Goal: Transaction & Acquisition: Purchase product/service

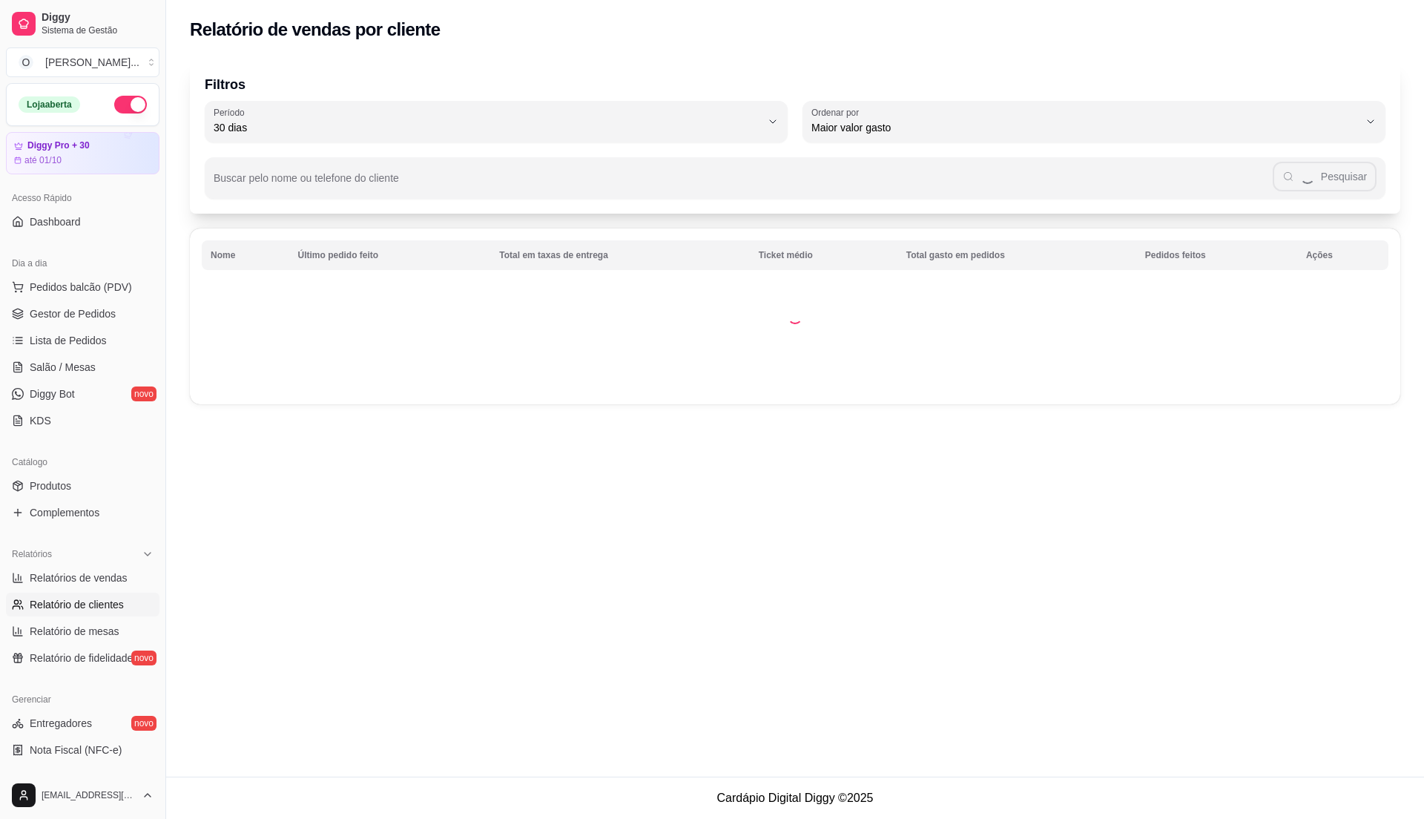
select select "30"
select select "HIGHEST_TOTAL_SPENT_WITH_ORDERS"
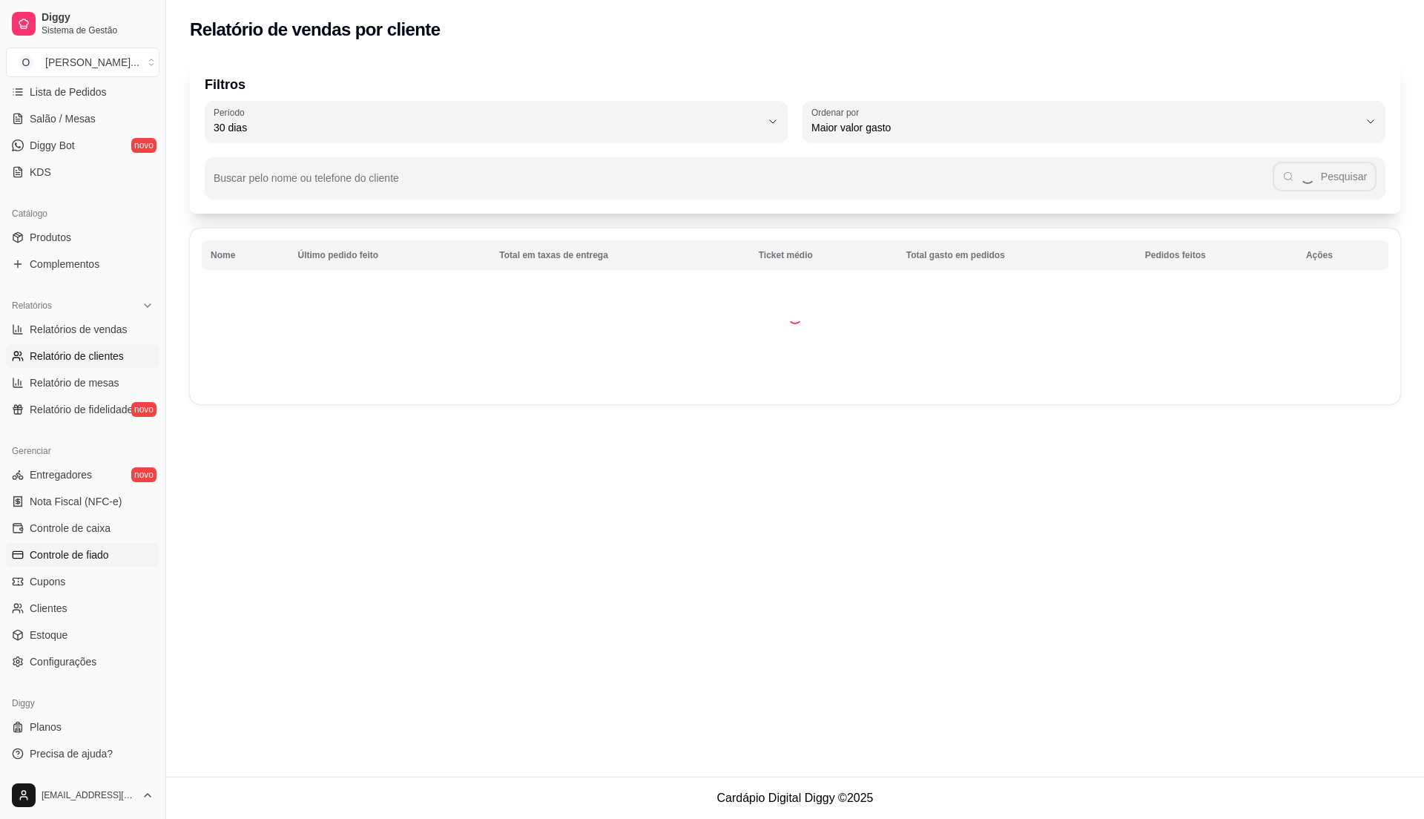
click at [85, 559] on span "Controle de fiado" at bounding box center [69, 554] width 79 height 15
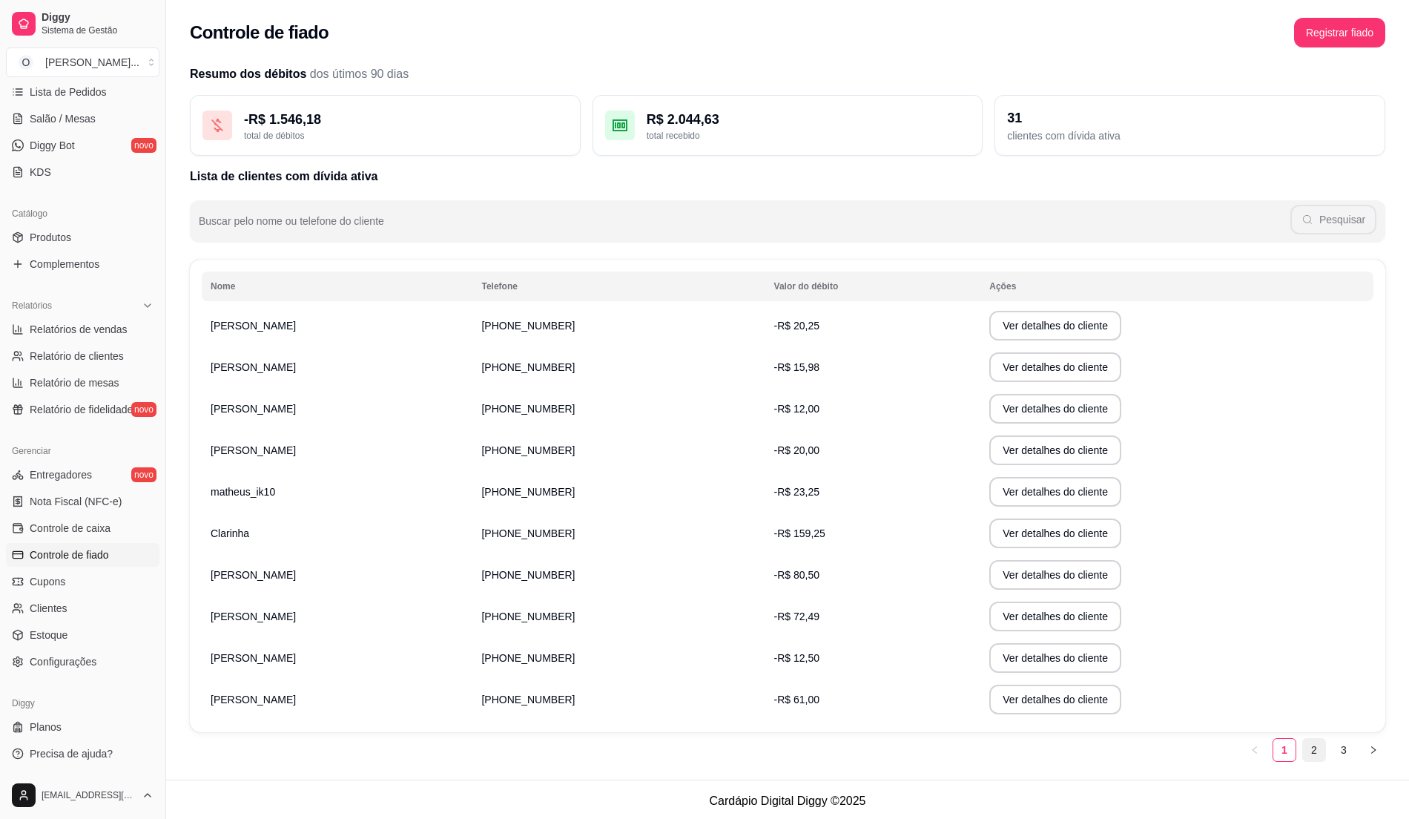
click at [1316, 746] on link "2" at bounding box center [1314, 750] width 22 height 22
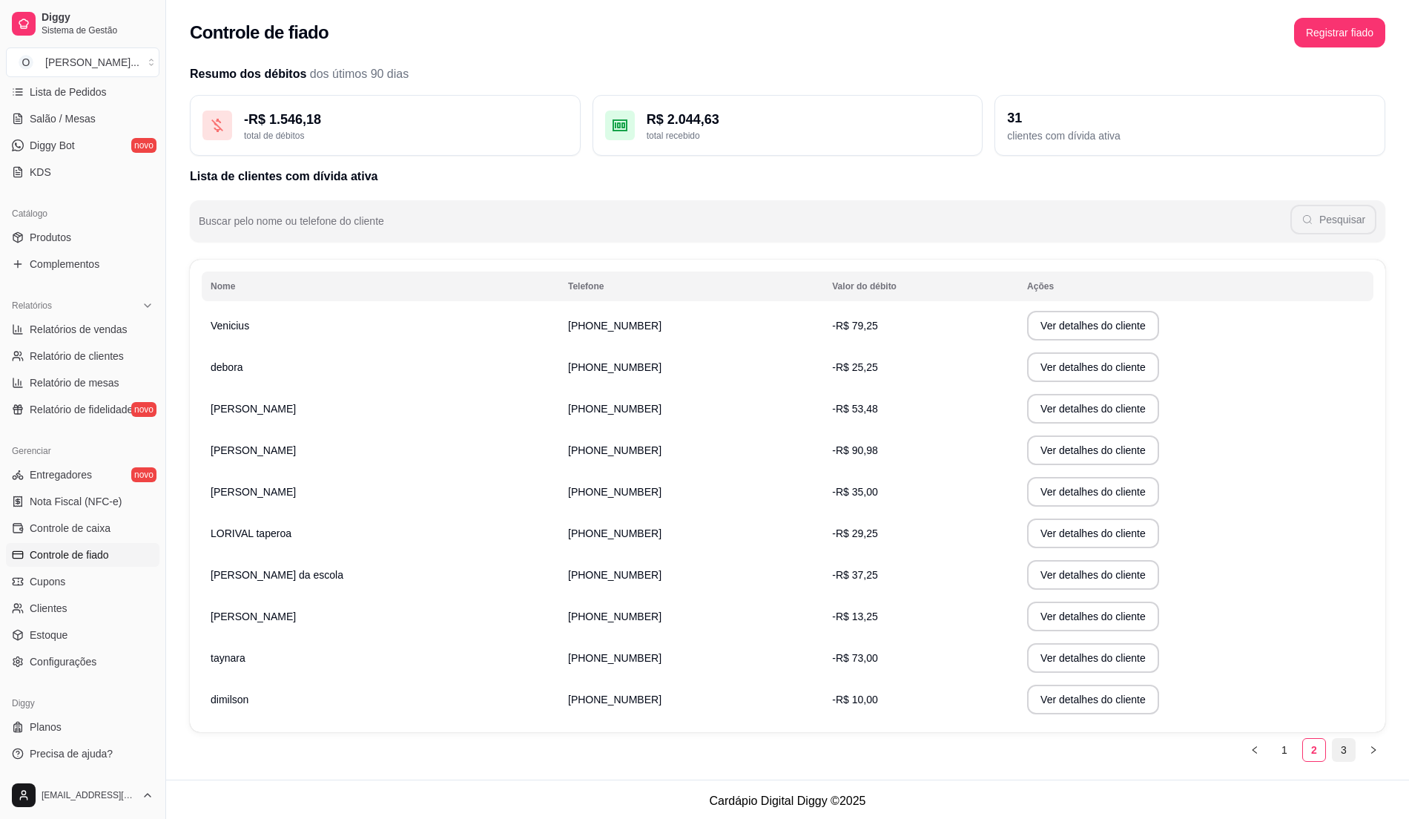
click at [1344, 749] on link "3" at bounding box center [1344, 750] width 22 height 22
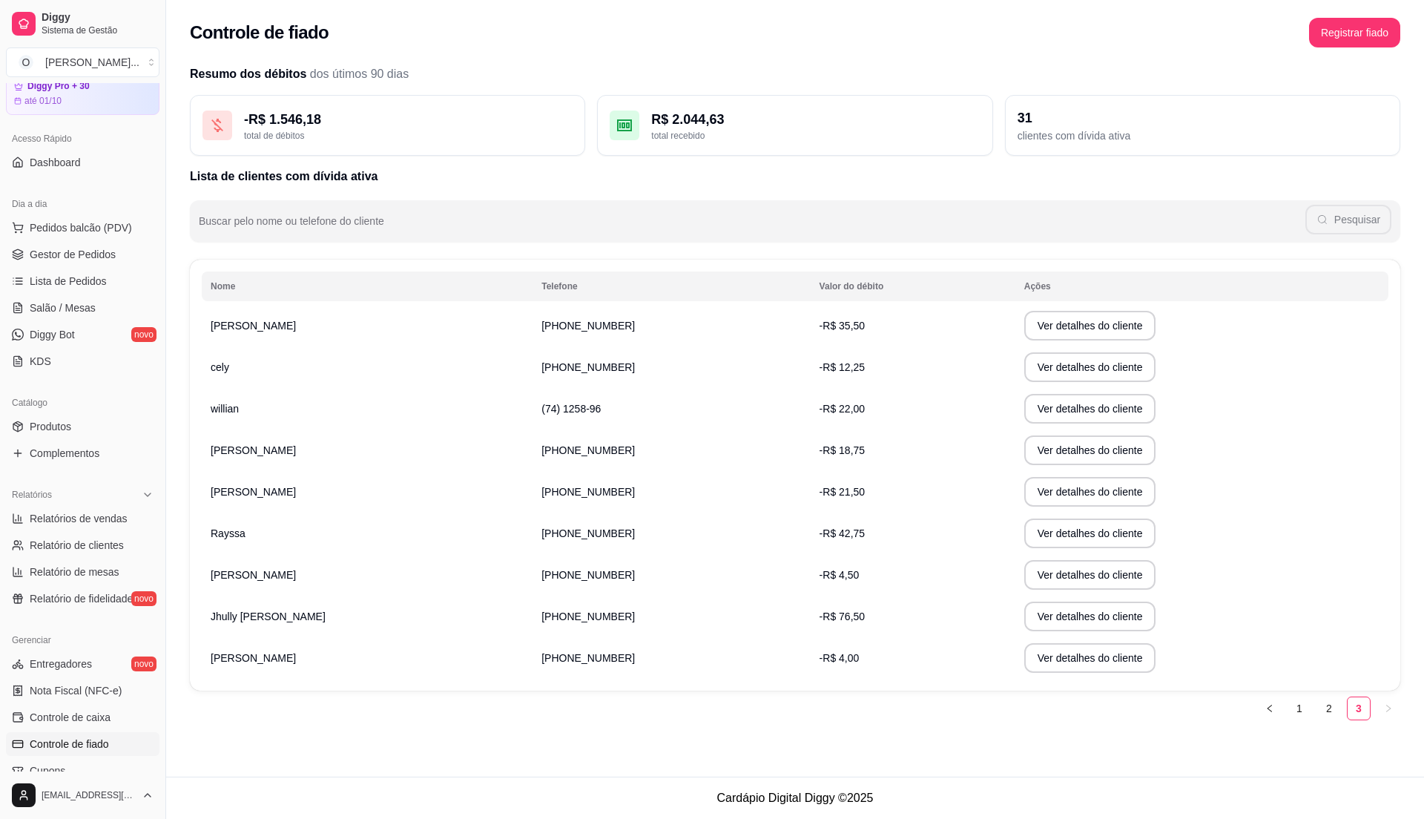
scroll to position [51, 0]
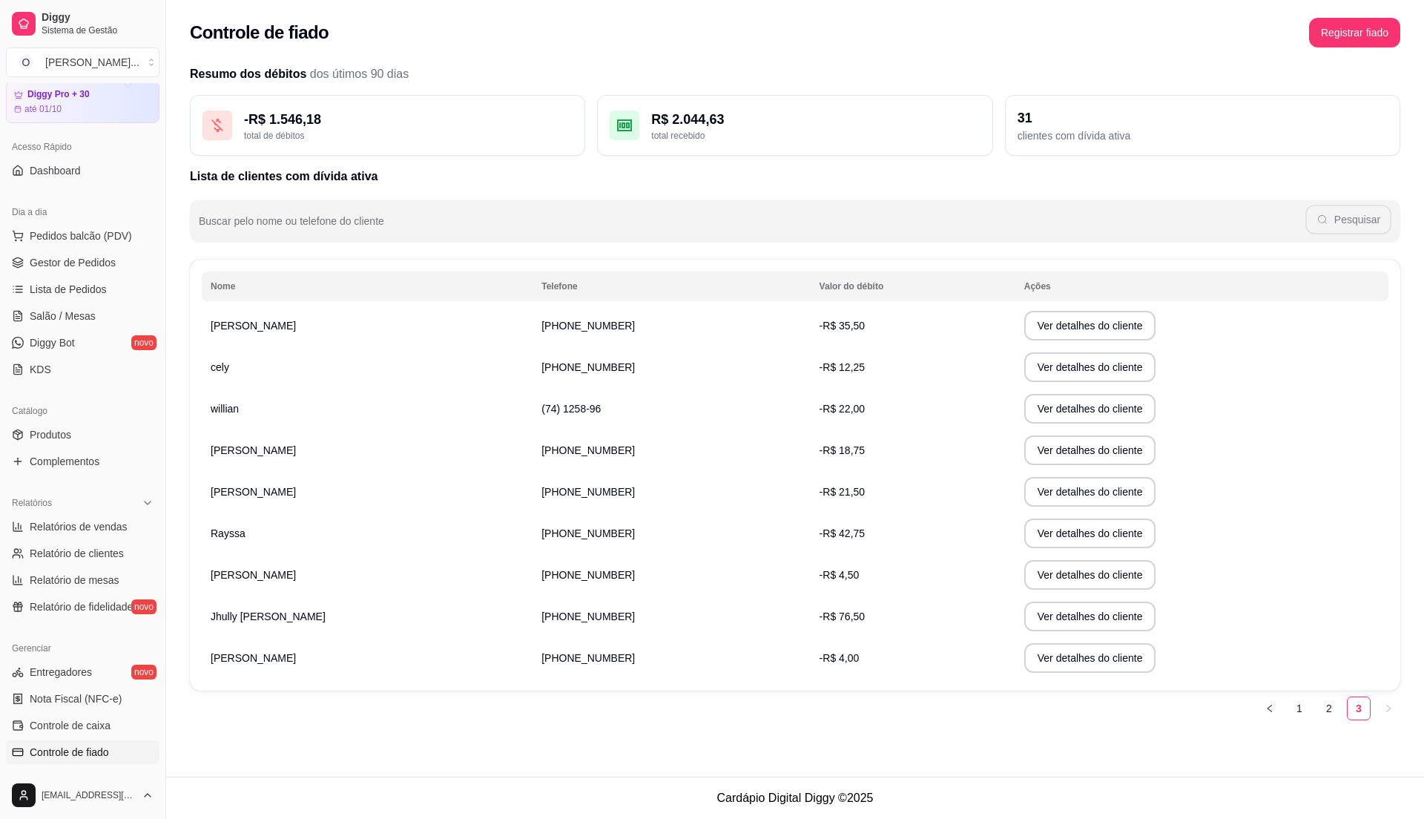
click at [78, 250] on ul "Pedidos balcão (PDV) Gestor de Pedidos Lista de Pedidos Salão / Mesas Diggy Bot…" at bounding box center [83, 302] width 154 height 157
drag, startPoint x: 78, startPoint y: 256, endPoint x: 83, endPoint y: 262, distance: 7.9
click at [79, 256] on span "Gestor de Pedidos" at bounding box center [73, 262] width 86 height 15
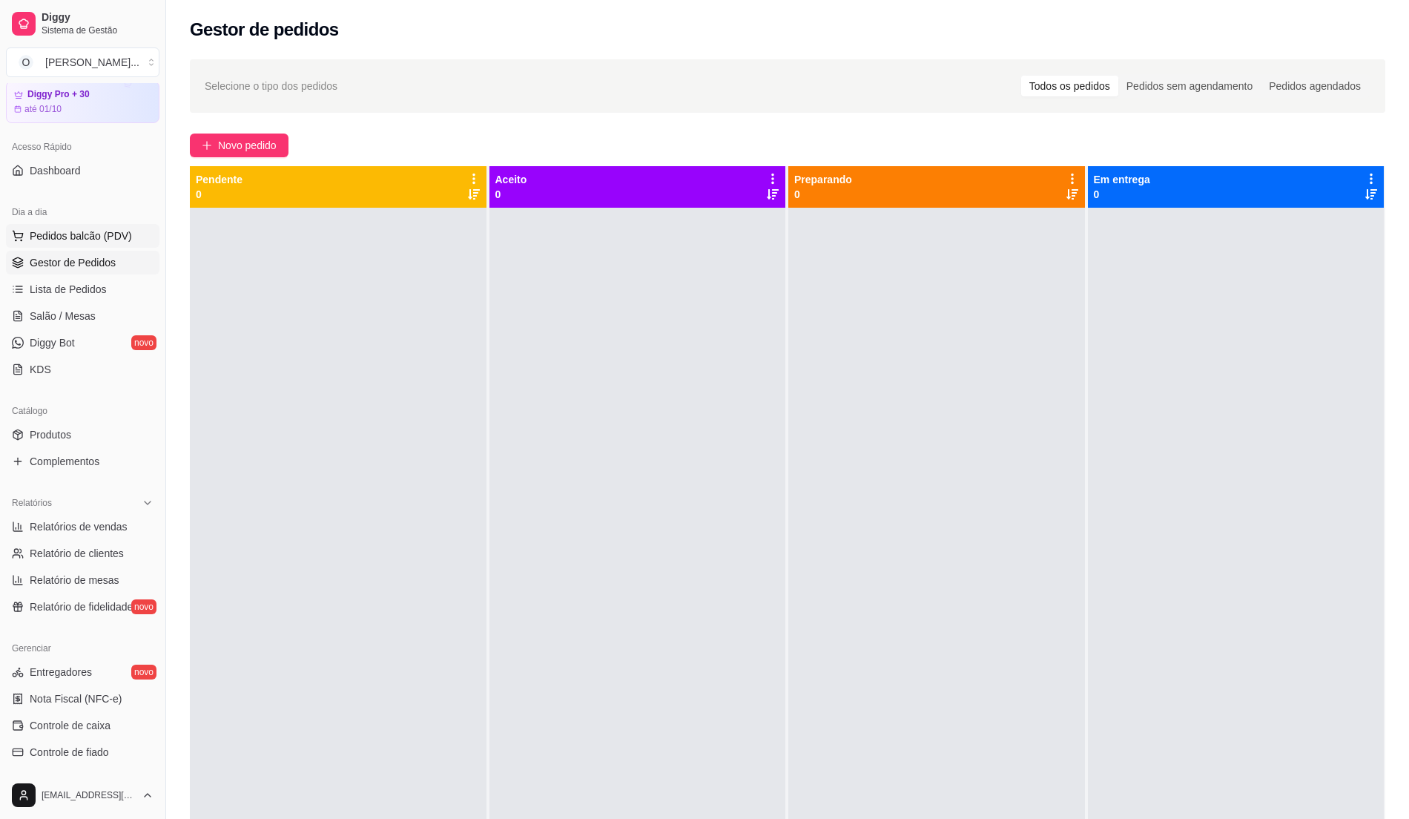
click at [89, 230] on span "Pedidos balcão (PDV)" at bounding box center [81, 235] width 102 height 15
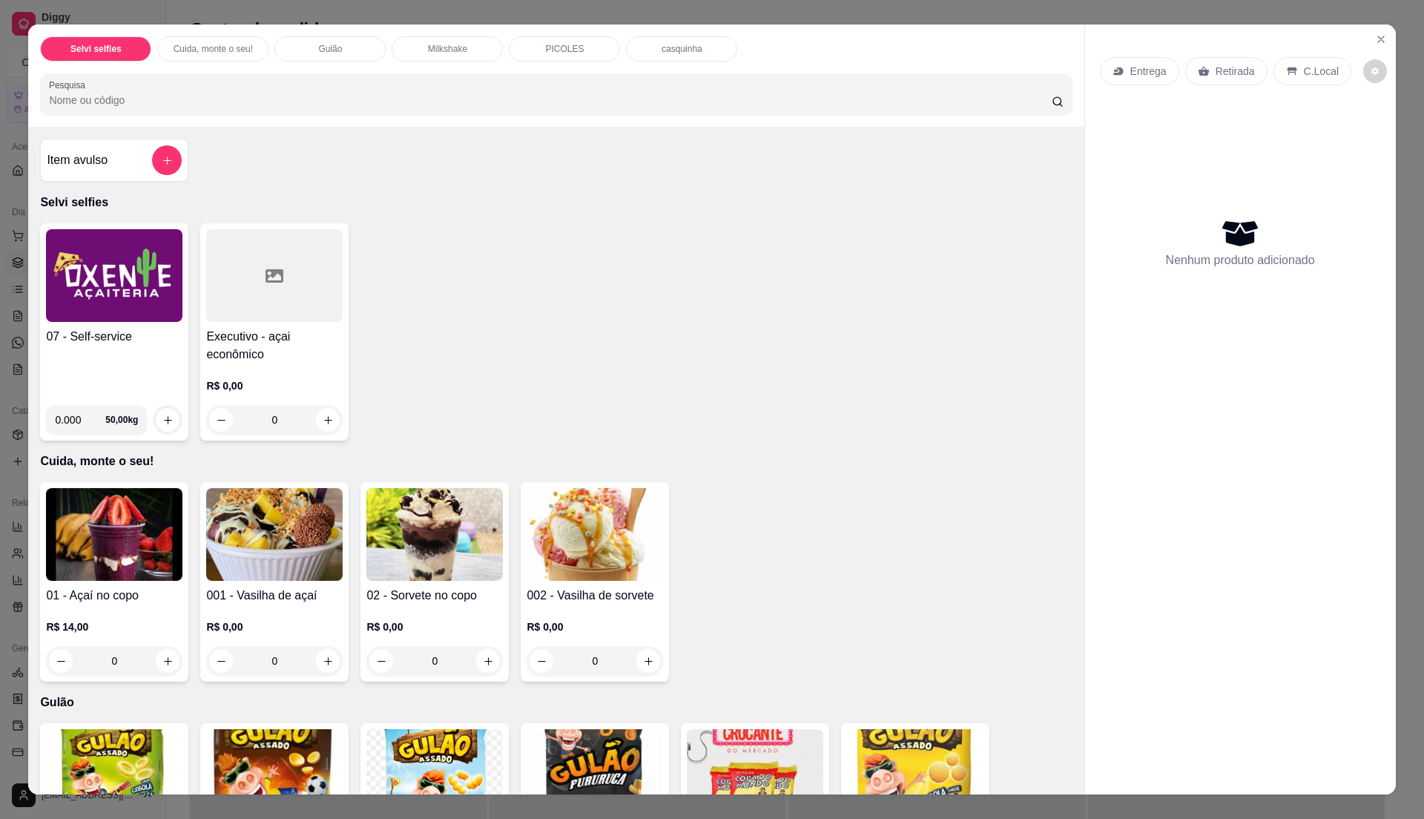
click at [102, 331] on h4 "07 - Self-service" at bounding box center [114, 337] width 136 height 18
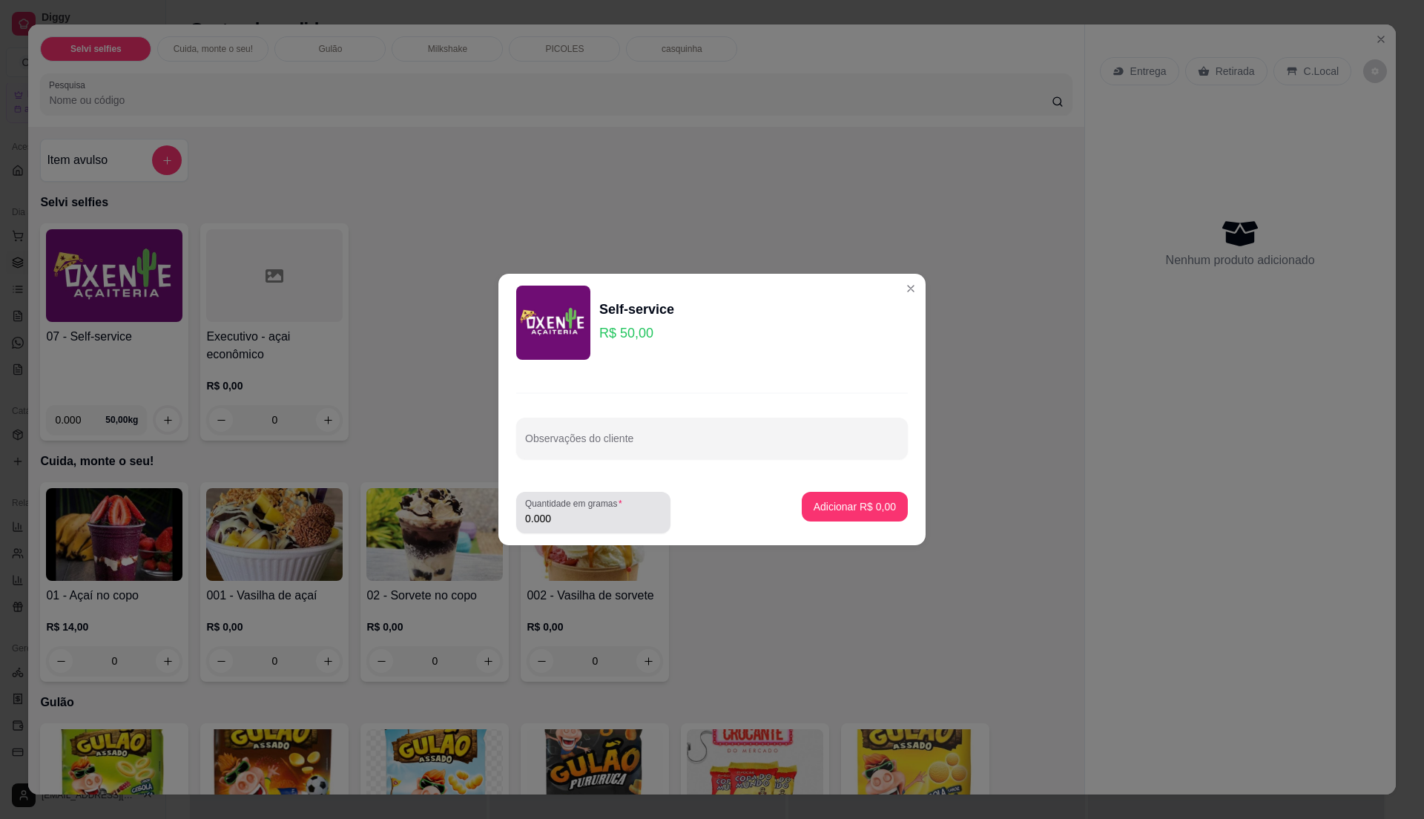
click at [598, 517] on input "0.000" at bounding box center [593, 518] width 136 height 15
type input "0.3"
click at [867, 506] on p "Adicionar R$ 15,00" at bounding box center [852, 506] width 88 height 15
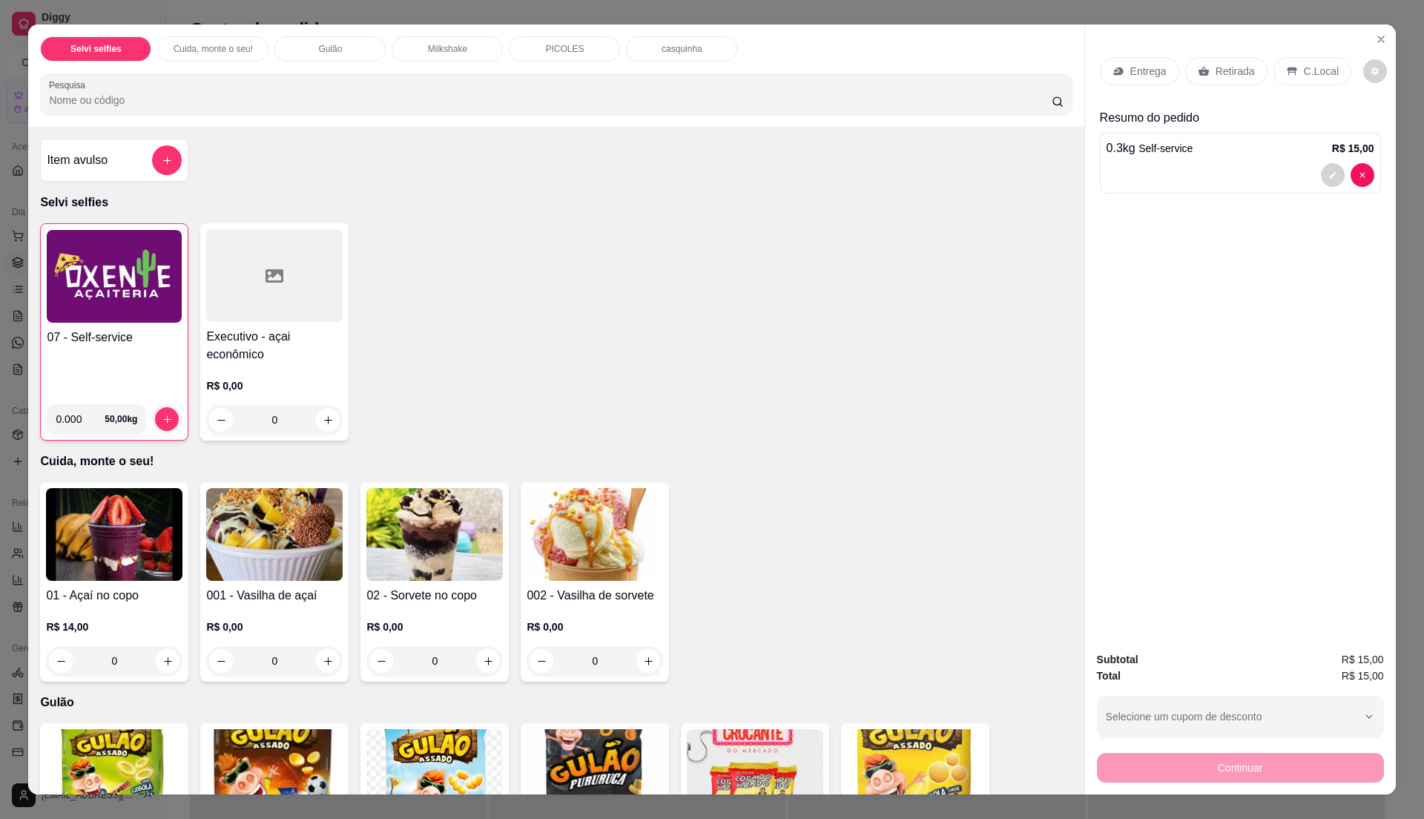
click at [1304, 65] on p "C.Local" at bounding box center [1321, 71] width 35 height 15
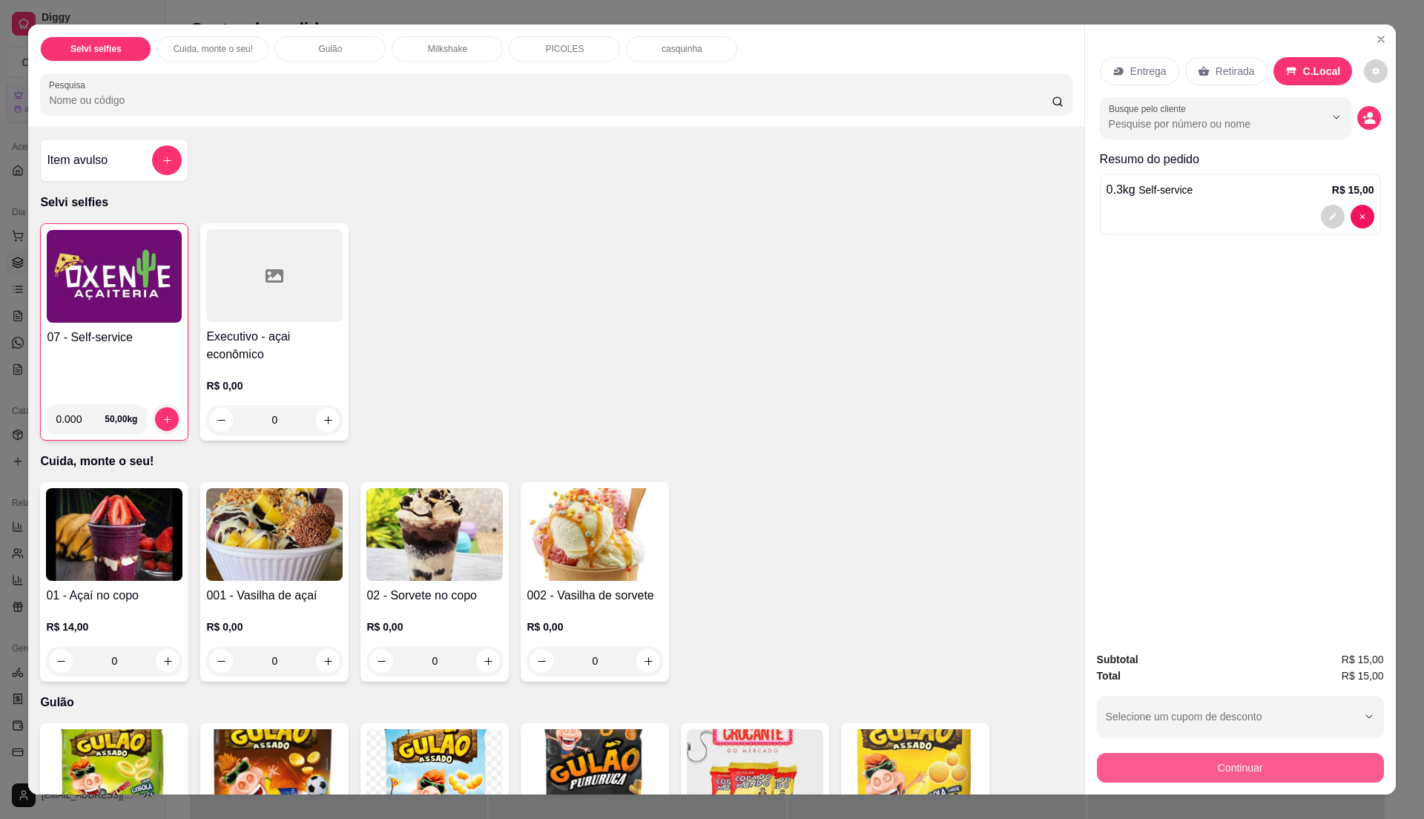
click at [1228, 764] on button "Continuar" at bounding box center [1240, 768] width 287 height 30
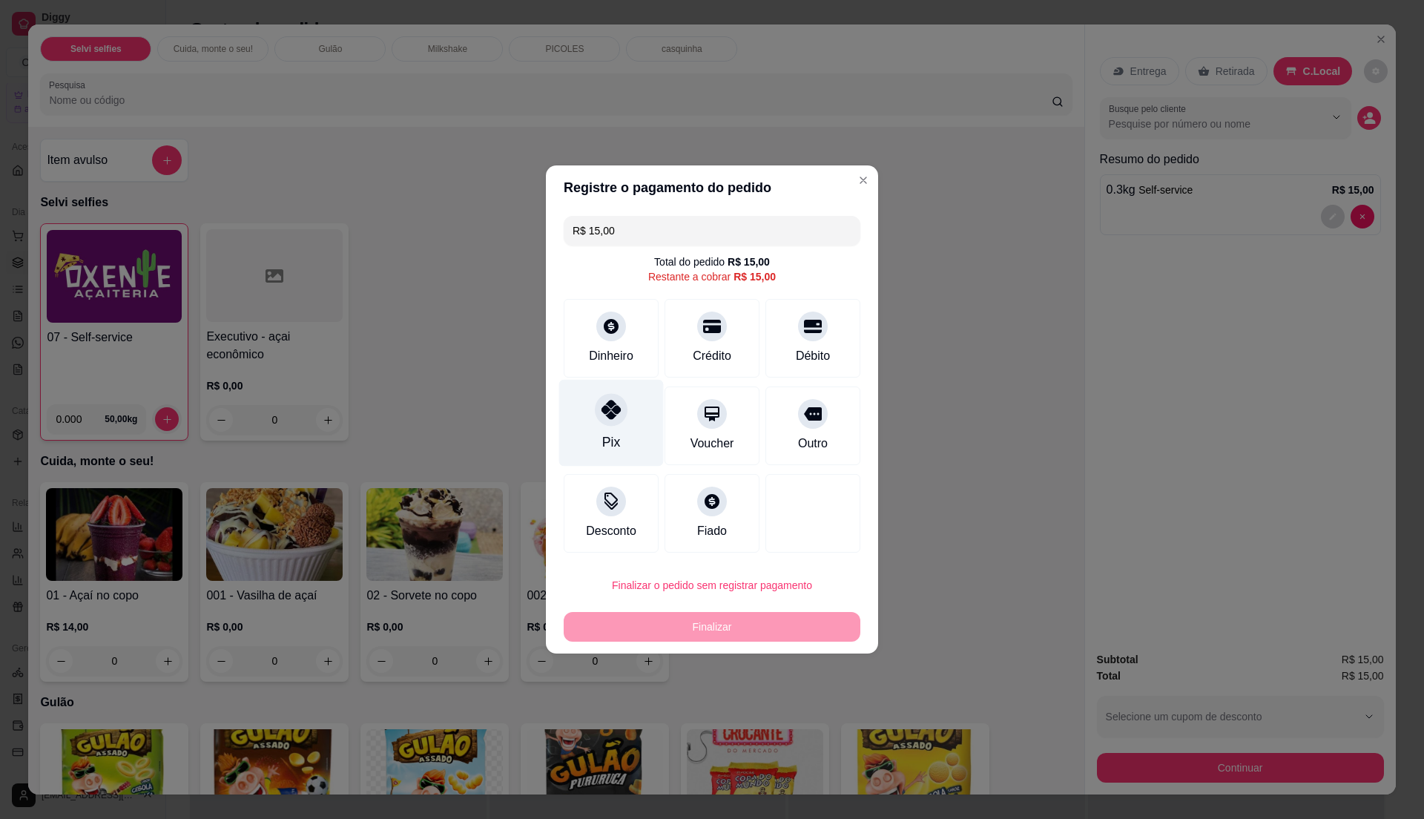
click at [612, 424] on div at bounding box center [611, 409] width 33 height 33
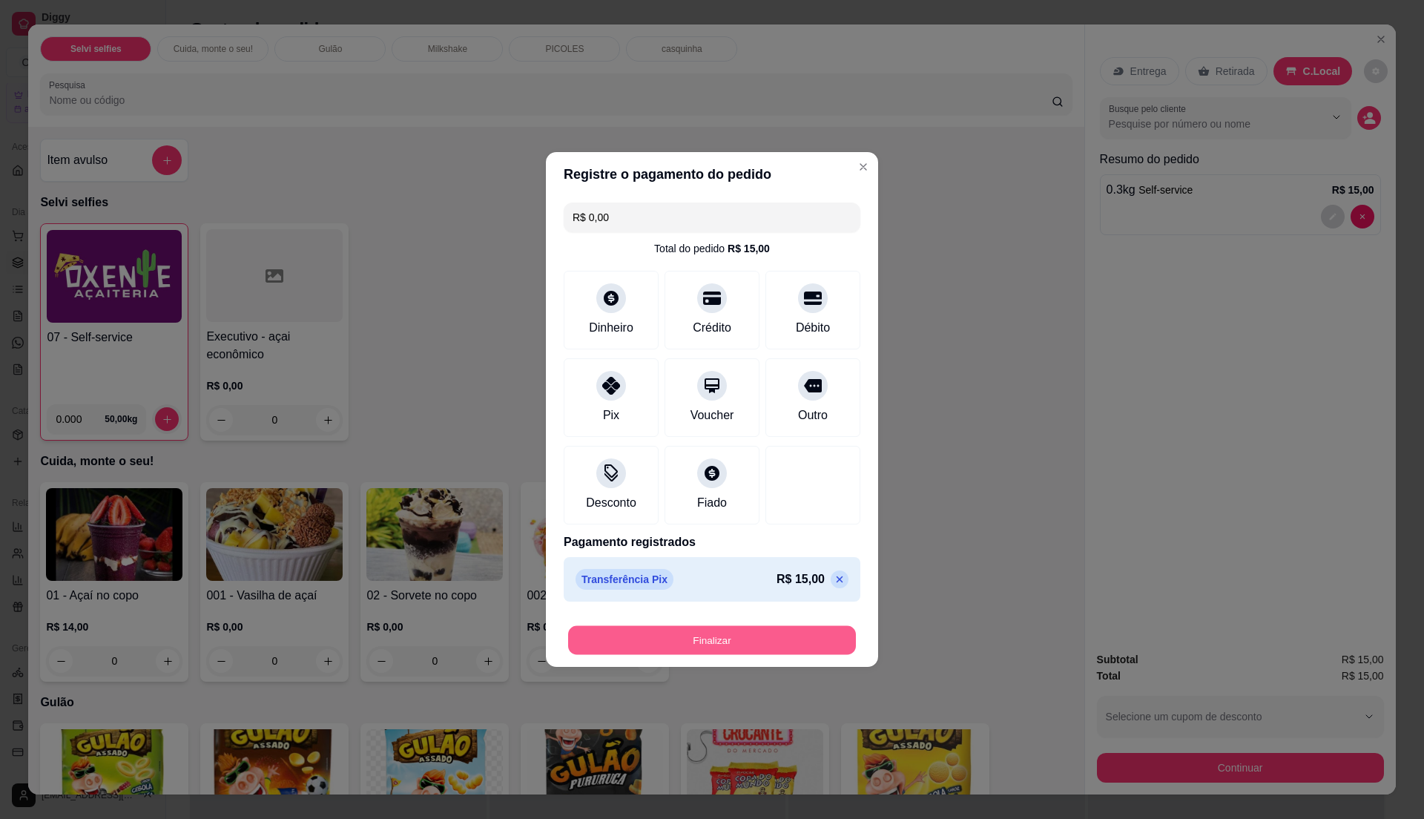
click at [727, 639] on button "Finalizar" at bounding box center [712, 640] width 288 height 29
type input "-R$ 15,00"
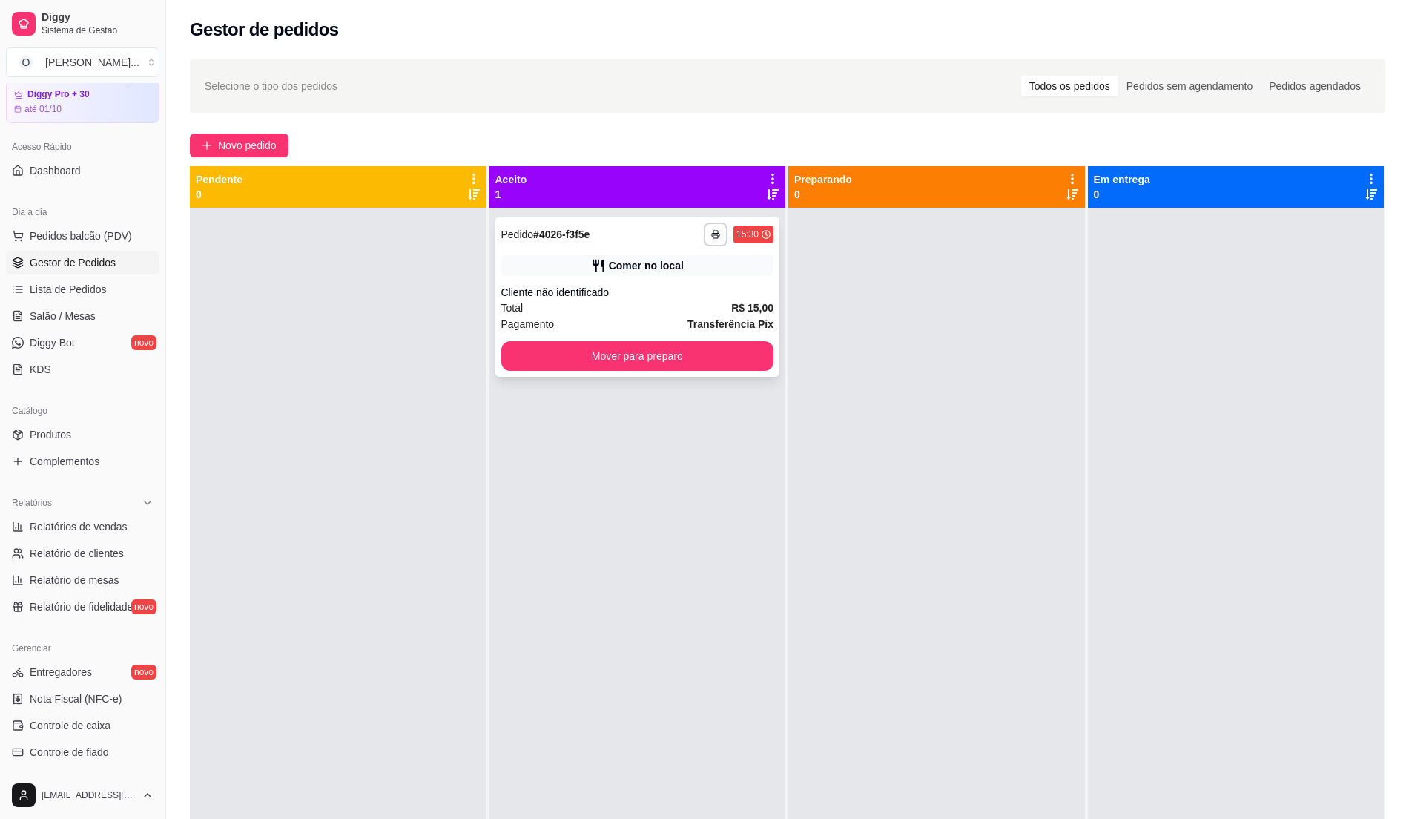
click at [663, 300] on div "Total R$ 15,00" at bounding box center [637, 308] width 273 height 16
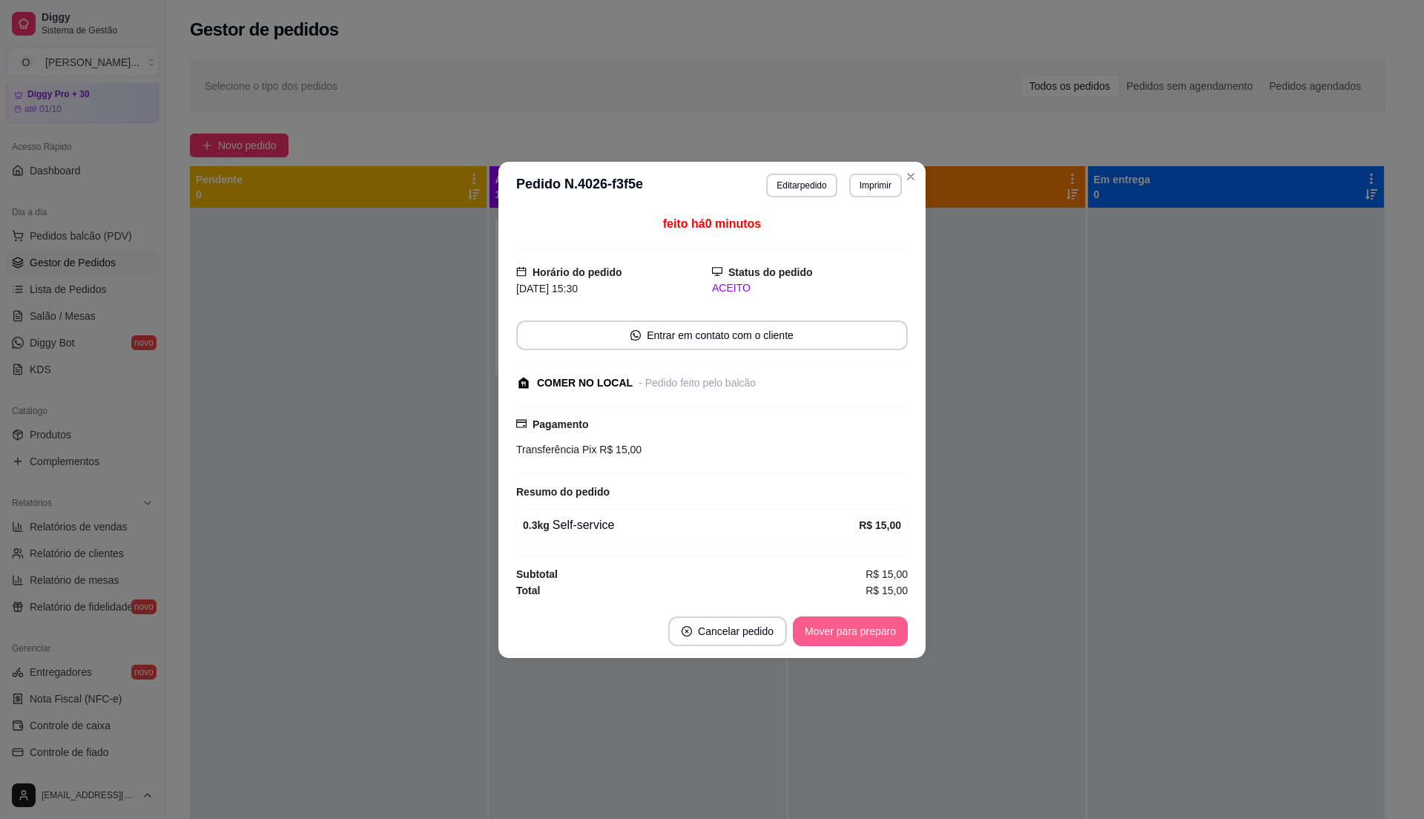
click at [834, 633] on button "Mover para preparo" at bounding box center [850, 631] width 115 height 30
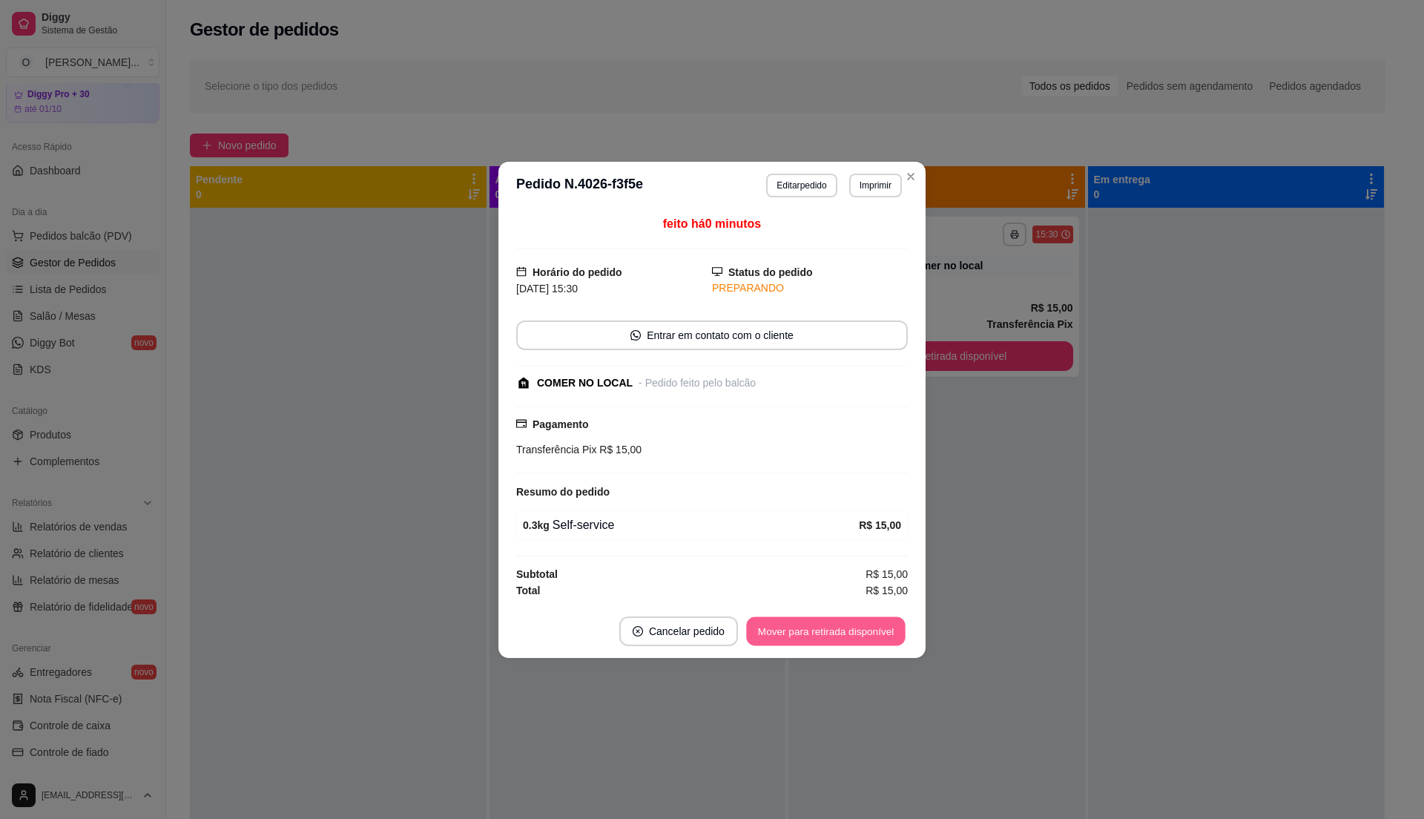
click at [834, 633] on button "Mover para retirada disponível" at bounding box center [825, 630] width 159 height 29
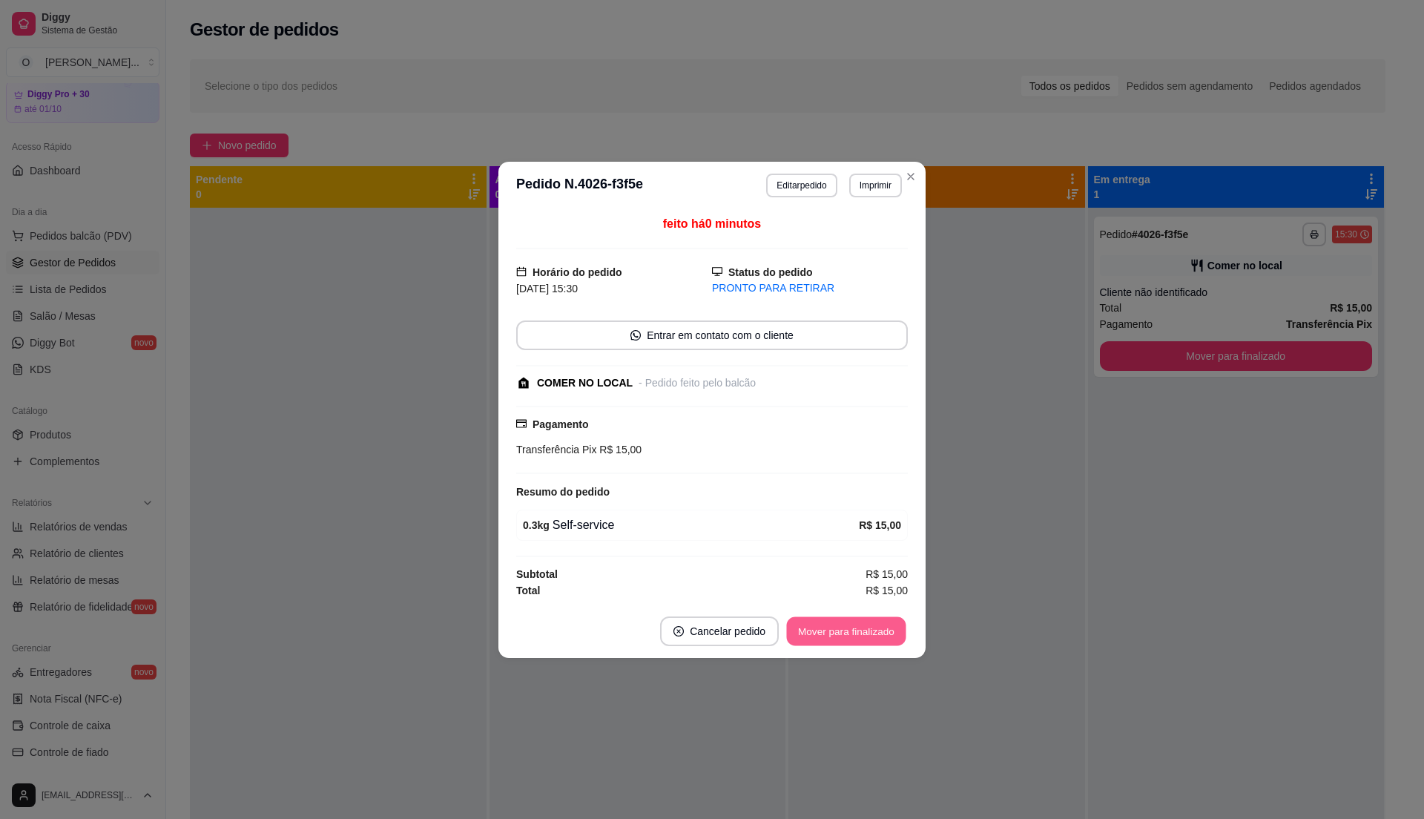
click at [834, 632] on button "Mover para finalizado" at bounding box center [846, 630] width 119 height 29
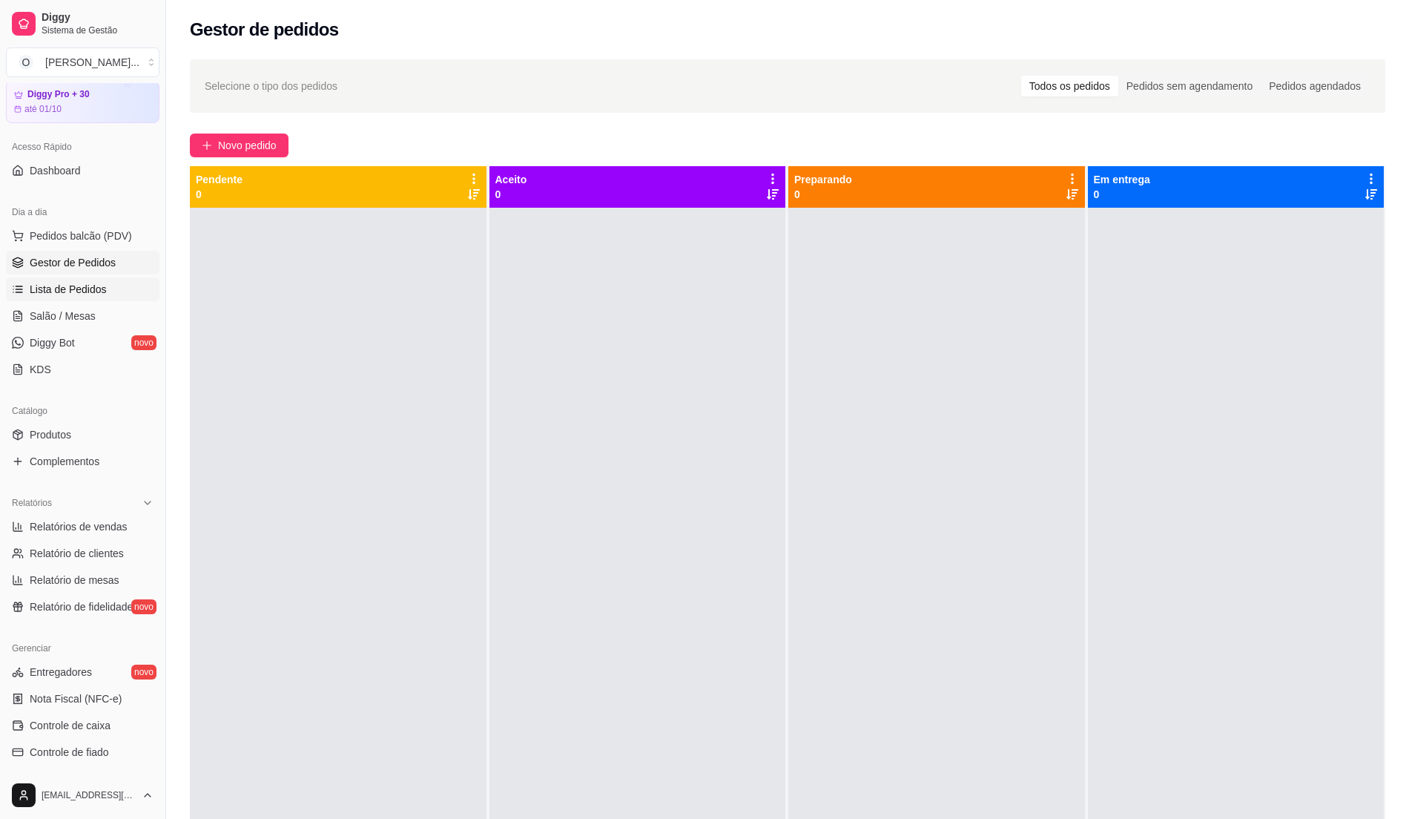
click at [53, 292] on span "Lista de Pedidos" at bounding box center [68, 289] width 77 height 15
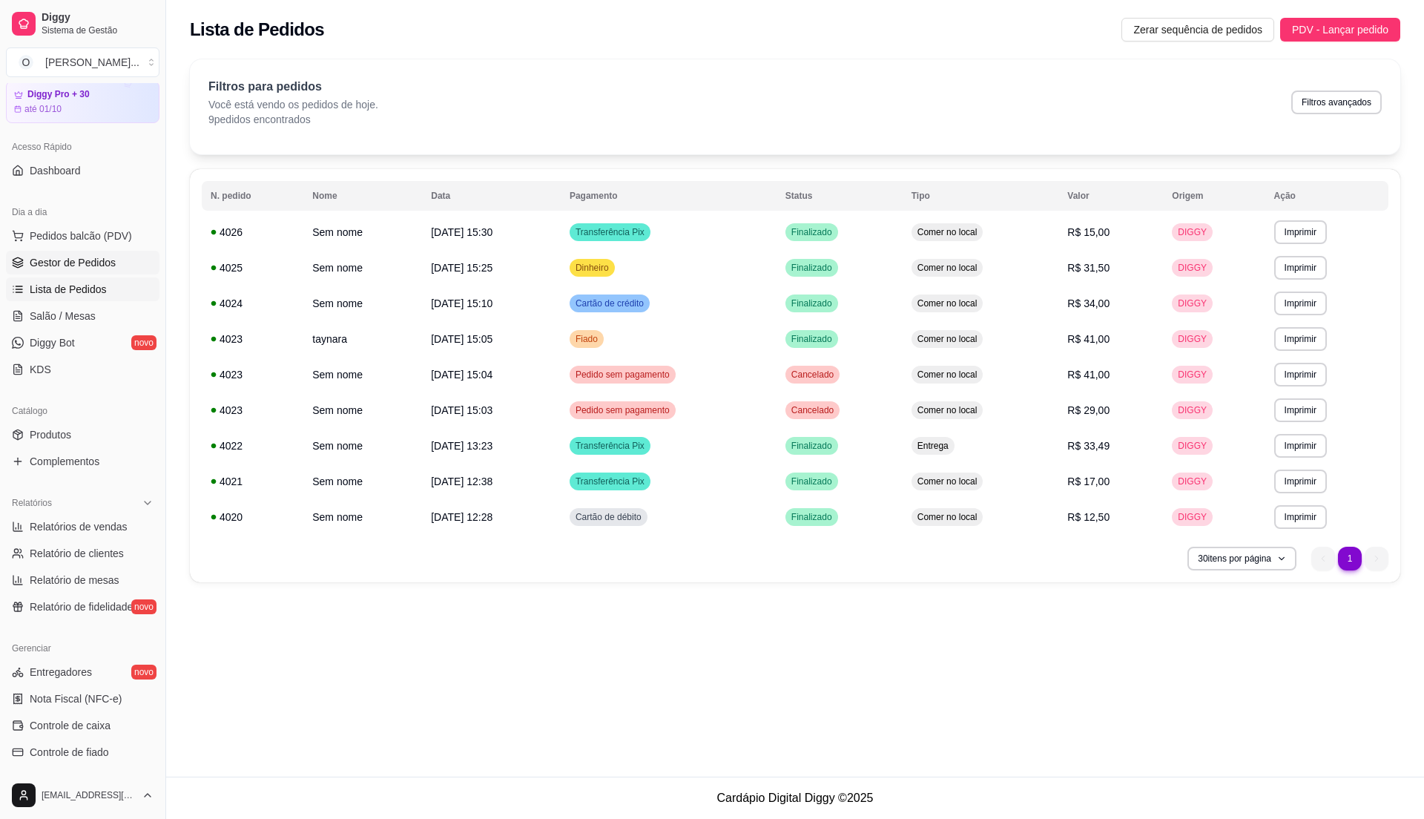
click at [84, 262] on span "Gestor de Pedidos" at bounding box center [73, 262] width 86 height 15
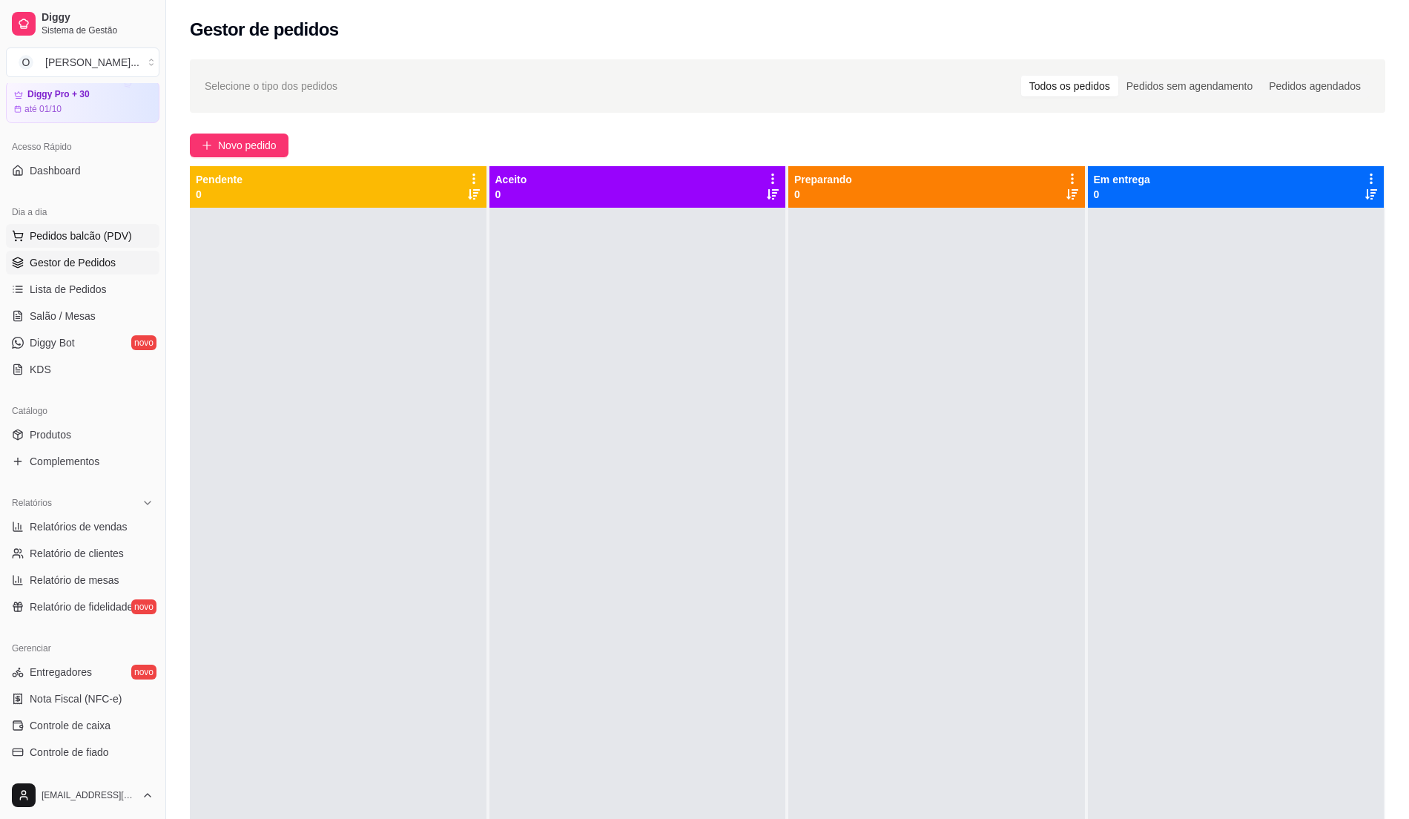
click at [90, 236] on span "Pedidos balcão (PDV)" at bounding box center [81, 235] width 102 height 15
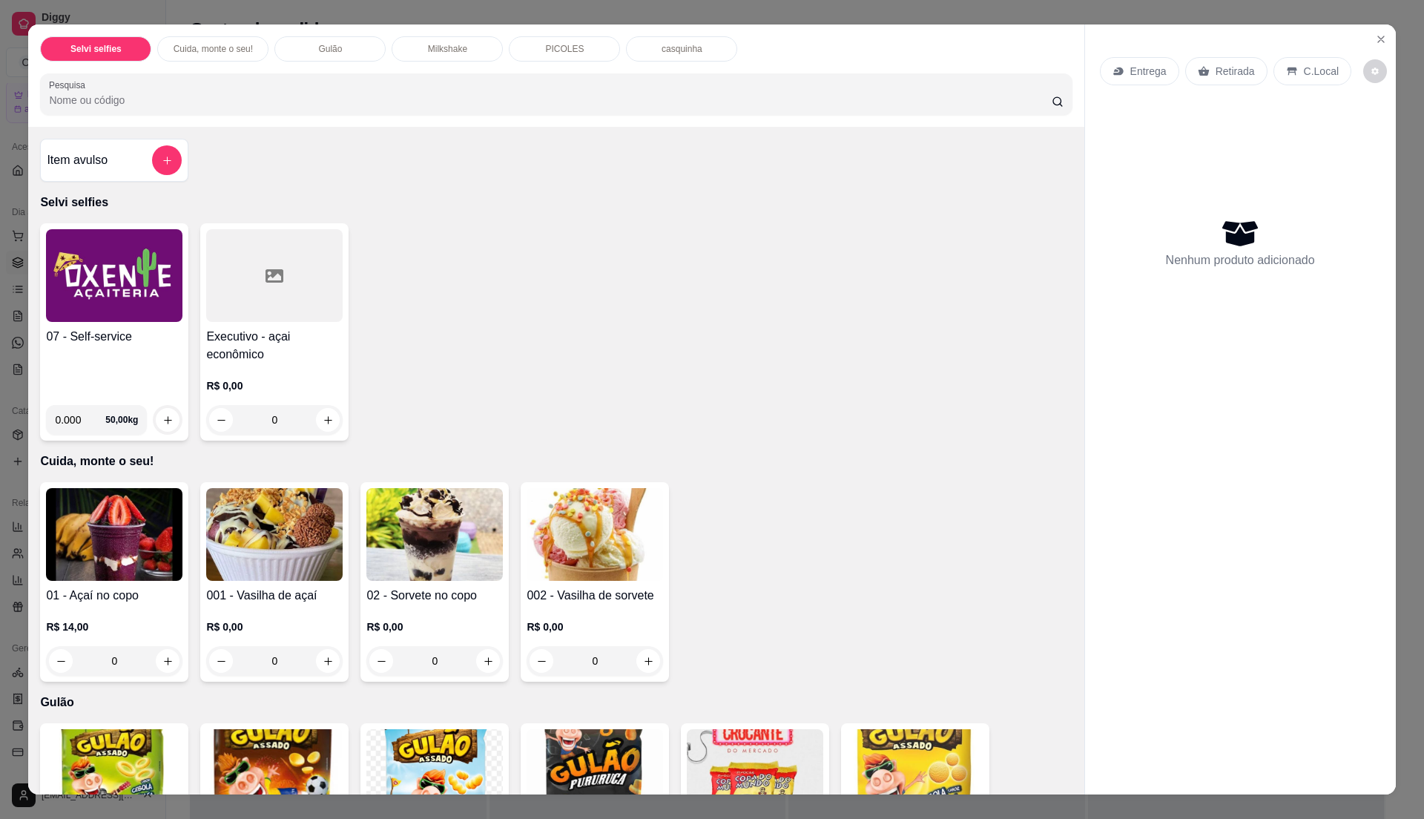
click at [144, 344] on h4 "07 - Self-service" at bounding box center [114, 337] width 136 height 18
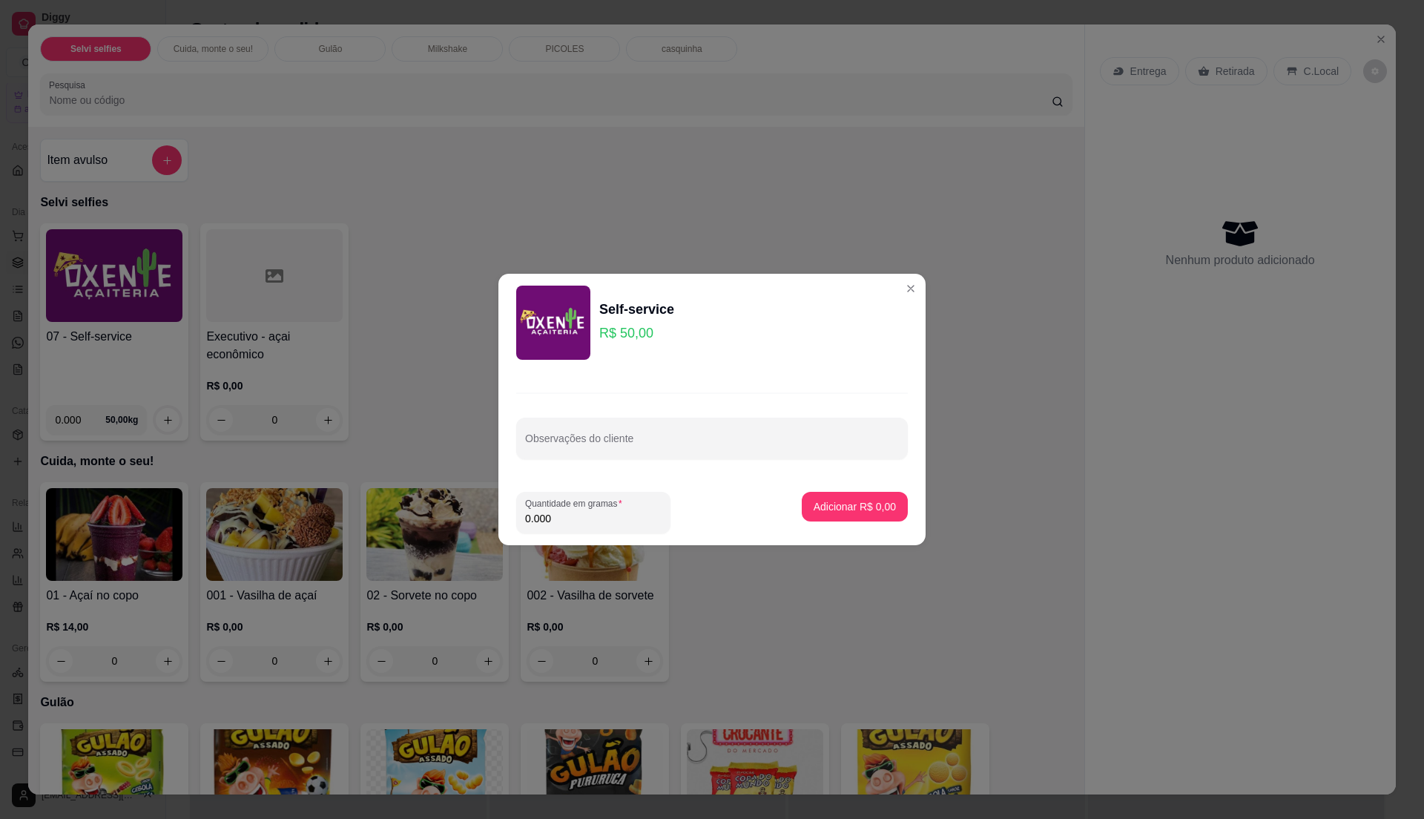
click at [590, 516] on input "0.000" at bounding box center [593, 518] width 136 height 15
click at [590, 516] on input "0" at bounding box center [593, 518] width 136 height 15
type input "0.44"
click at [849, 499] on p "Adicionar R$ 22,00" at bounding box center [852, 506] width 86 height 14
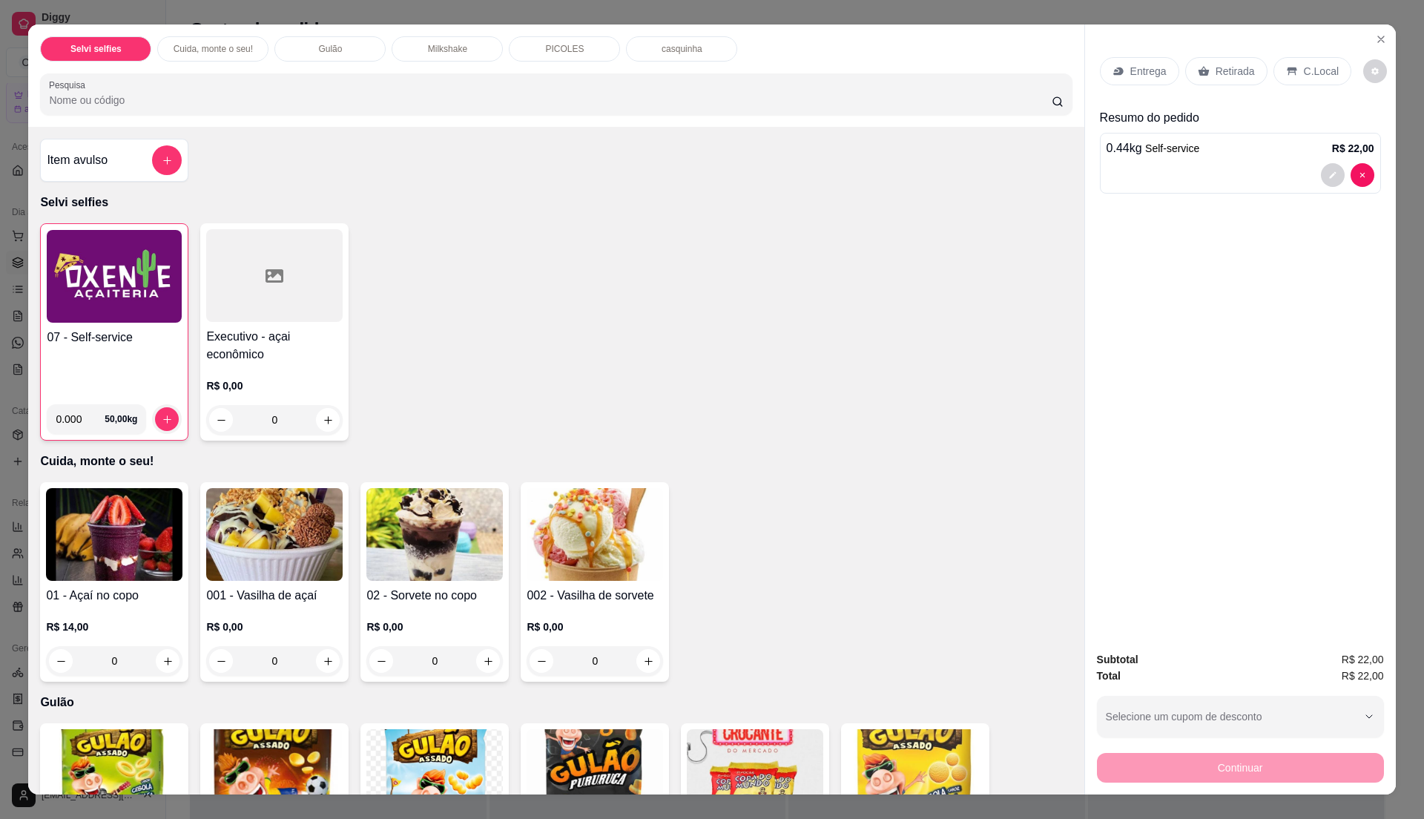
click at [96, 360] on div "07 - Self-service" at bounding box center [114, 361] width 135 height 64
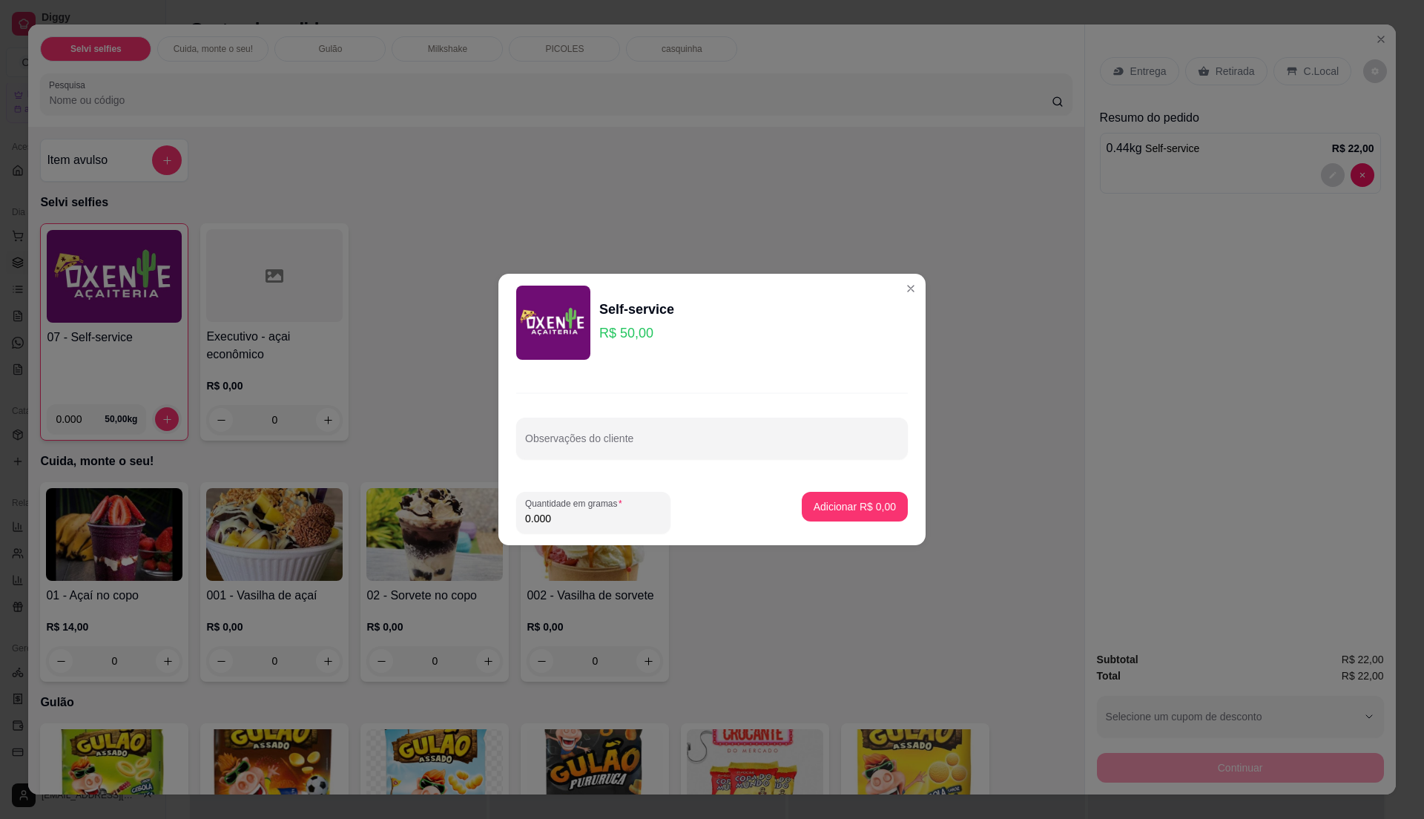
click at [595, 512] on input "0.000" at bounding box center [593, 518] width 136 height 15
click at [596, 512] on input "0" at bounding box center [593, 518] width 136 height 15
click at [597, 512] on input "0" at bounding box center [593, 518] width 136 height 15
type input "0.24"
click at [849, 510] on p "Adicionar R$ 12,00" at bounding box center [852, 506] width 88 height 15
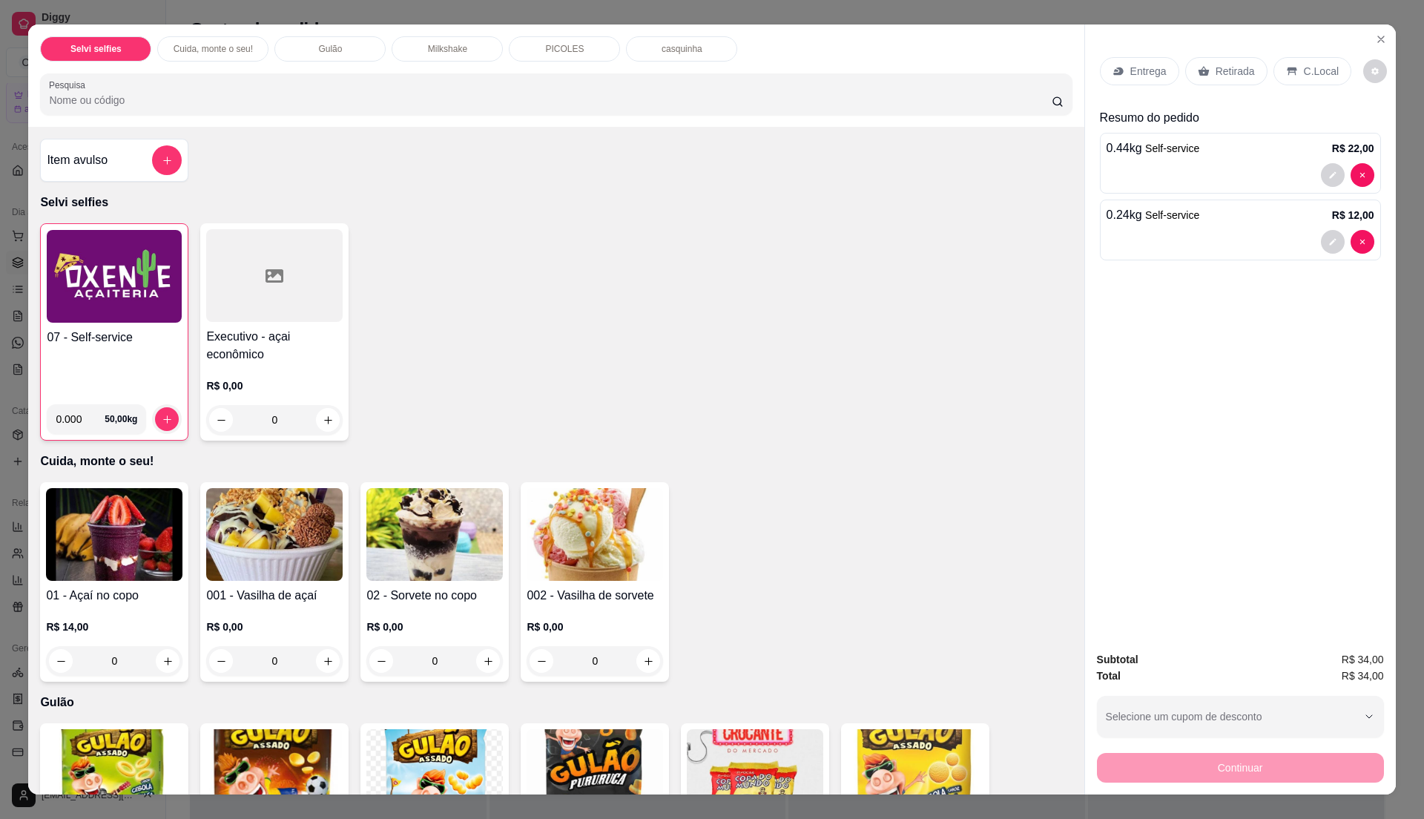
click at [1322, 74] on p "C.Local" at bounding box center [1321, 71] width 35 height 15
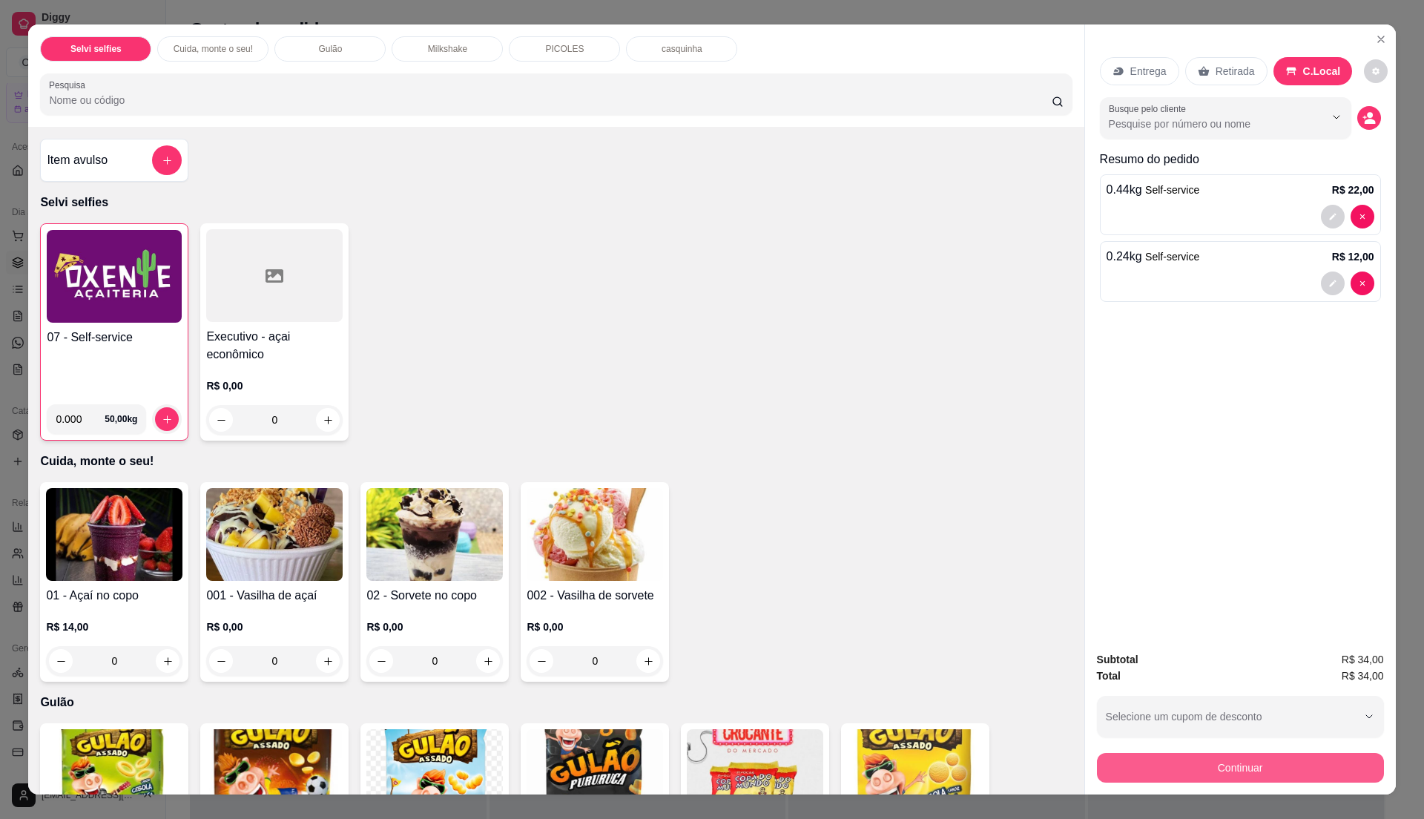
click at [1242, 776] on button "Continuar" at bounding box center [1240, 768] width 287 height 30
click at [1143, 758] on button "Continuar" at bounding box center [1240, 767] width 278 height 29
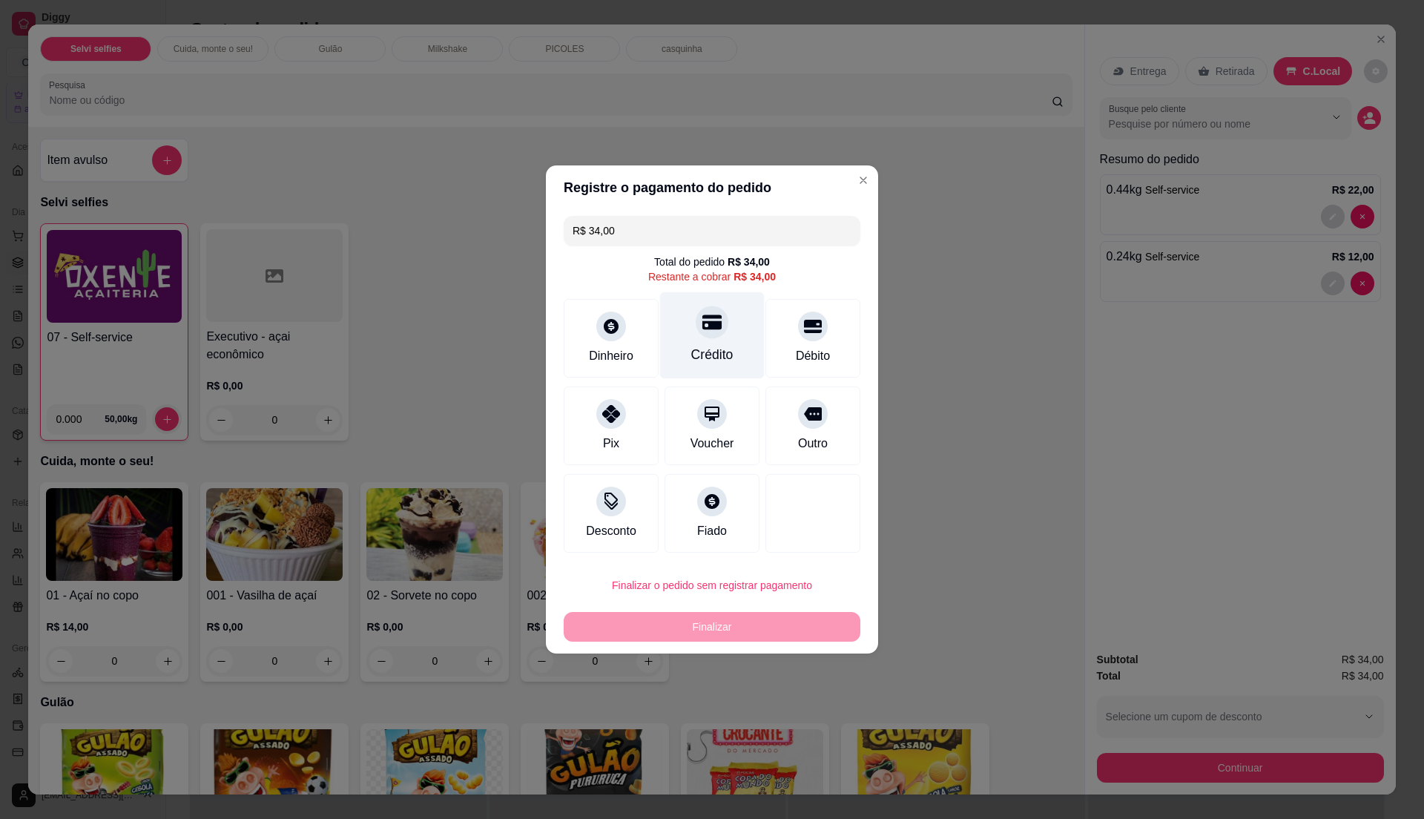
click at [691, 347] on div "Crédito" at bounding box center [712, 354] width 42 height 19
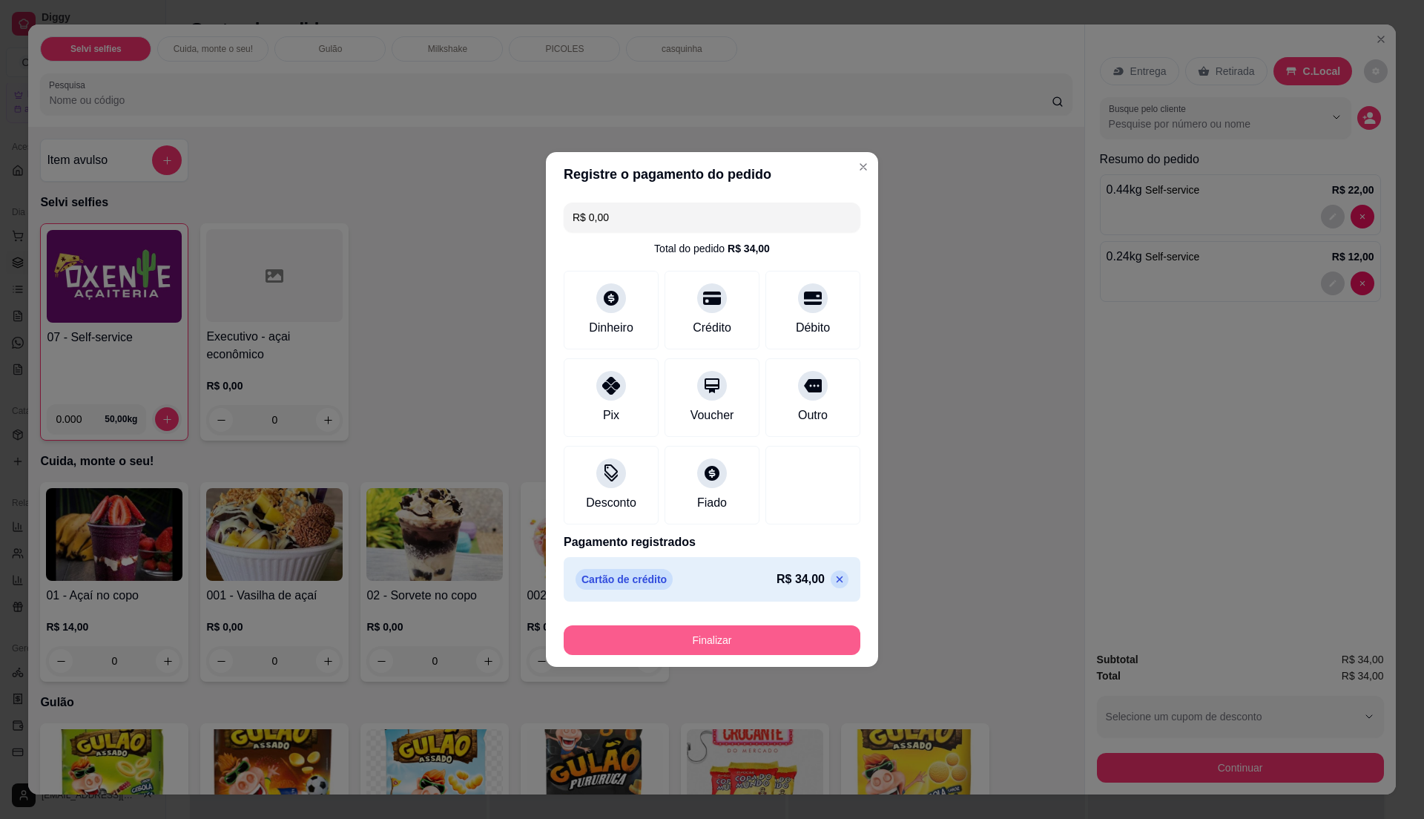
click at [749, 626] on button "Finalizar" at bounding box center [712, 640] width 297 height 30
type input "-R$ 34,00"
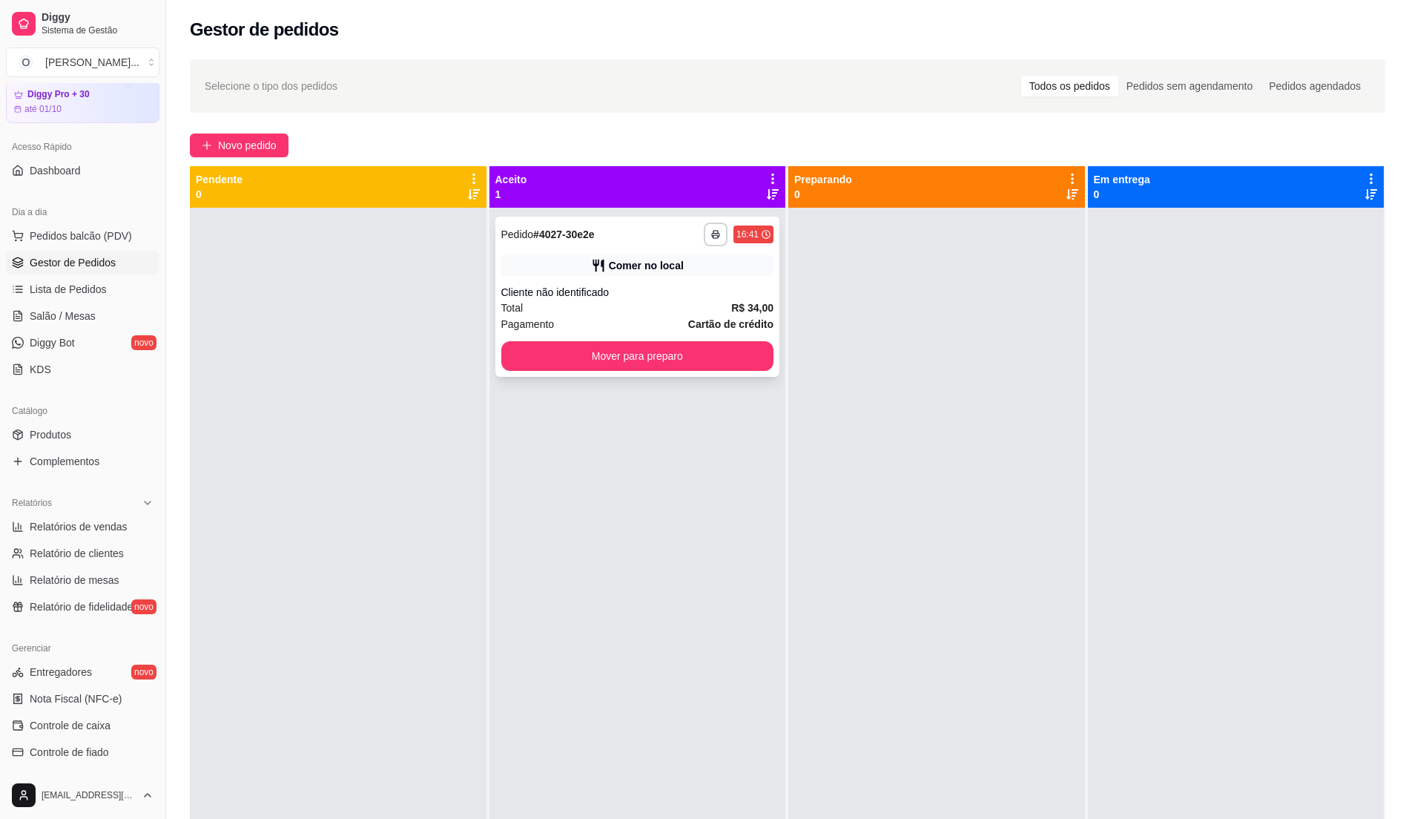
click at [613, 280] on div "**********" at bounding box center [637, 297] width 285 height 160
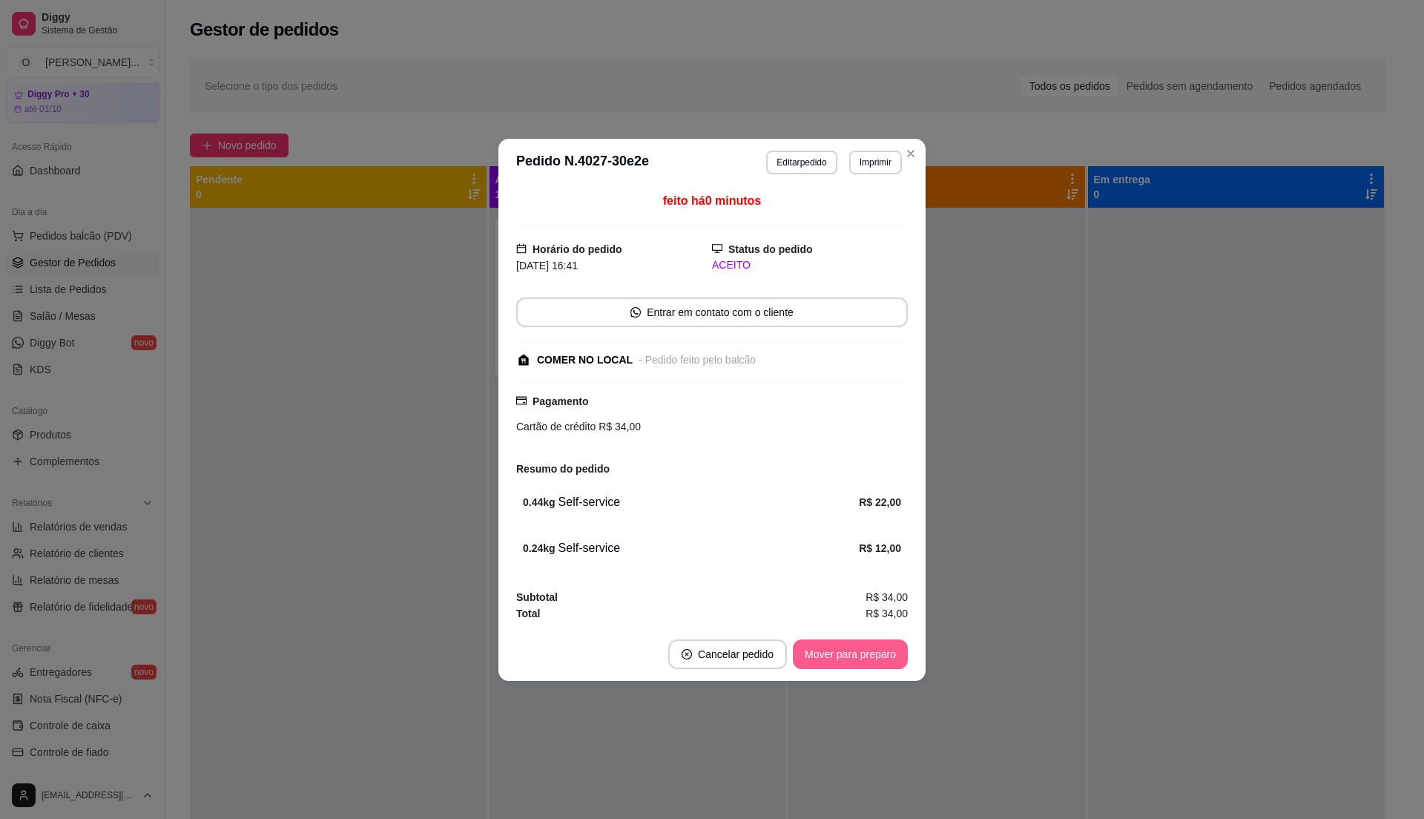
click at [834, 650] on button "Mover para preparo" at bounding box center [850, 654] width 115 height 30
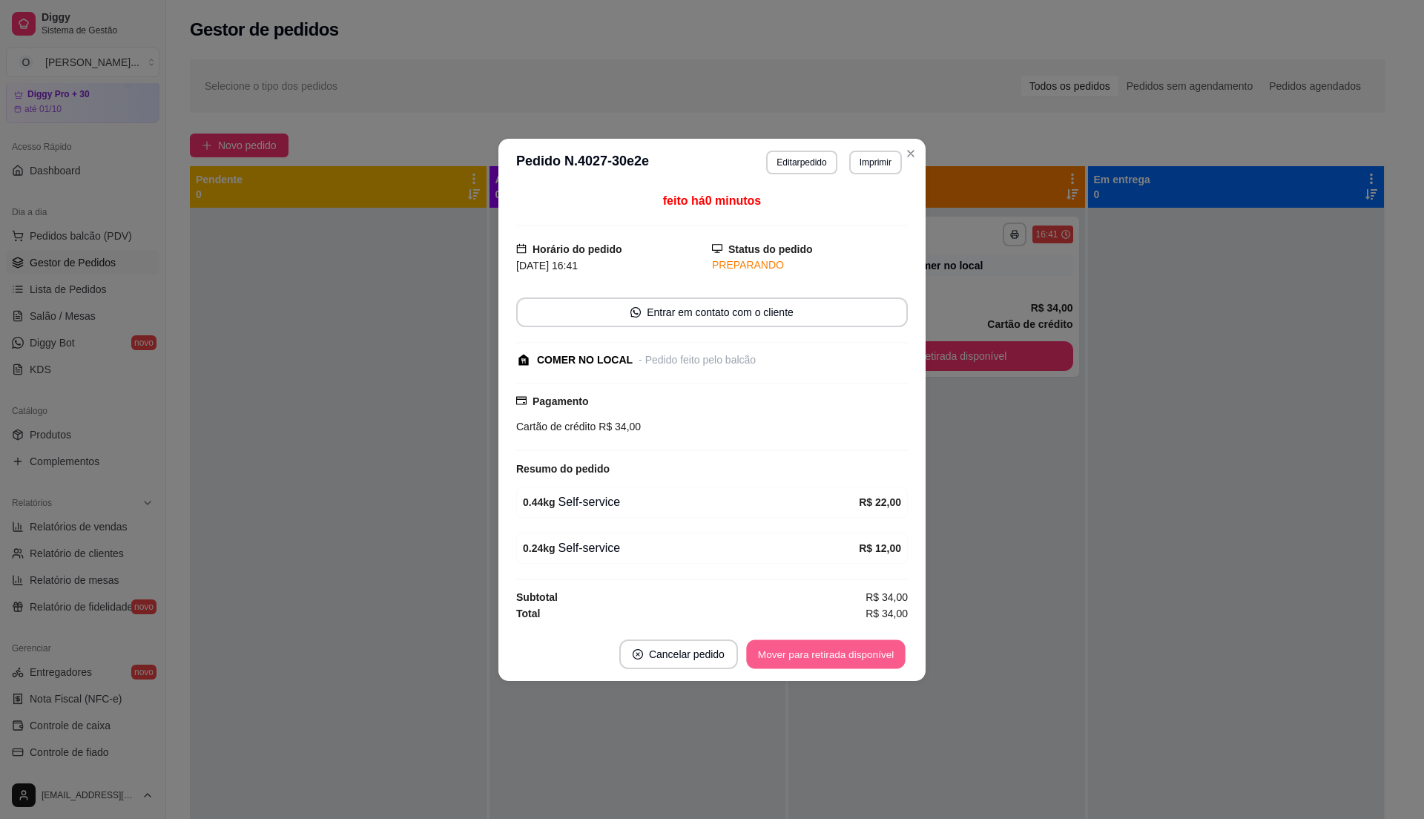
click at [843, 644] on button "Mover para retirada disponível" at bounding box center [825, 653] width 159 height 29
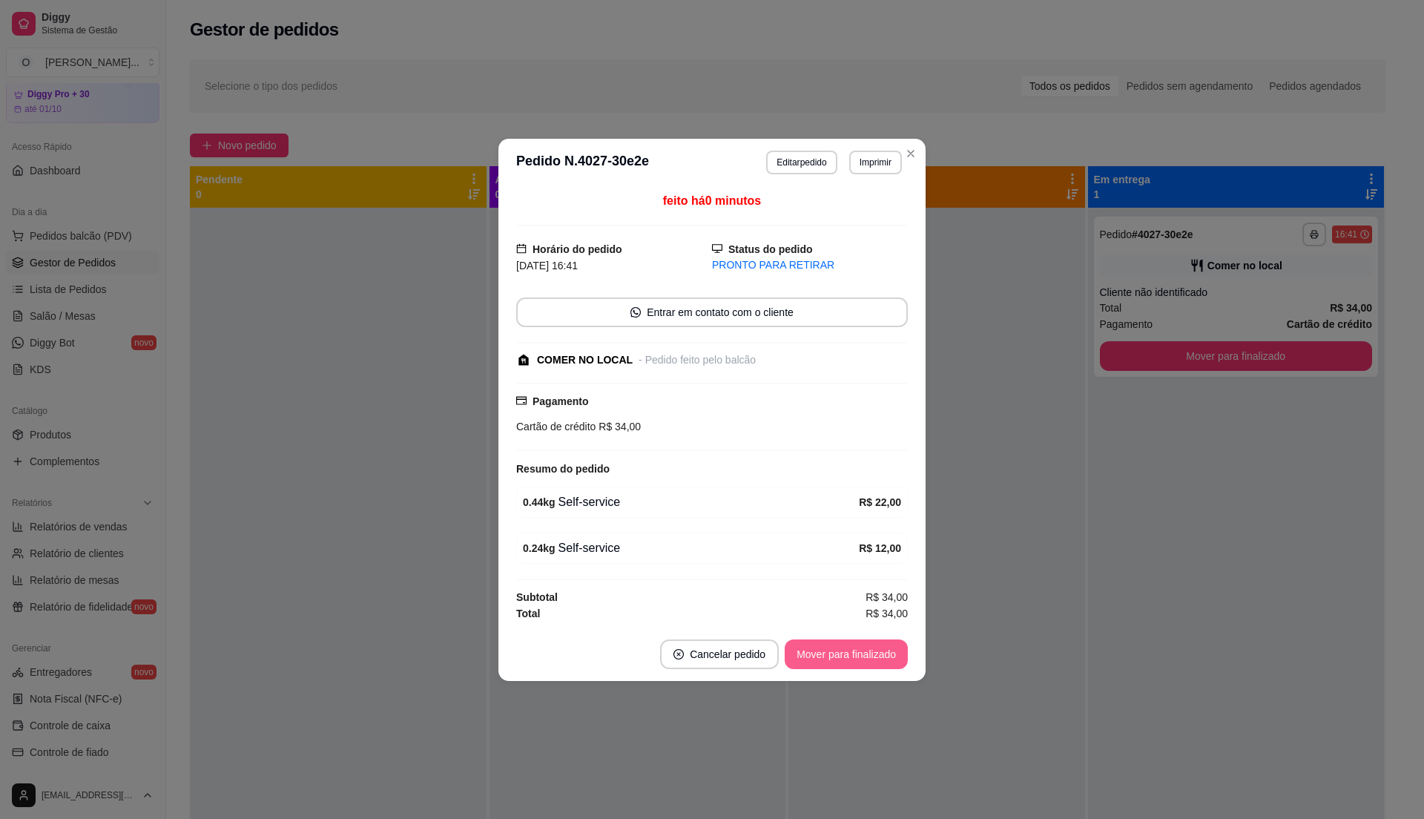
click at [846, 653] on button "Mover para finalizado" at bounding box center [846, 654] width 123 height 30
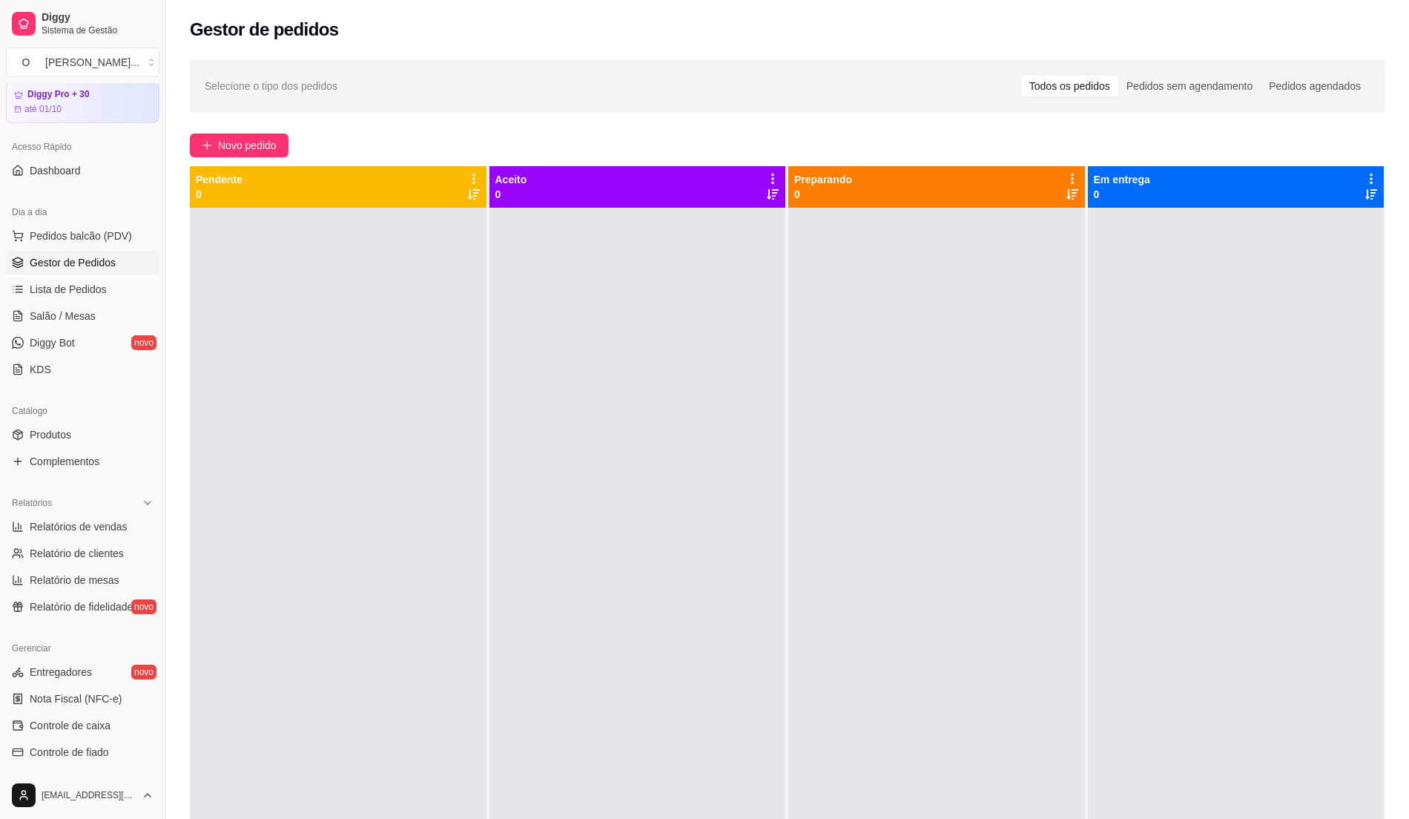
click at [497, 427] on div at bounding box center [638, 617] width 297 height 819
click at [83, 224] on button "Pedidos balcão (PDV)" at bounding box center [83, 236] width 154 height 24
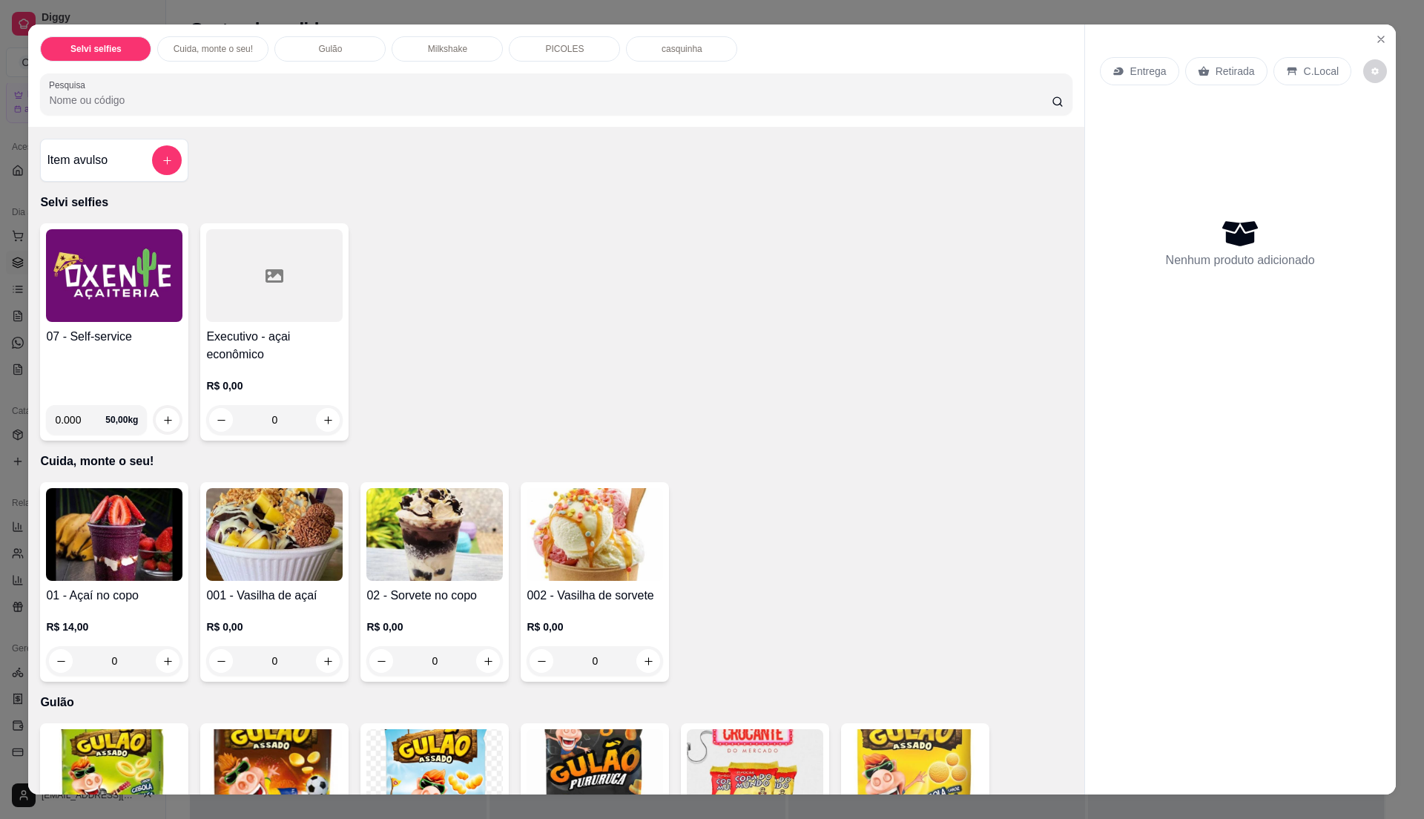
click at [99, 280] on img at bounding box center [114, 275] width 136 height 93
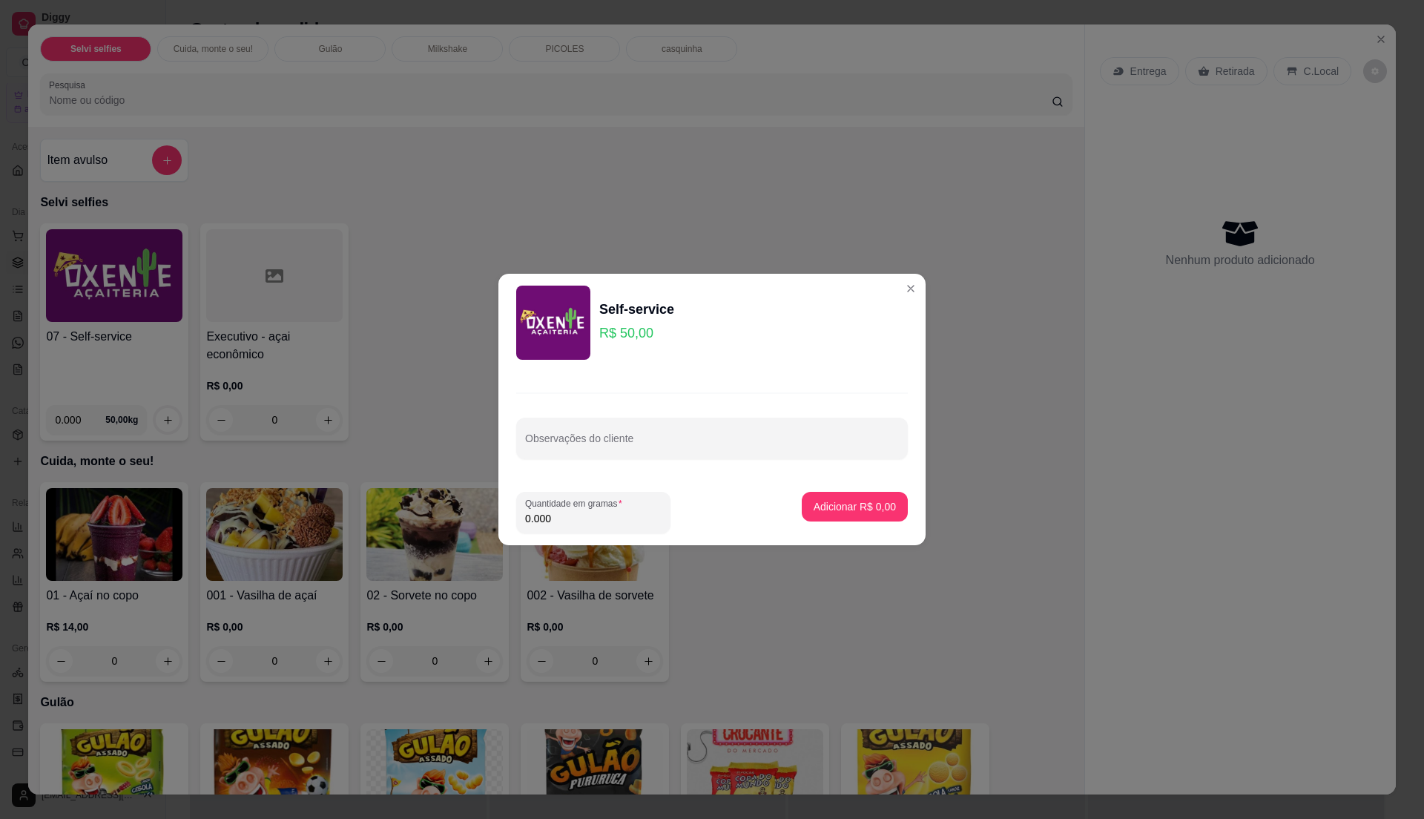
click at [597, 521] on input "0.000" at bounding box center [593, 518] width 136 height 15
type input "0.13"
click at [863, 510] on p "Adicionar R$ 6,50" at bounding box center [855, 506] width 82 height 15
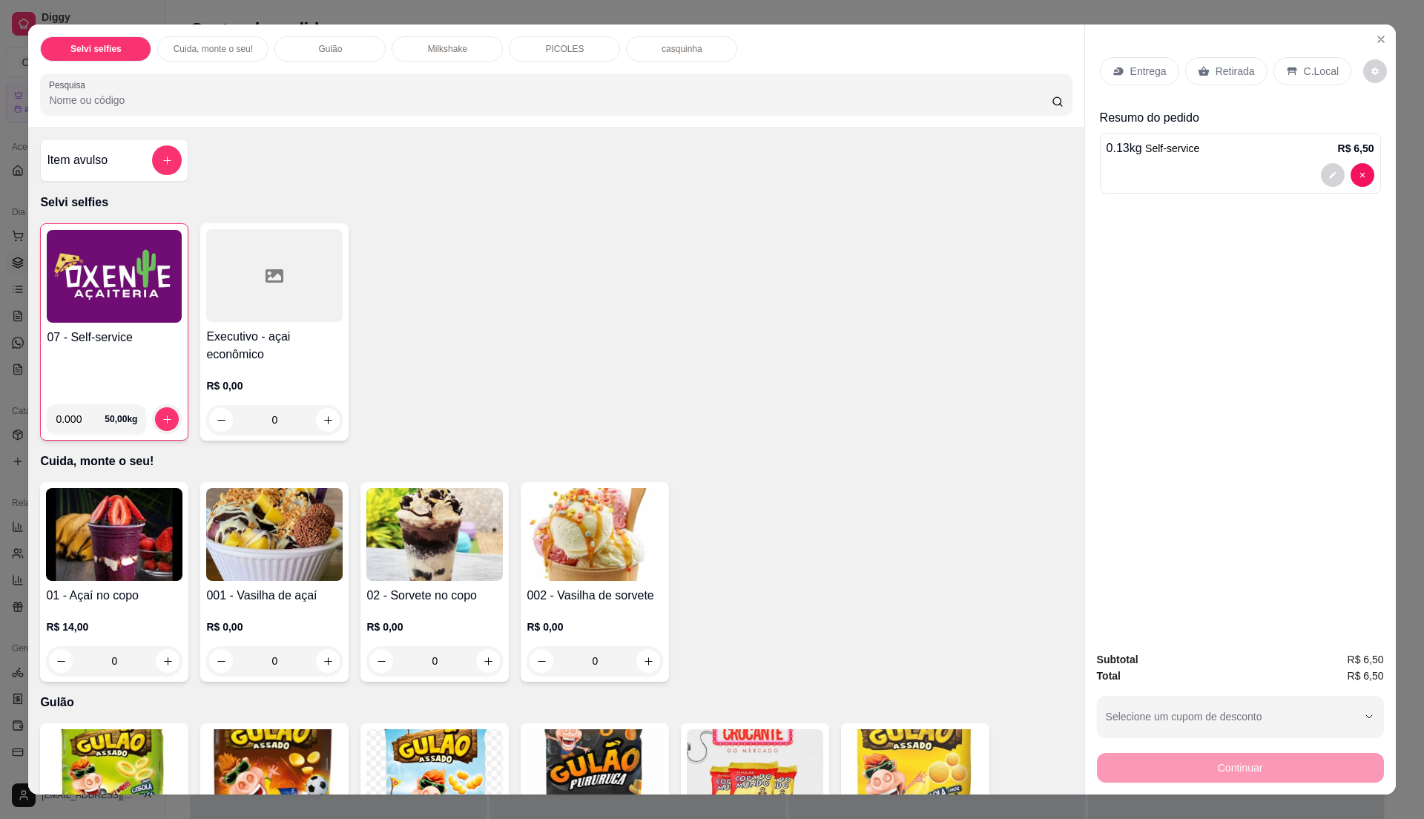
click at [85, 390] on div "07 - Self-service" at bounding box center [114, 361] width 135 height 64
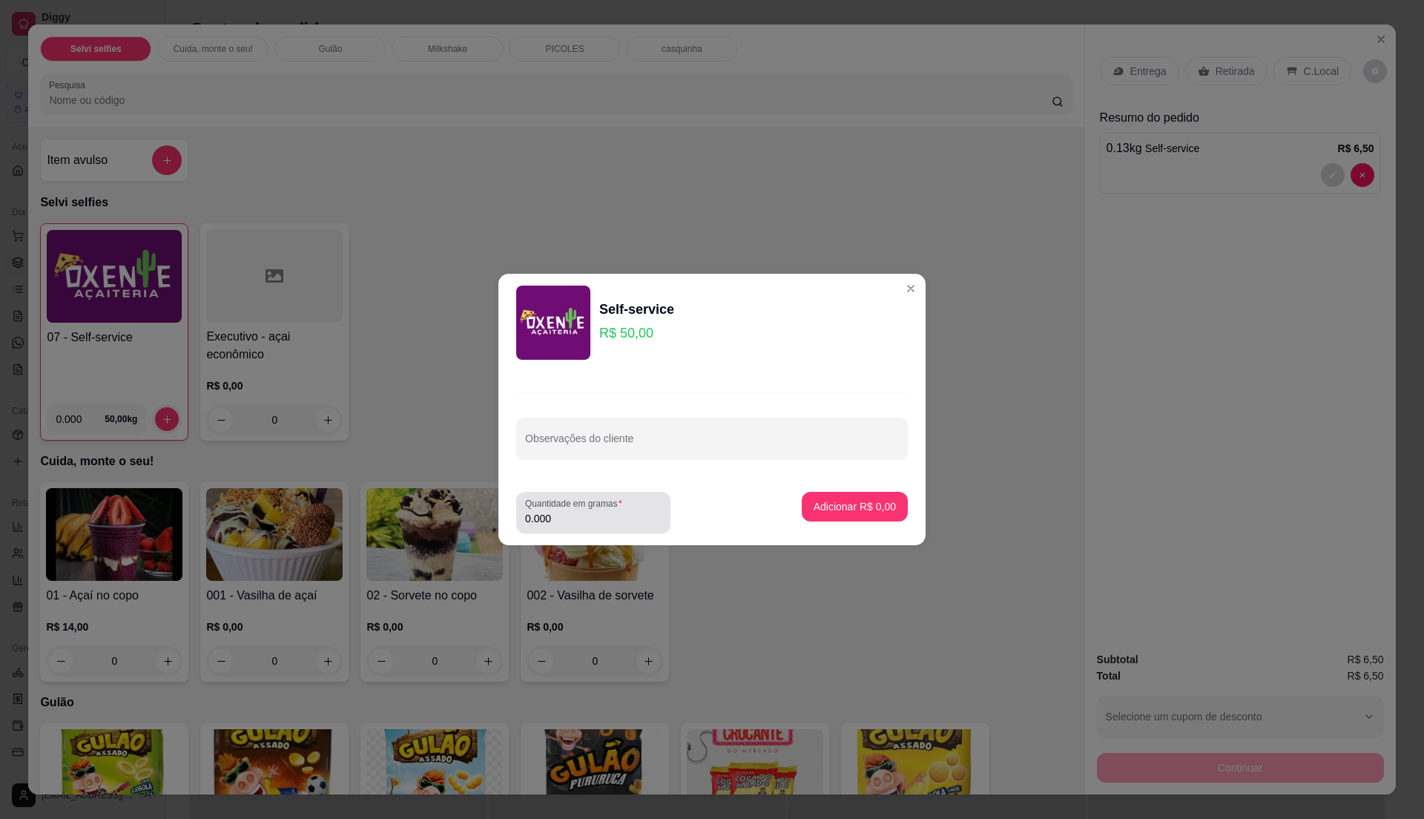
click at [596, 509] on label "Quantidade em gramas" at bounding box center [576, 503] width 102 height 13
click at [596, 511] on input "0.000" at bounding box center [593, 518] width 136 height 15
type input "0.050"
click at [843, 503] on p "Adicionar R$ 2,50" at bounding box center [855, 506] width 82 height 15
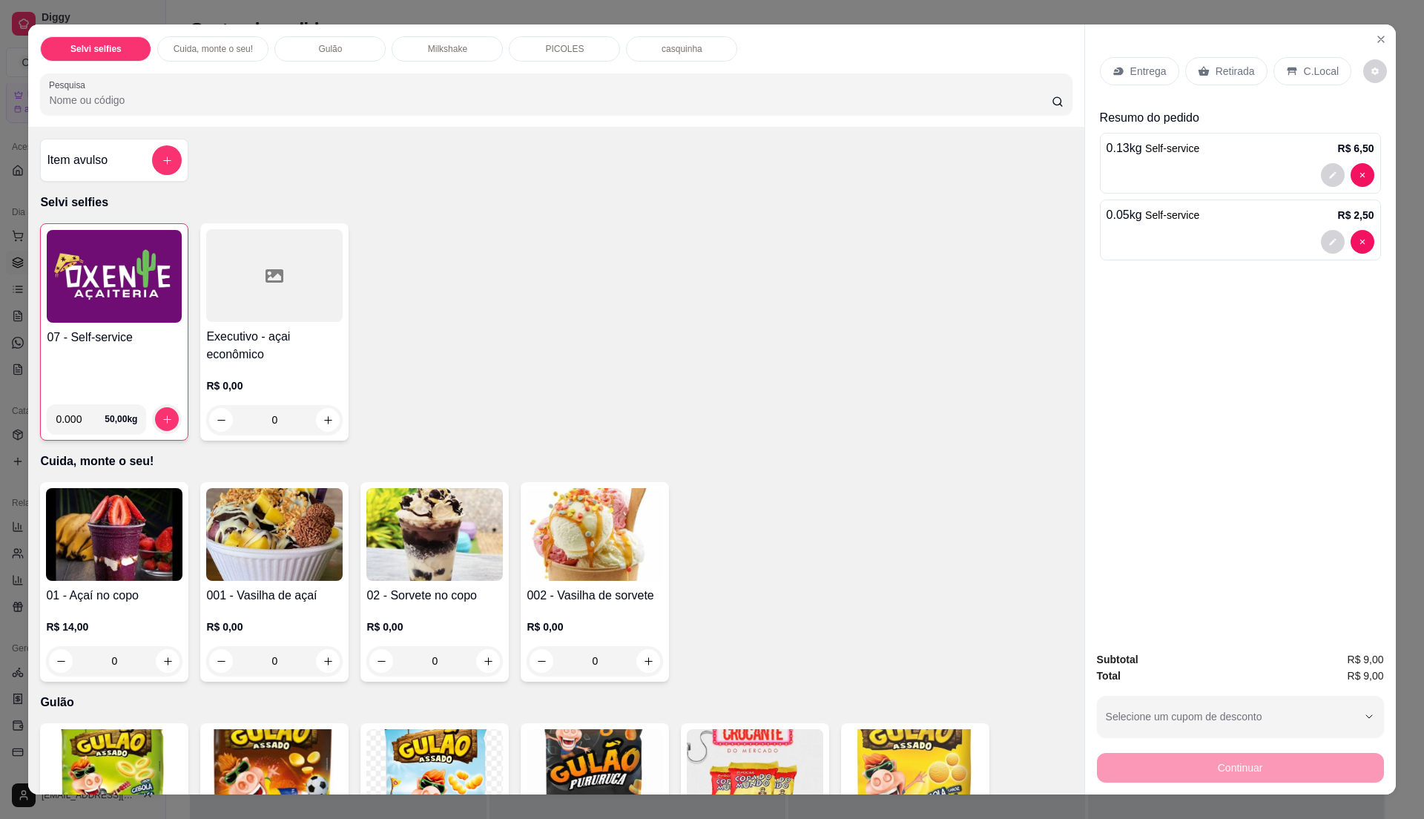
click at [143, 362] on div "07 - Self-service" at bounding box center [114, 361] width 135 height 64
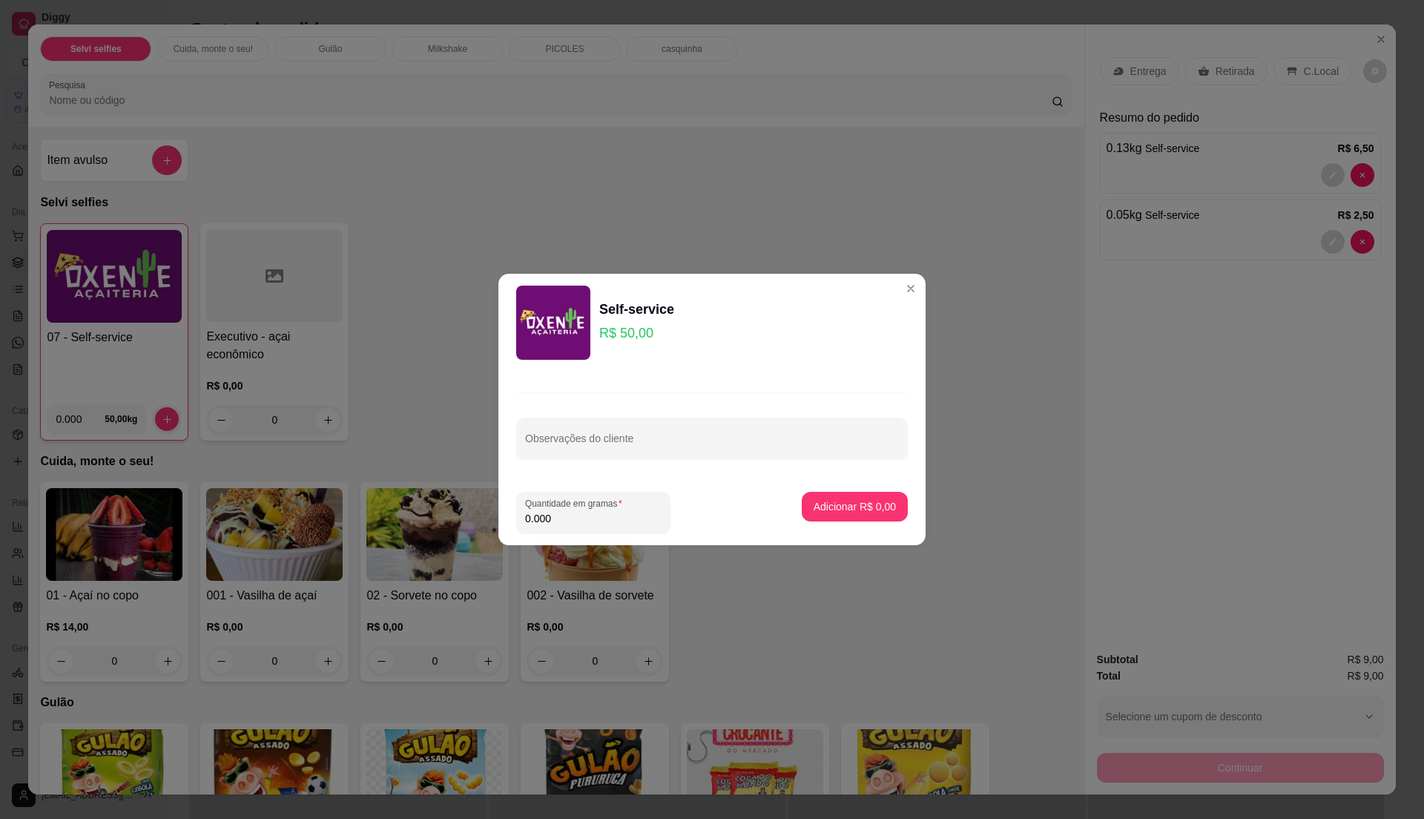
click at [555, 518] on input "0.000" at bounding box center [593, 518] width 136 height 15
type input "0.135"
click at [820, 501] on p "Adicionar R$ 6,75" at bounding box center [854, 506] width 80 height 14
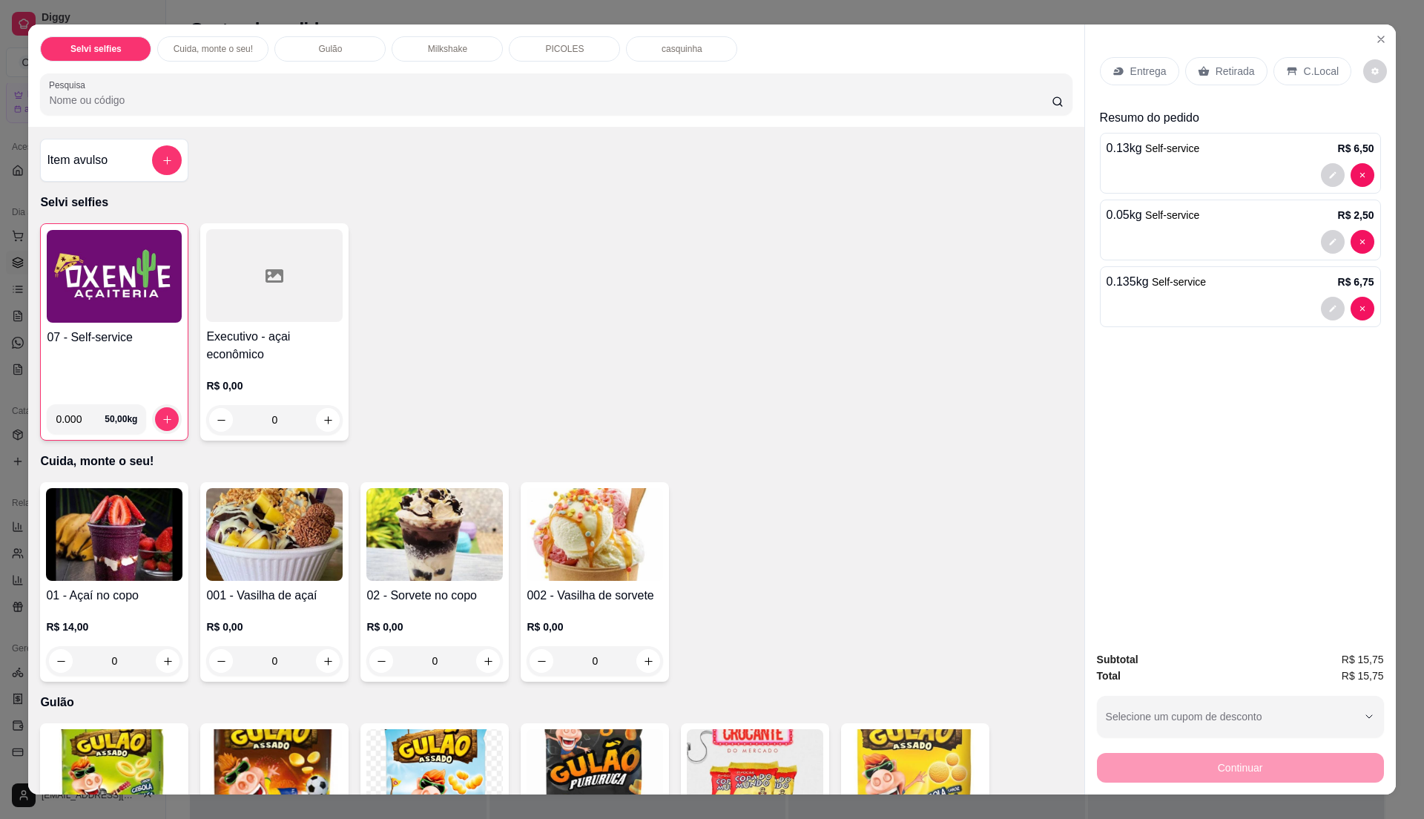
click at [1305, 71] on p "C.Local" at bounding box center [1321, 71] width 35 height 15
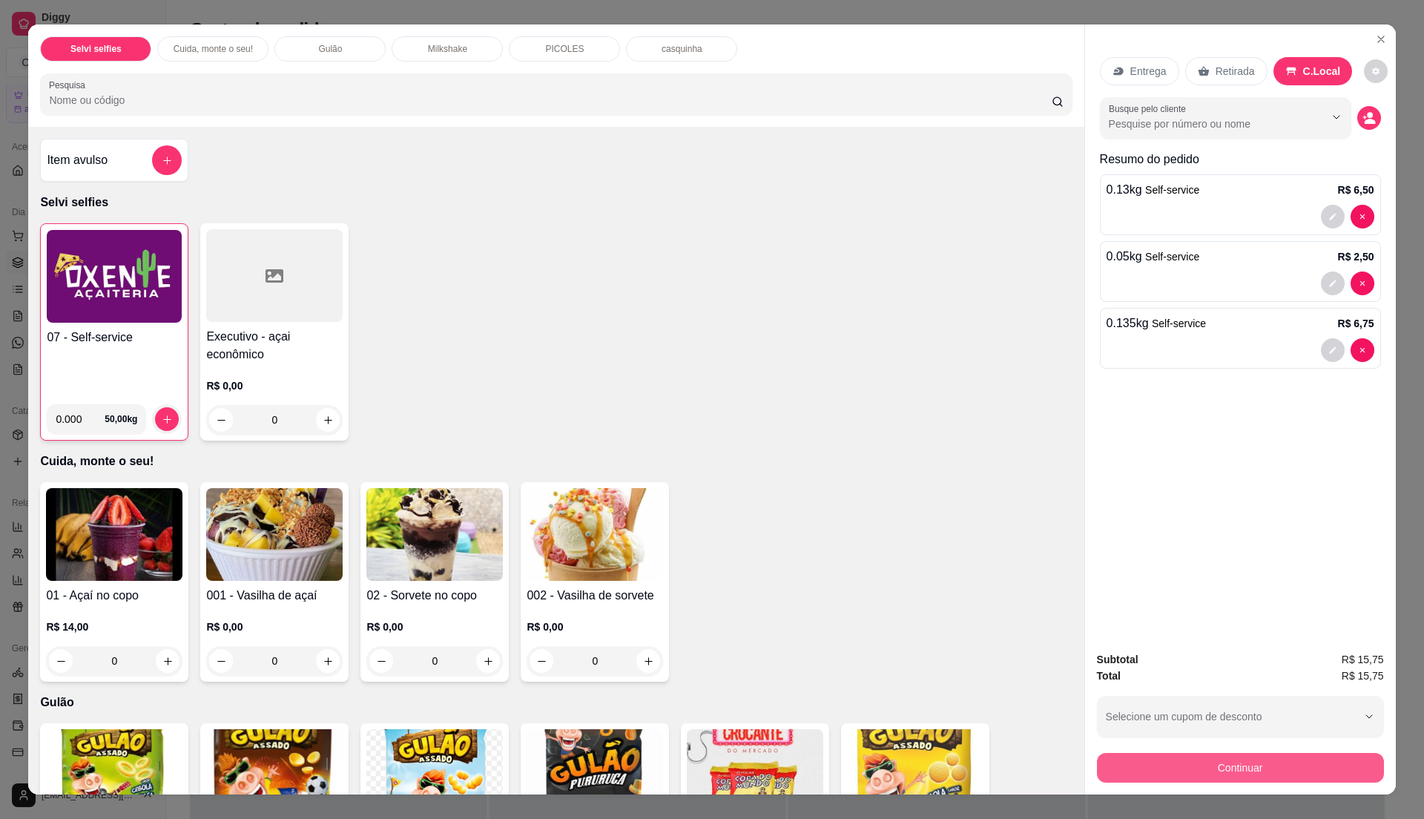
click at [1227, 768] on button "Continuar" at bounding box center [1240, 768] width 287 height 30
drag, startPoint x: 138, startPoint y: 366, endPoint x: 147, endPoint y: 366, distance: 8.9
click at [147, 366] on div "07 - Self-service" at bounding box center [114, 361] width 135 height 64
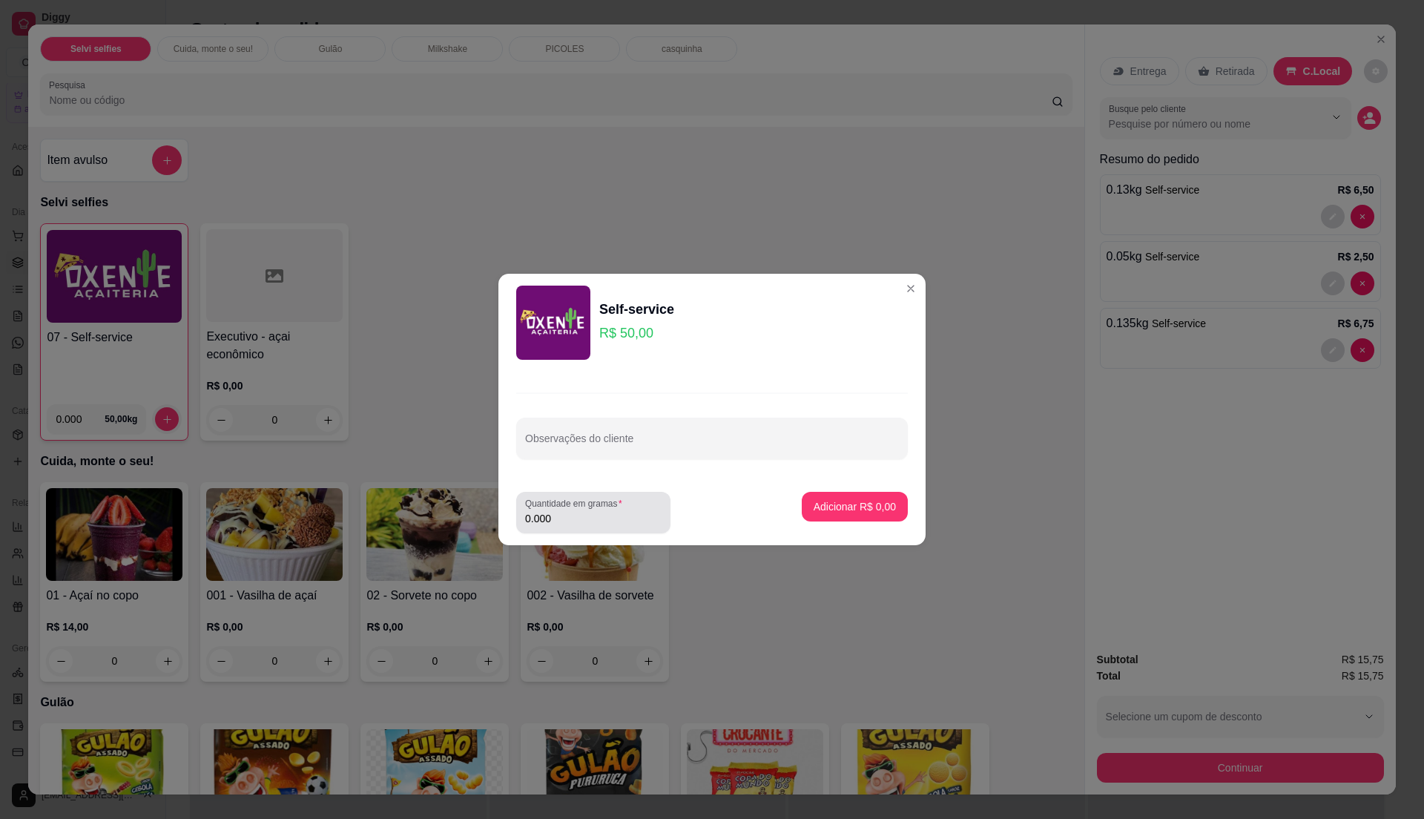
click at [588, 527] on div "0.000" at bounding box center [593, 513] width 136 height 30
click at [588, 516] on input "0.000" at bounding box center [593, 518] width 136 height 15
type input "0.215"
click at [858, 500] on p "Adicionar R$ 10,75" at bounding box center [852, 506] width 86 height 14
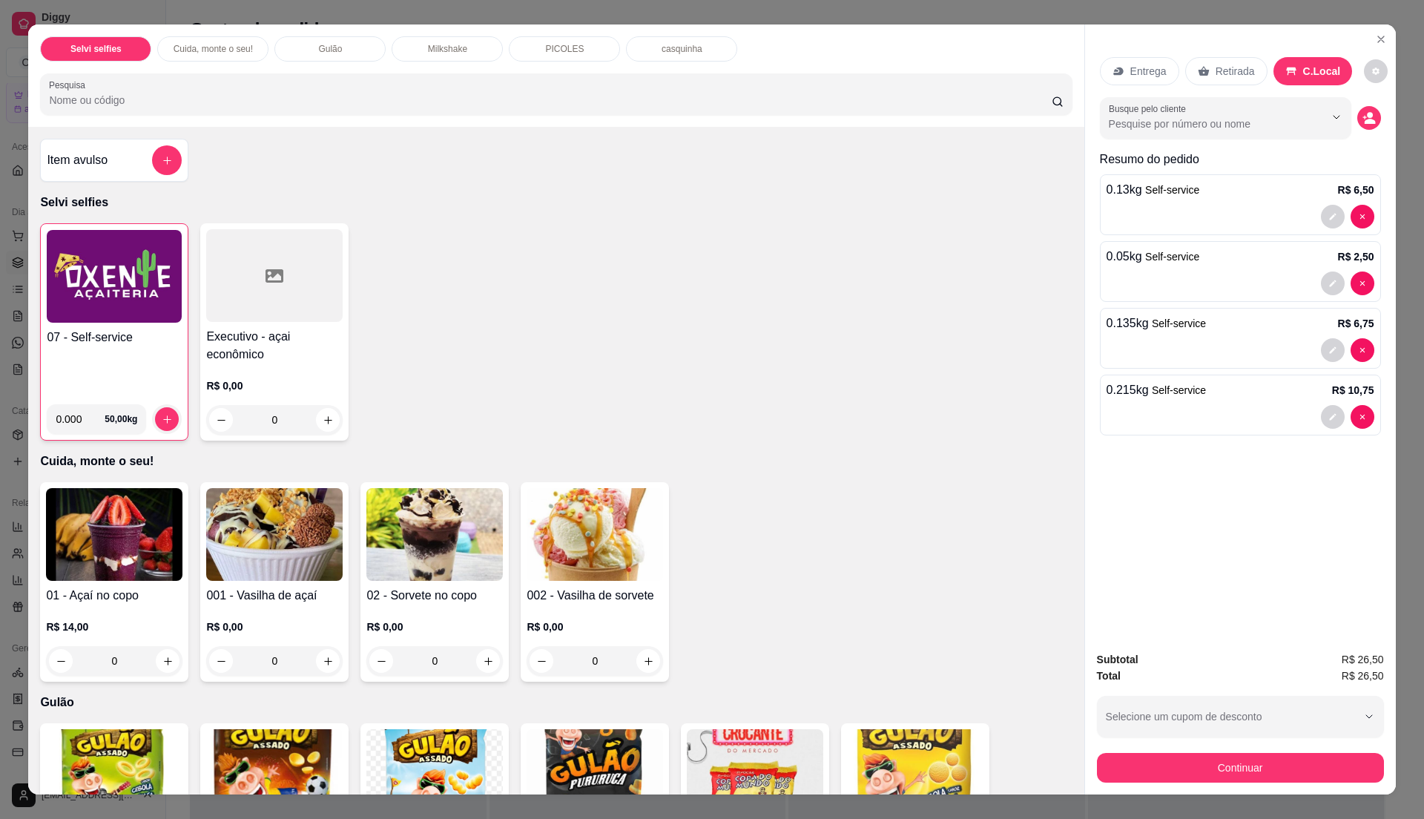
click at [1248, 740] on div "Subtotal R$ 26,50 Total R$ 26,50 Selecione um cupom de desconto Selecione um cu…" at bounding box center [1240, 716] width 287 height 131
click at [1289, 766] on button "Continuar" at bounding box center [1240, 767] width 278 height 29
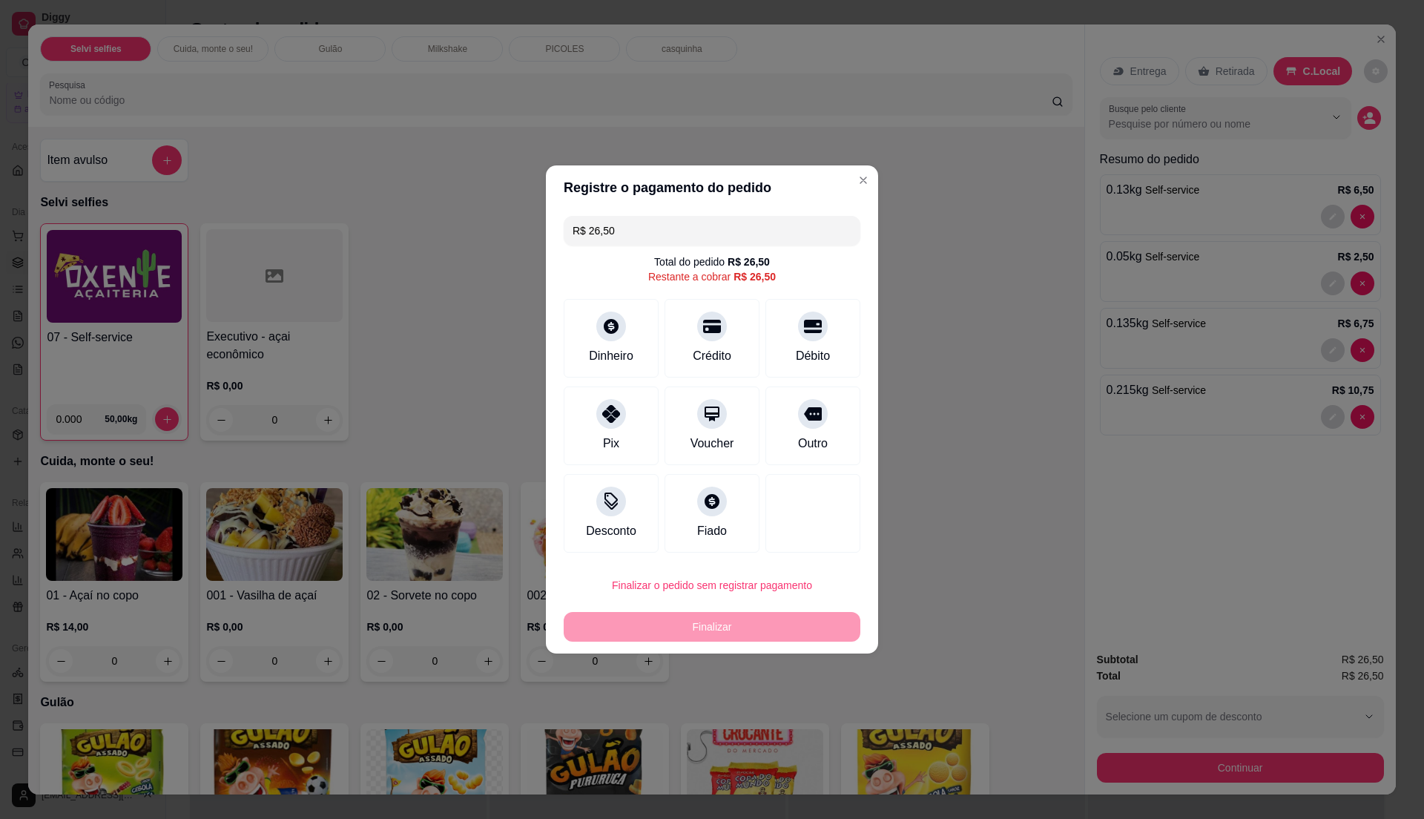
click at [645, 235] on input "R$ 26,50" at bounding box center [712, 231] width 279 height 30
type input "R$ 10,75"
click at [609, 341] on div "Dinheiro" at bounding box center [611, 335] width 105 height 87
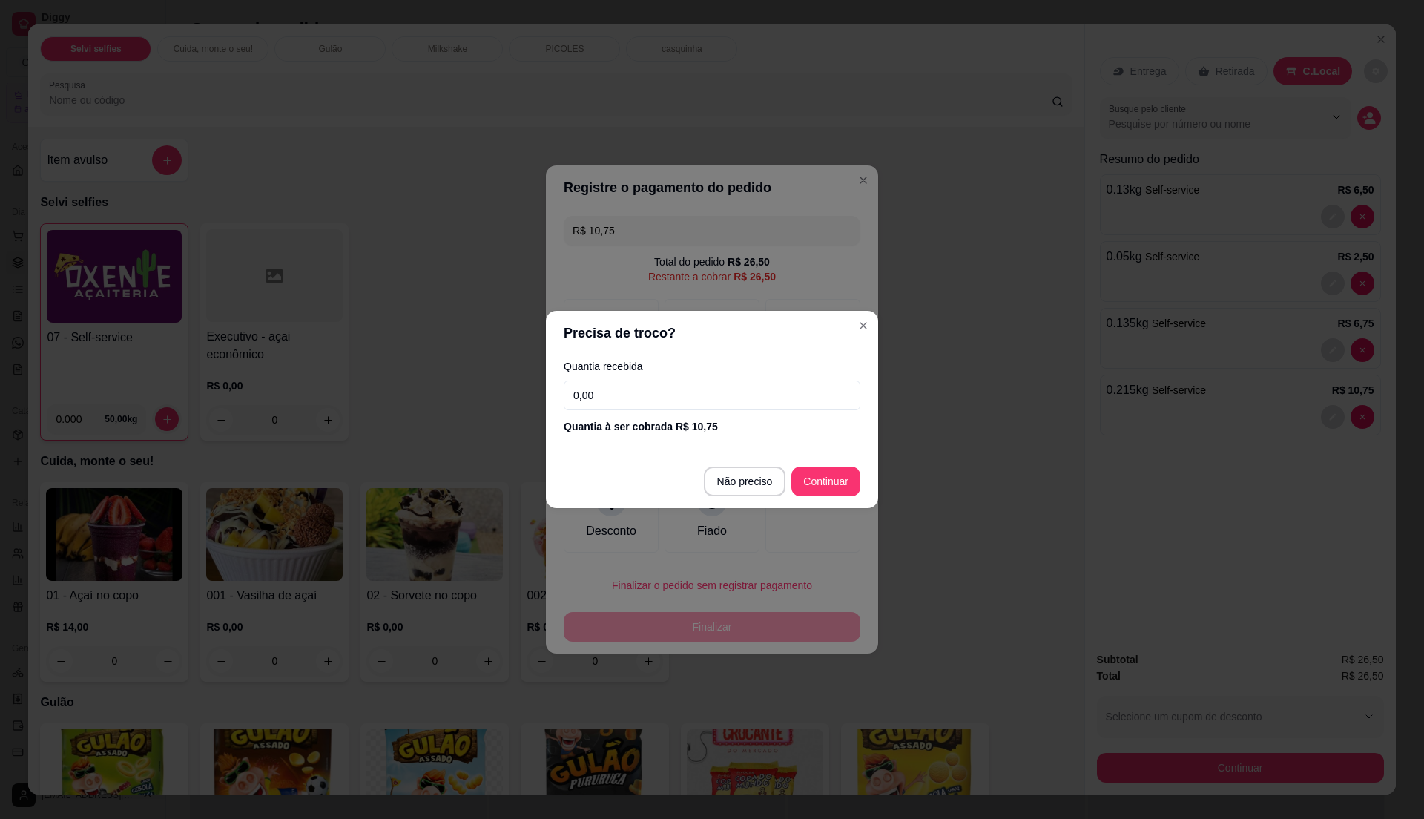
click at [671, 392] on input "0,00" at bounding box center [712, 396] width 297 height 30
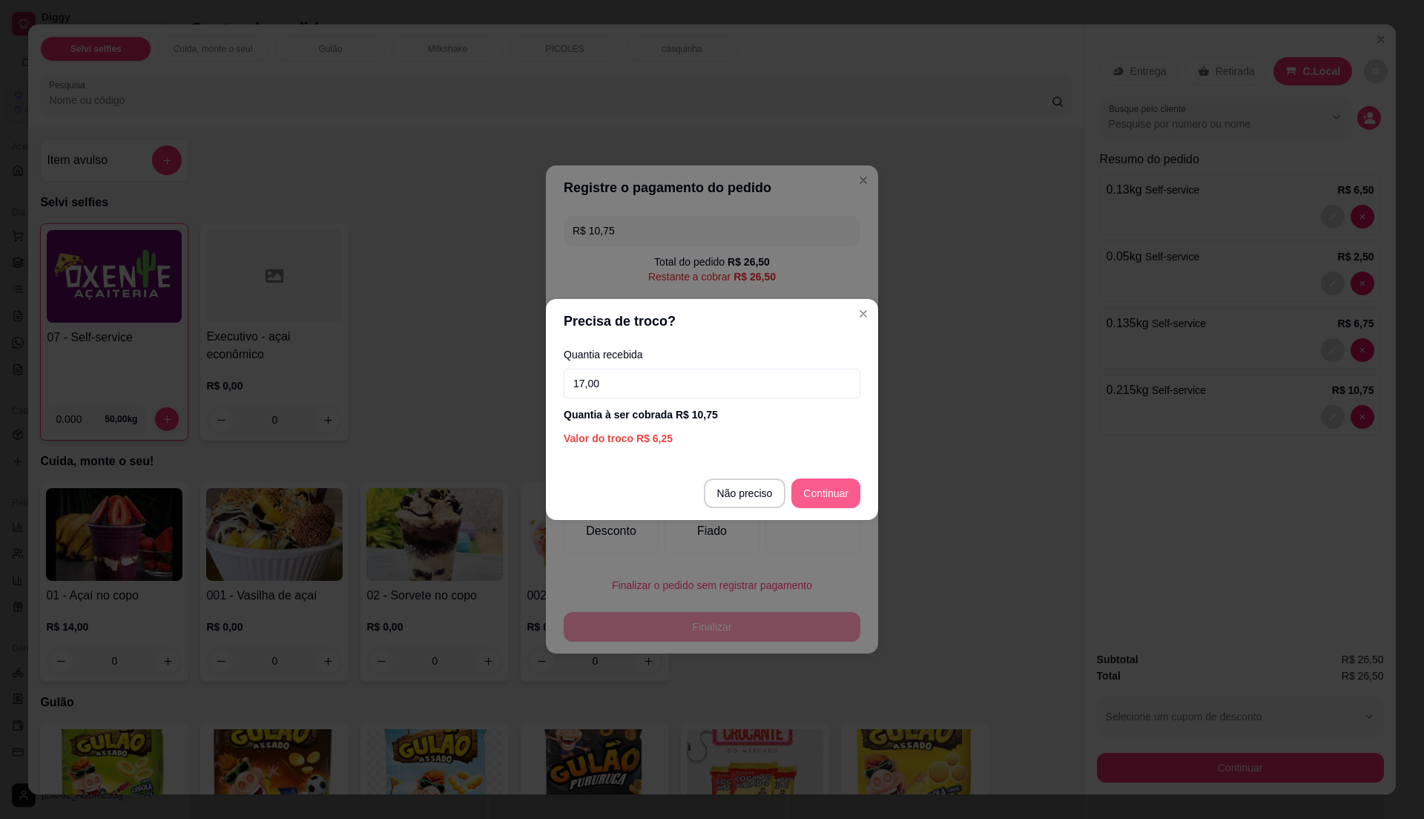
type input "17,00"
type input "R$ 15,75"
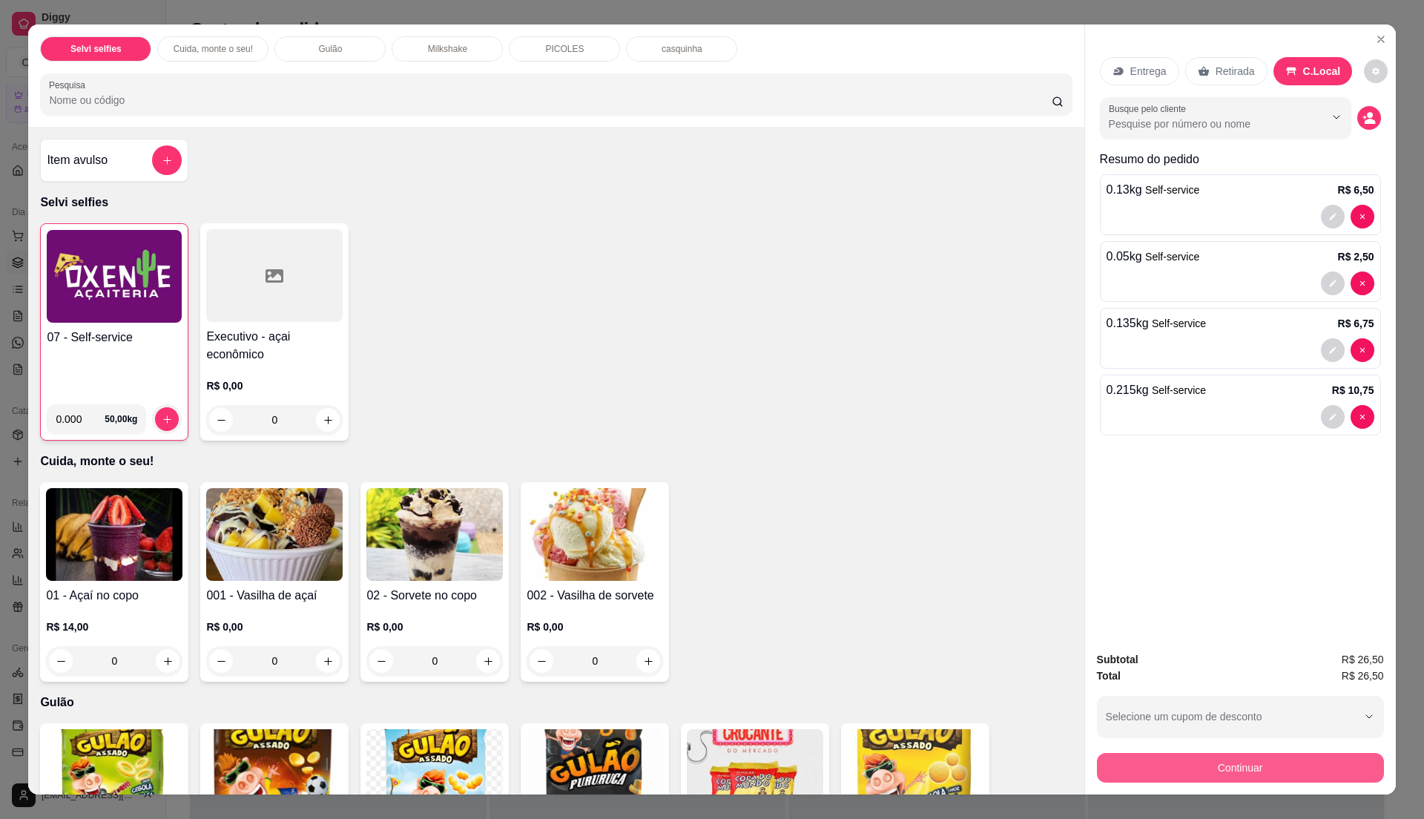
click at [1208, 767] on button "Continuar" at bounding box center [1240, 768] width 287 height 30
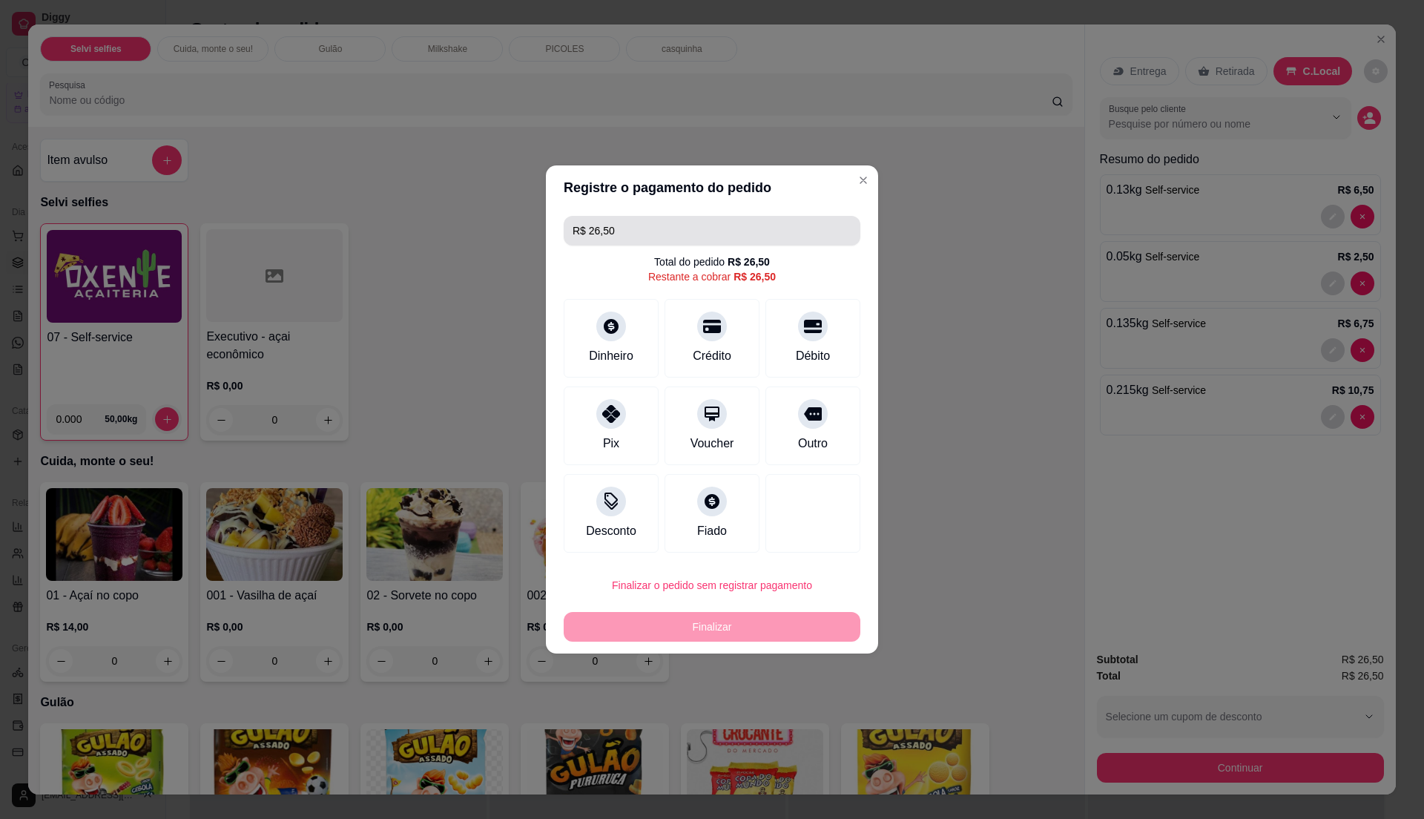
click at [669, 223] on input "R$ 26,50" at bounding box center [712, 231] width 279 height 30
type input "R$ 10,75"
click at [602, 341] on div "Dinheiro" at bounding box center [611, 335] width 105 height 87
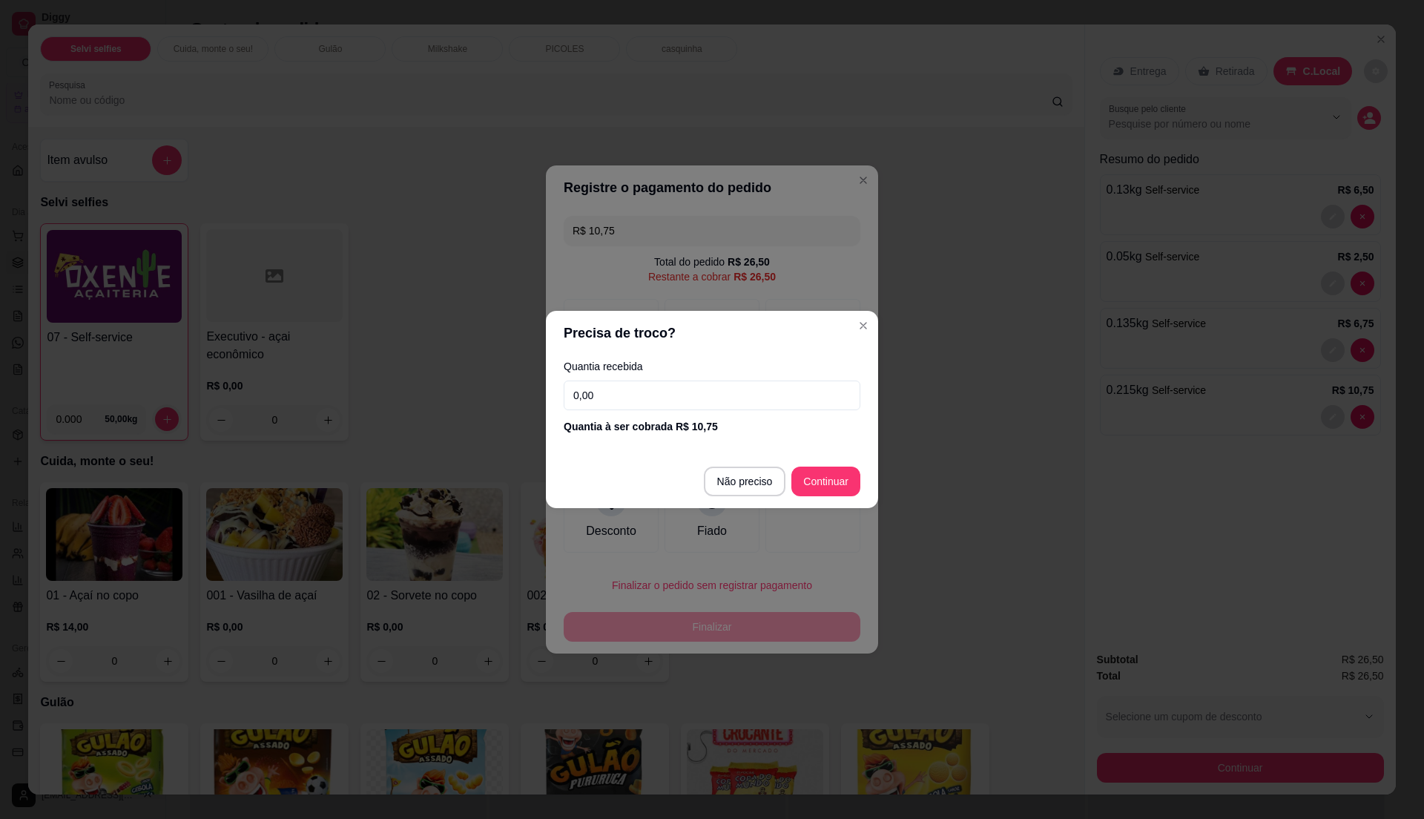
click at [630, 383] on input "0,00" at bounding box center [712, 396] width 297 height 30
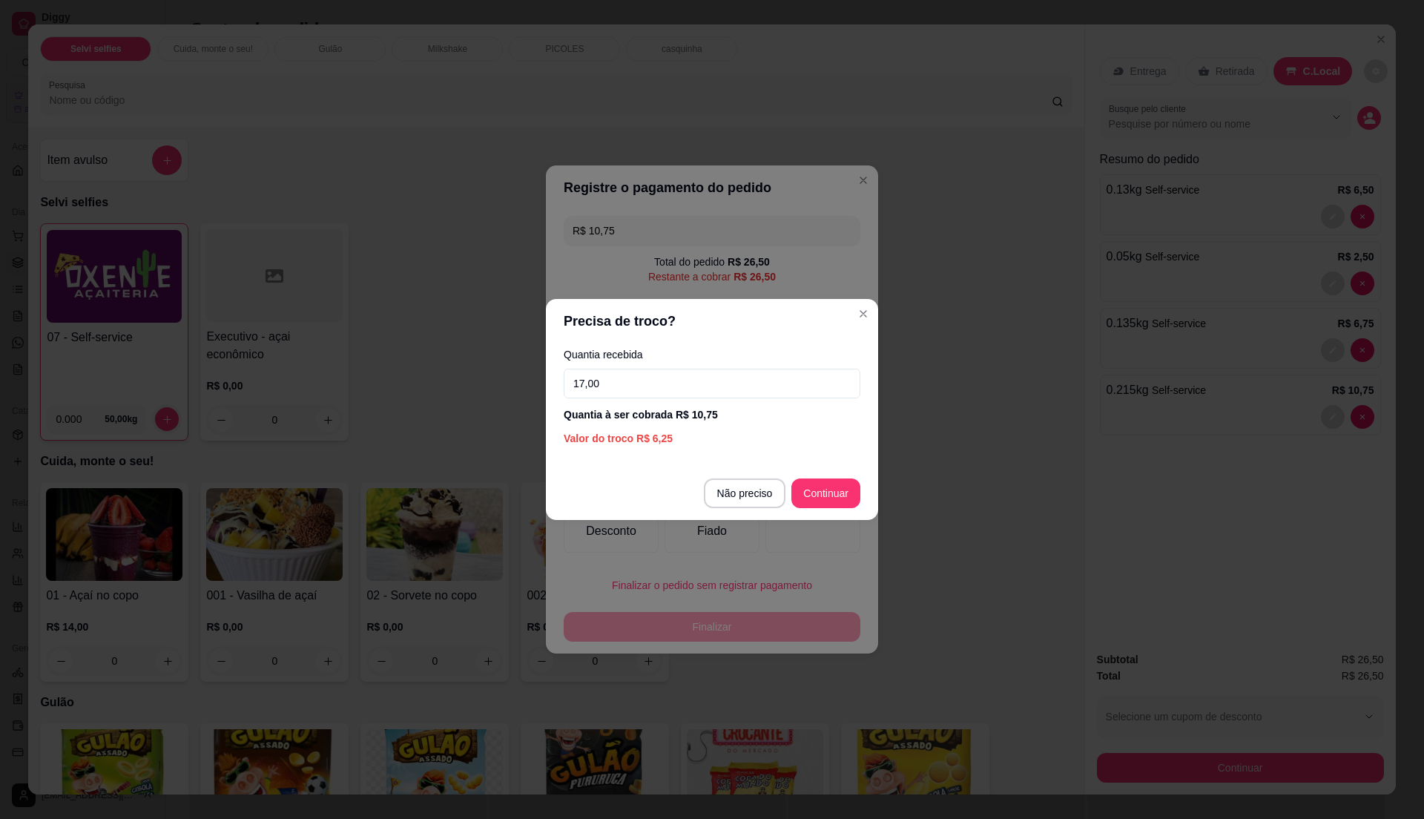
type input "17,00"
type input "R$ 15,75"
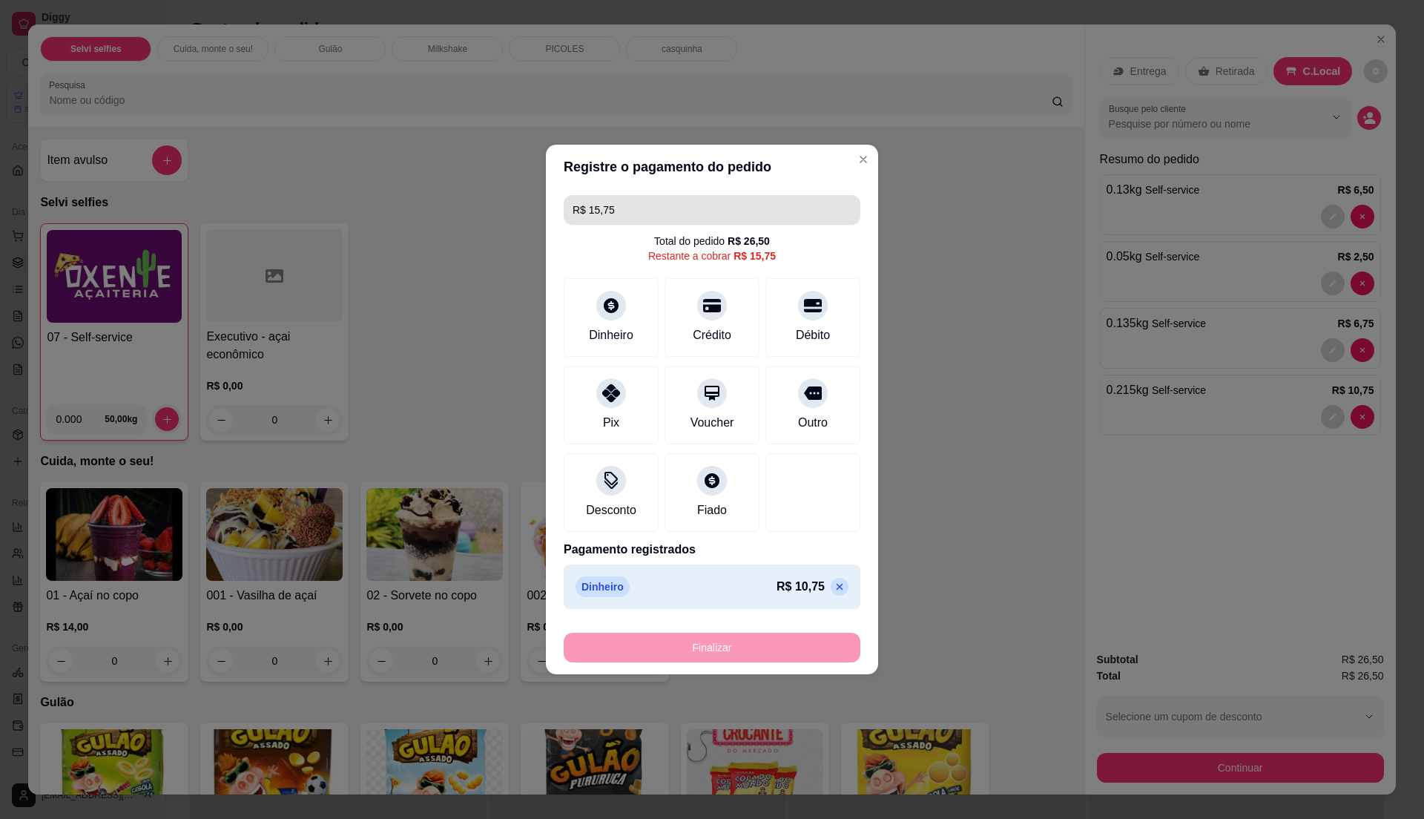
click at [668, 214] on input "R$ 15,75" at bounding box center [712, 210] width 279 height 30
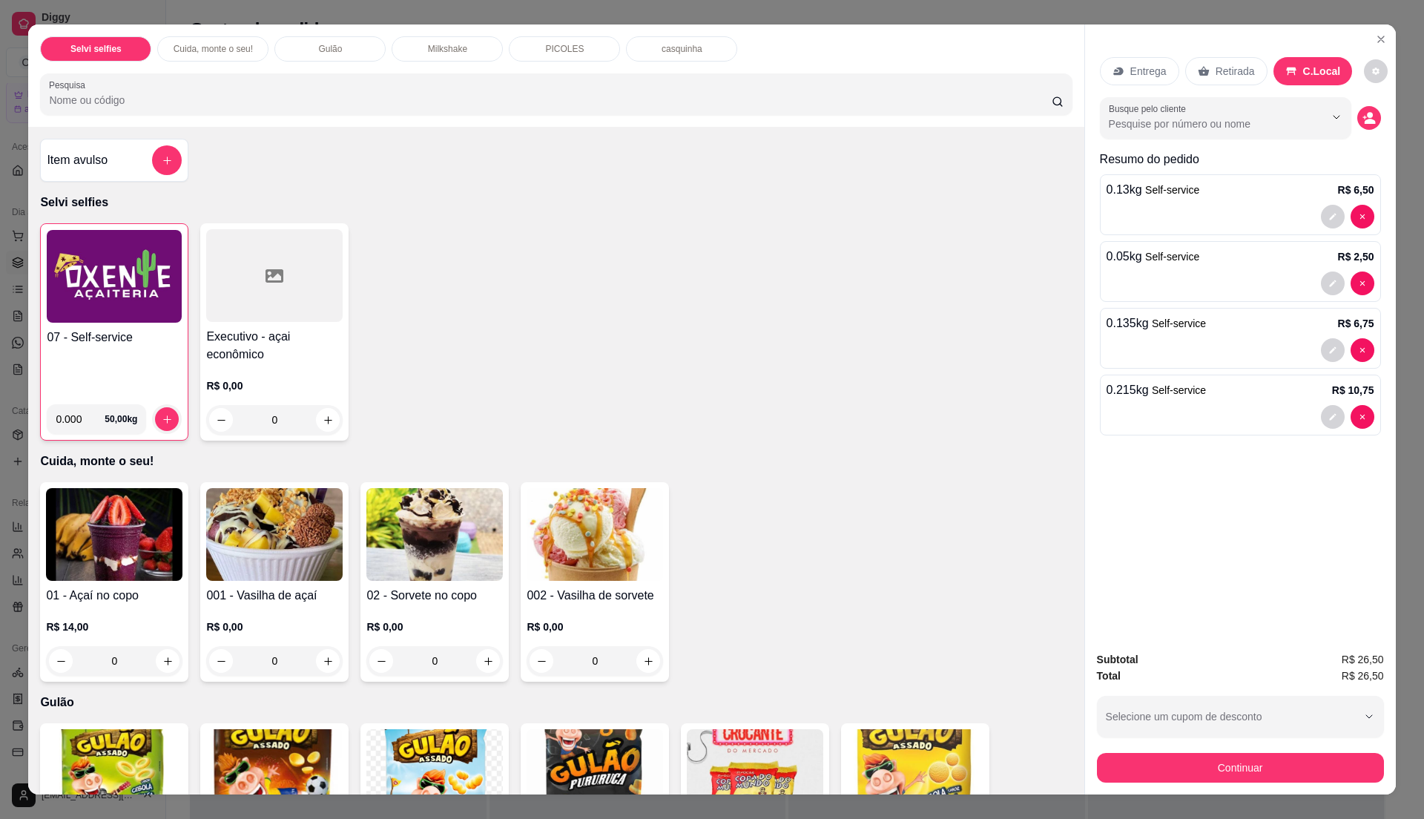
click at [132, 300] on img at bounding box center [114, 276] width 135 height 93
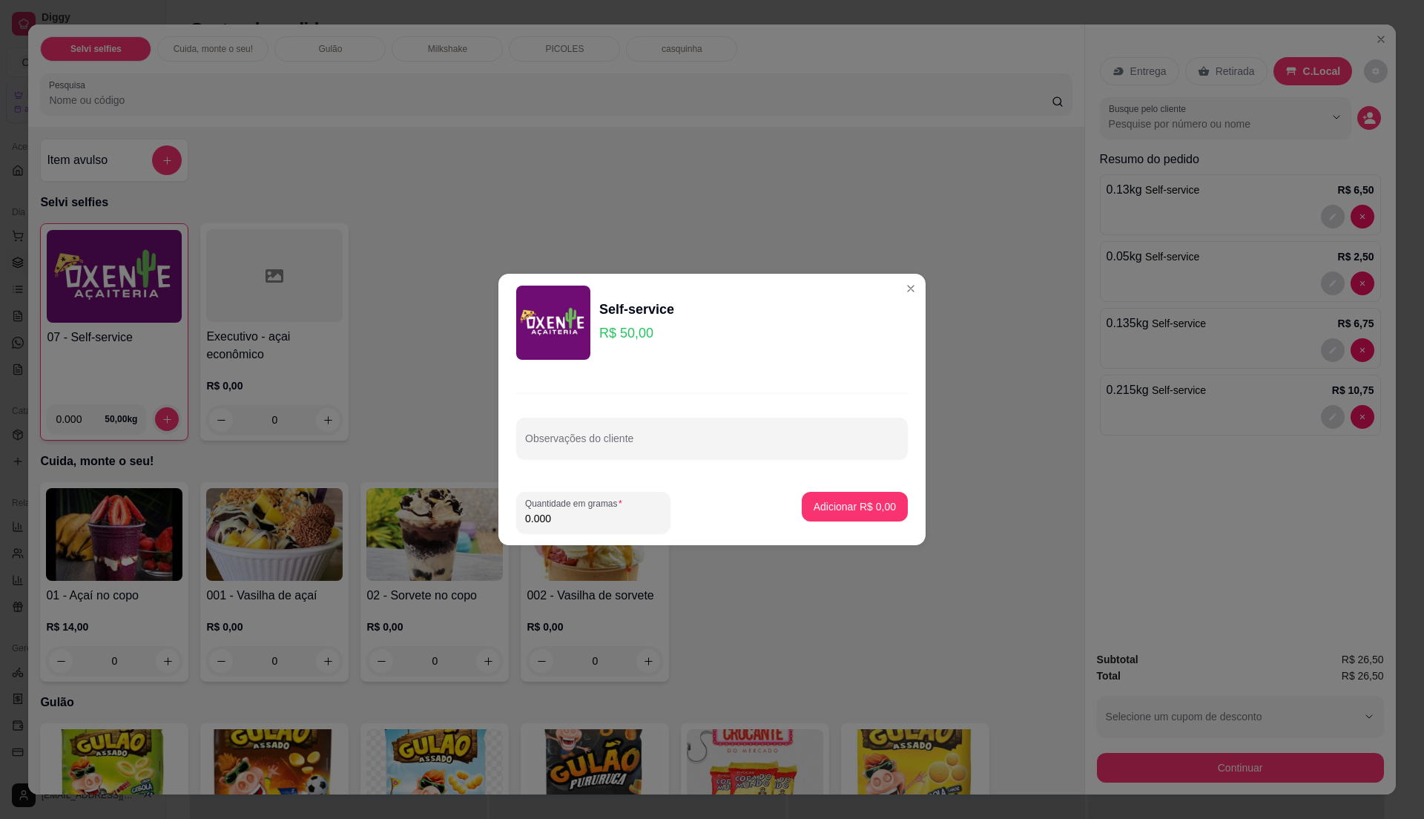
click at [584, 513] on input "0.000" at bounding box center [593, 518] width 136 height 15
click at [584, 513] on input "0" at bounding box center [593, 518] width 136 height 15
type input "0.1"
click at [584, 513] on input "0.1" at bounding box center [593, 518] width 136 height 15
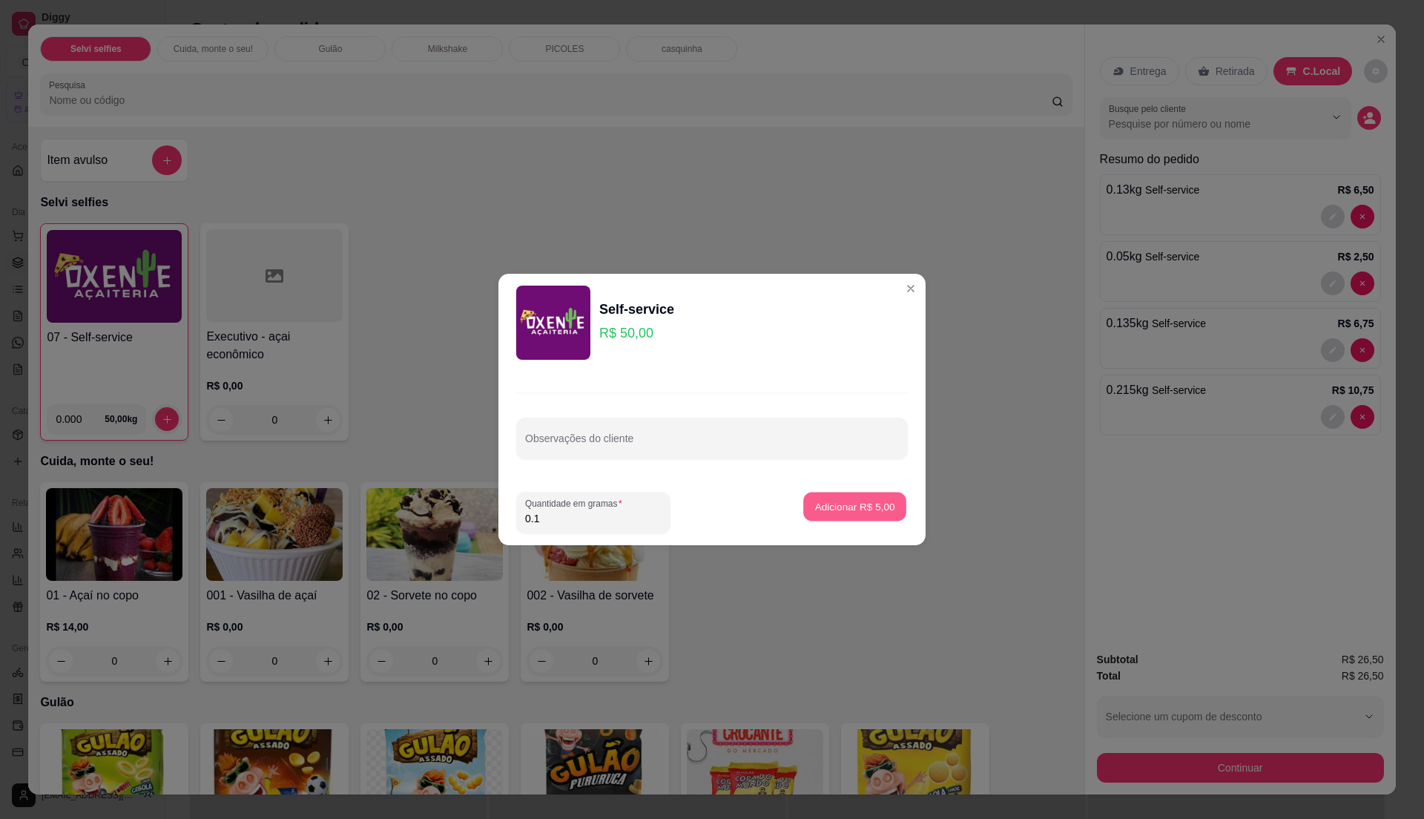
click at [864, 502] on p "Adicionar R$ 5,00" at bounding box center [854, 506] width 80 height 14
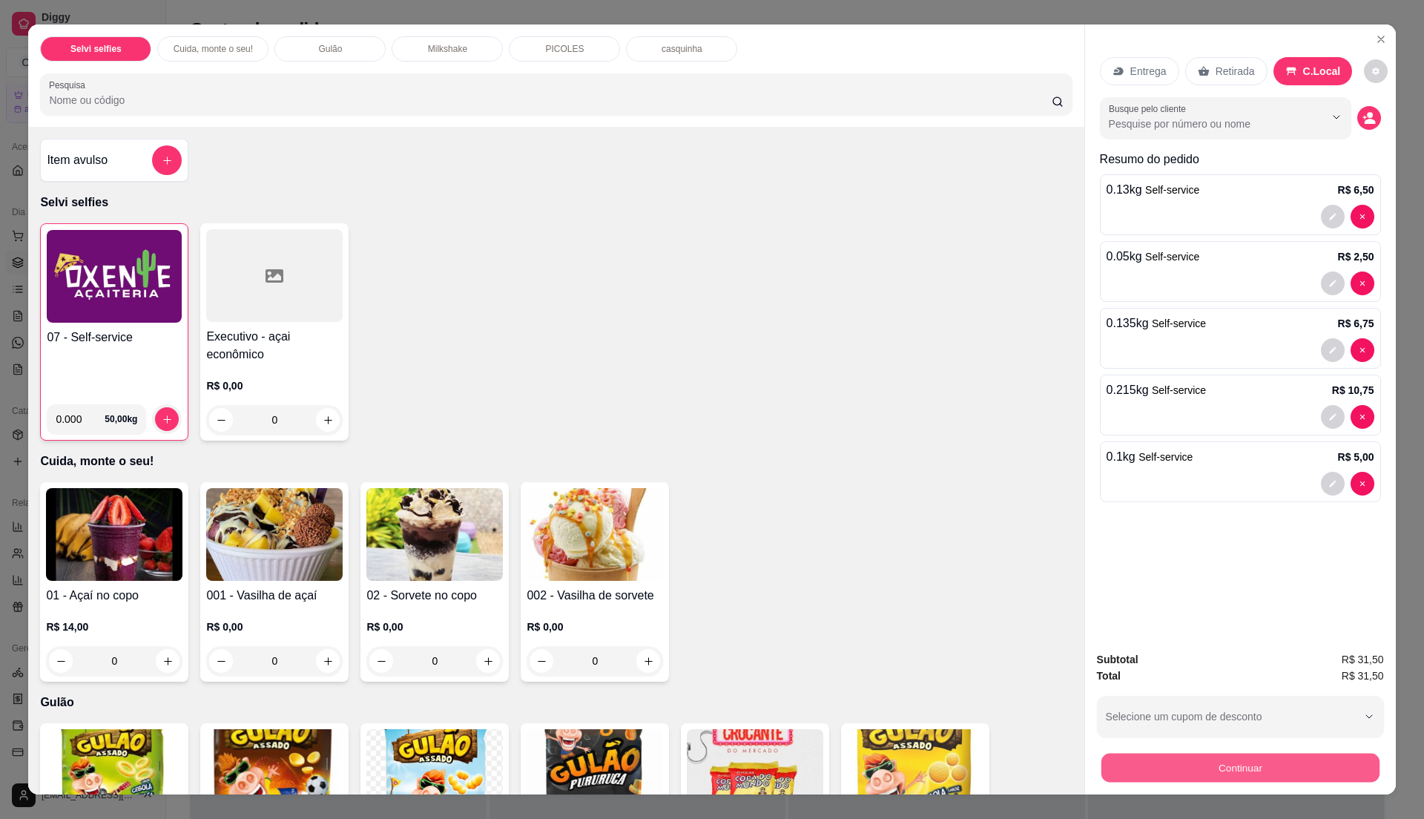
click at [1107, 767] on button "Continuar" at bounding box center [1240, 767] width 278 height 29
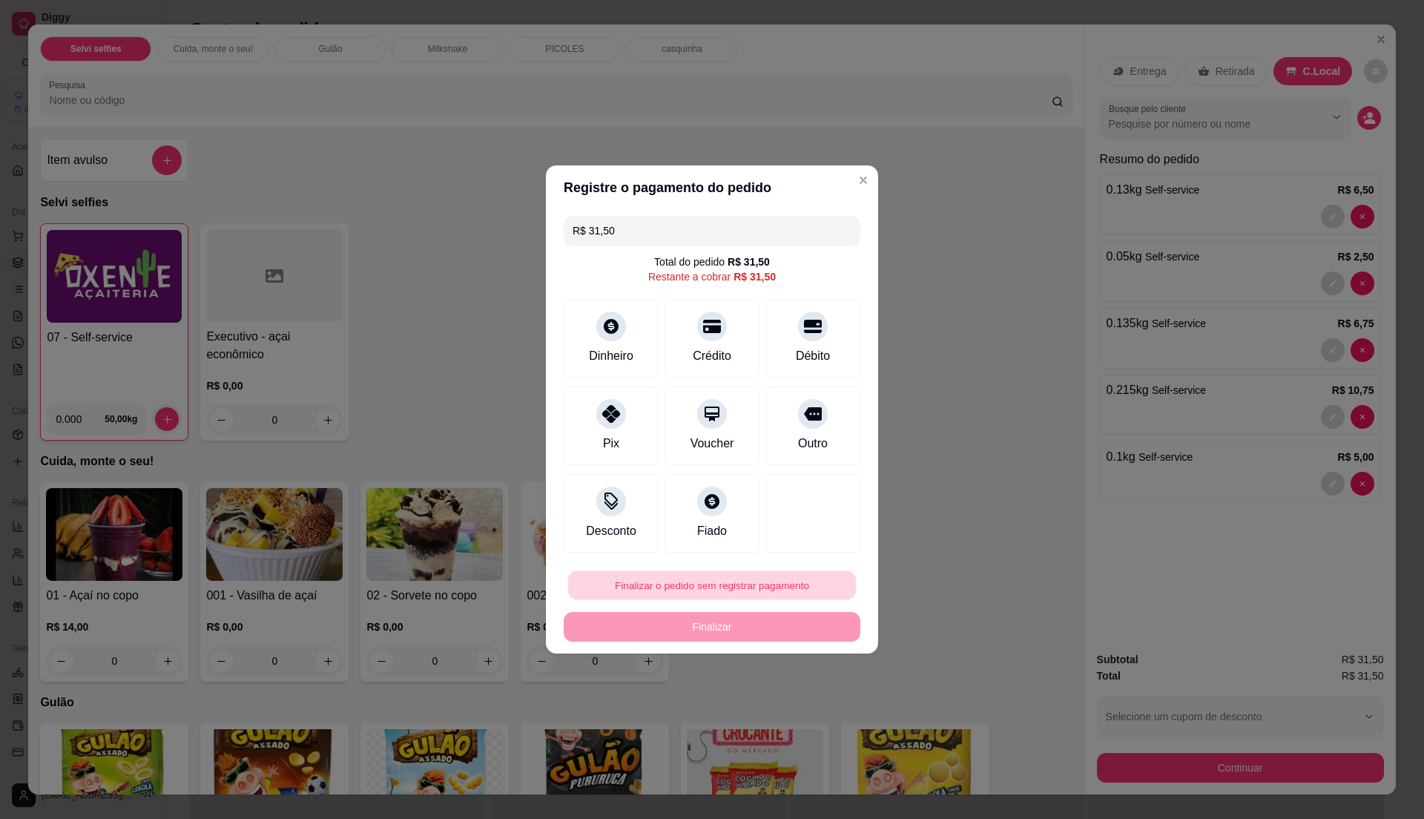
click at [766, 585] on button "Finalizar o pedido sem registrar pagamento" at bounding box center [712, 585] width 288 height 29
click at [787, 706] on button "Confirmar" at bounding box center [802, 707] width 53 height 22
type input "R$ 0,00"
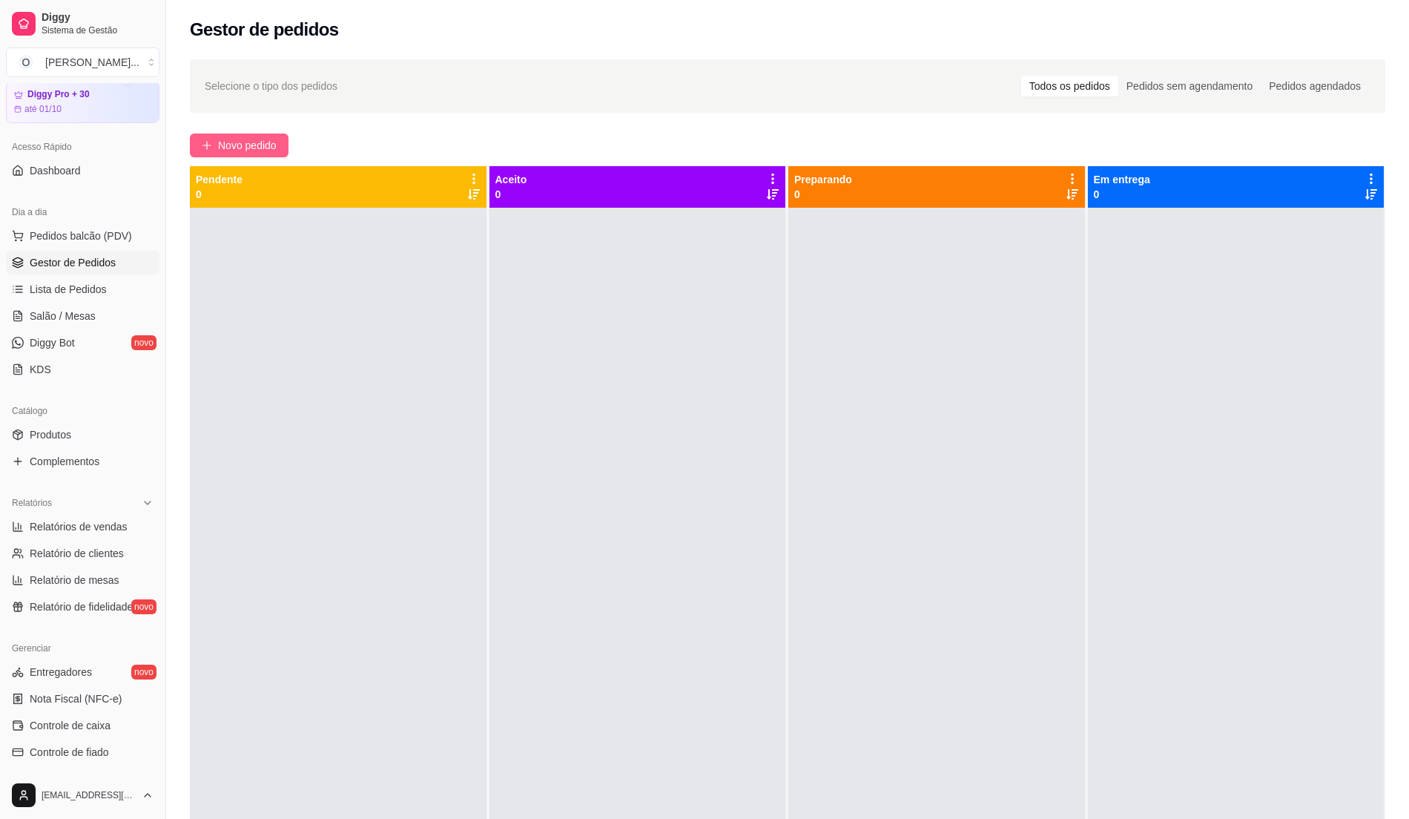
click at [211, 153] on button "Novo pedido" at bounding box center [239, 146] width 99 height 24
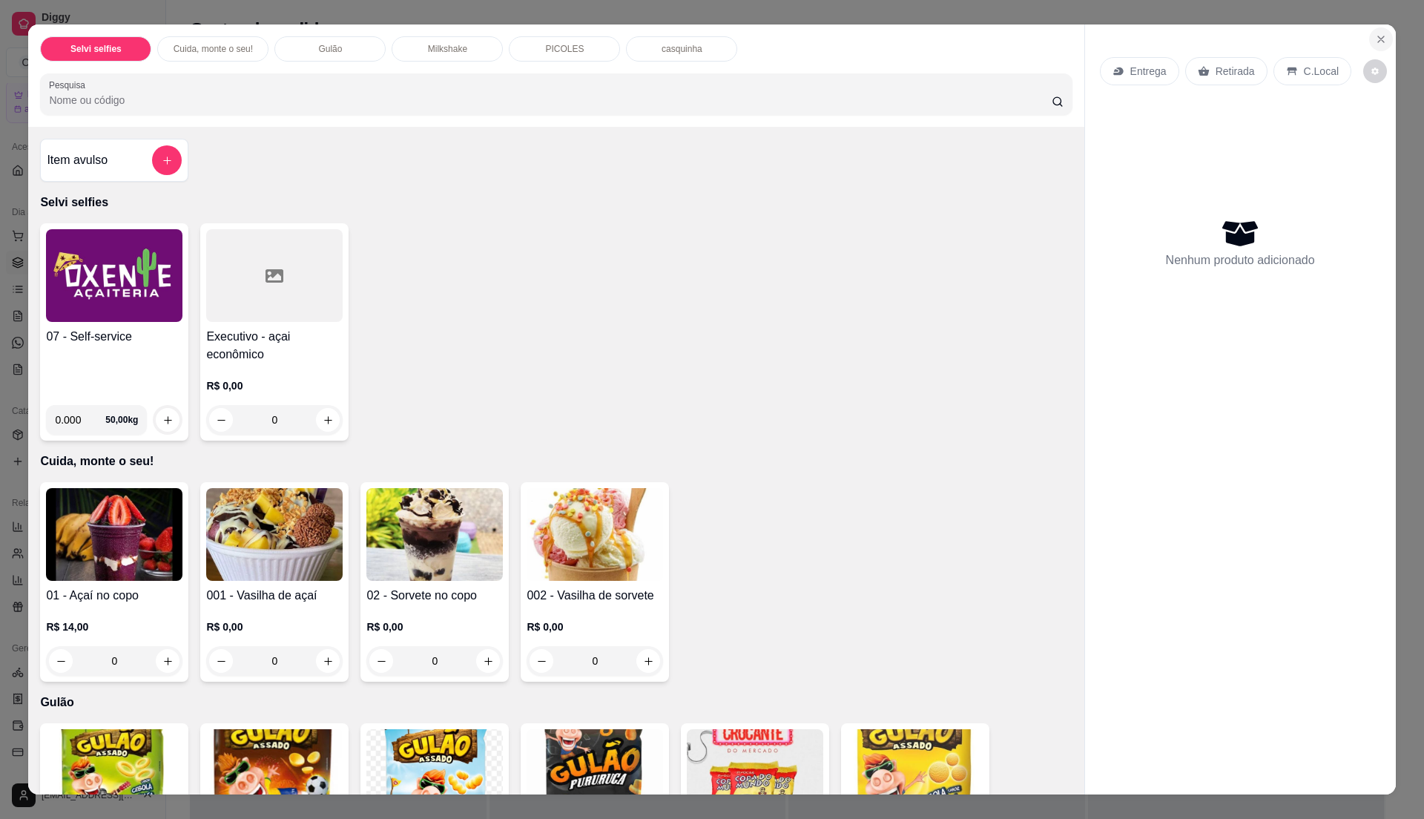
click at [1369, 40] on button "Close" at bounding box center [1381, 39] width 24 height 24
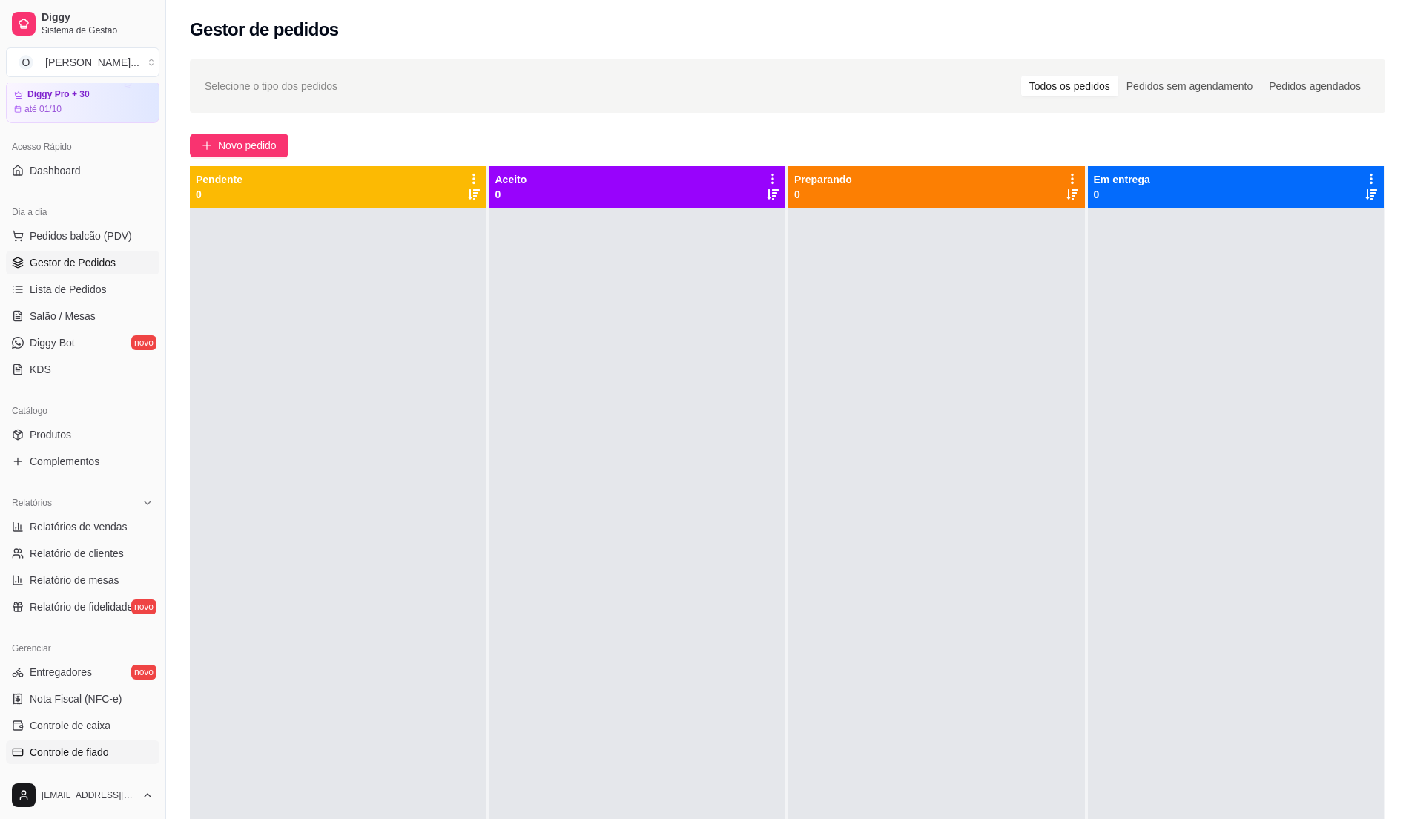
click at [58, 761] on link "Controle de fiado" at bounding box center [83, 752] width 154 height 24
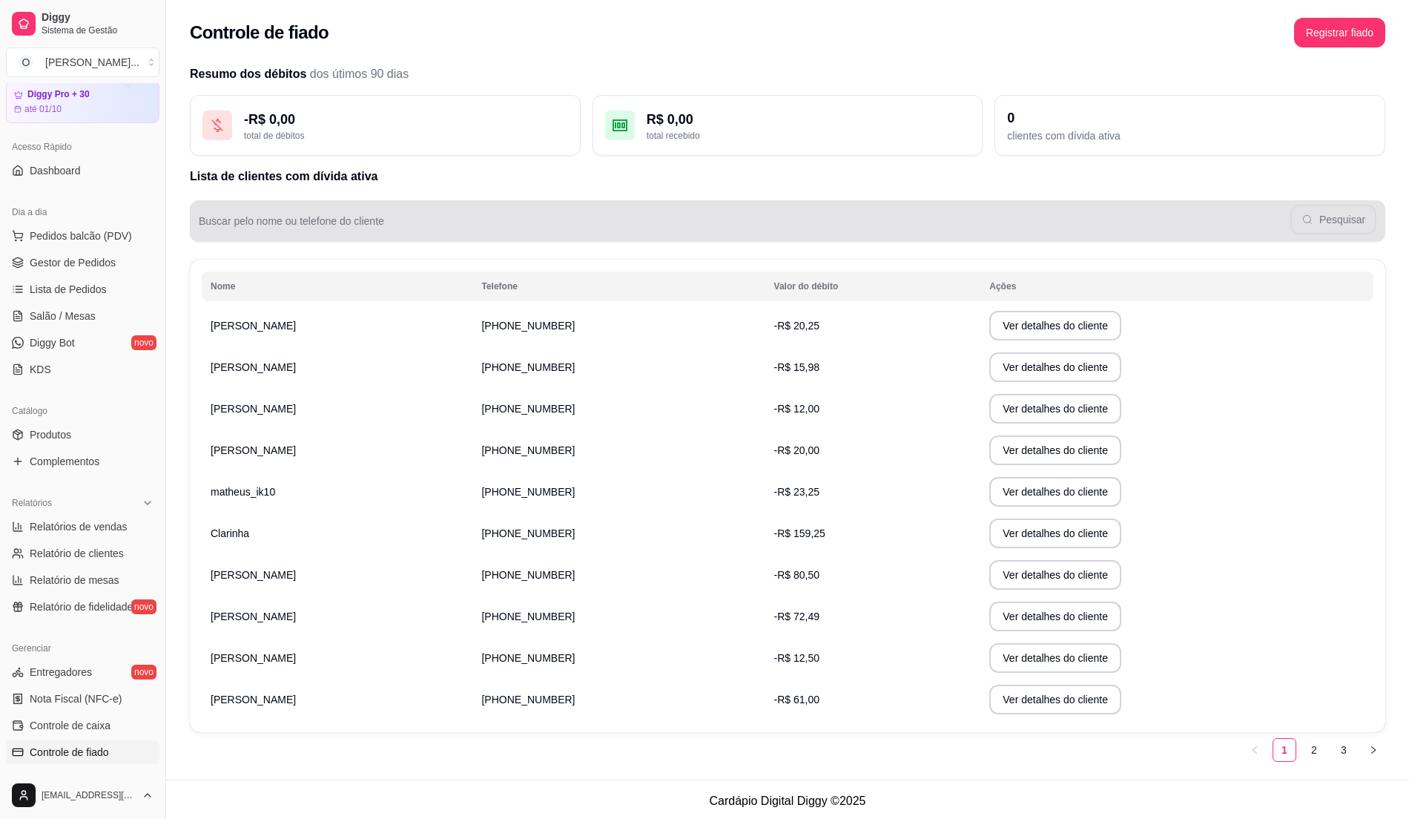
click at [310, 223] on input "Buscar pelo nome ou telefone do cliente" at bounding box center [745, 227] width 1092 height 15
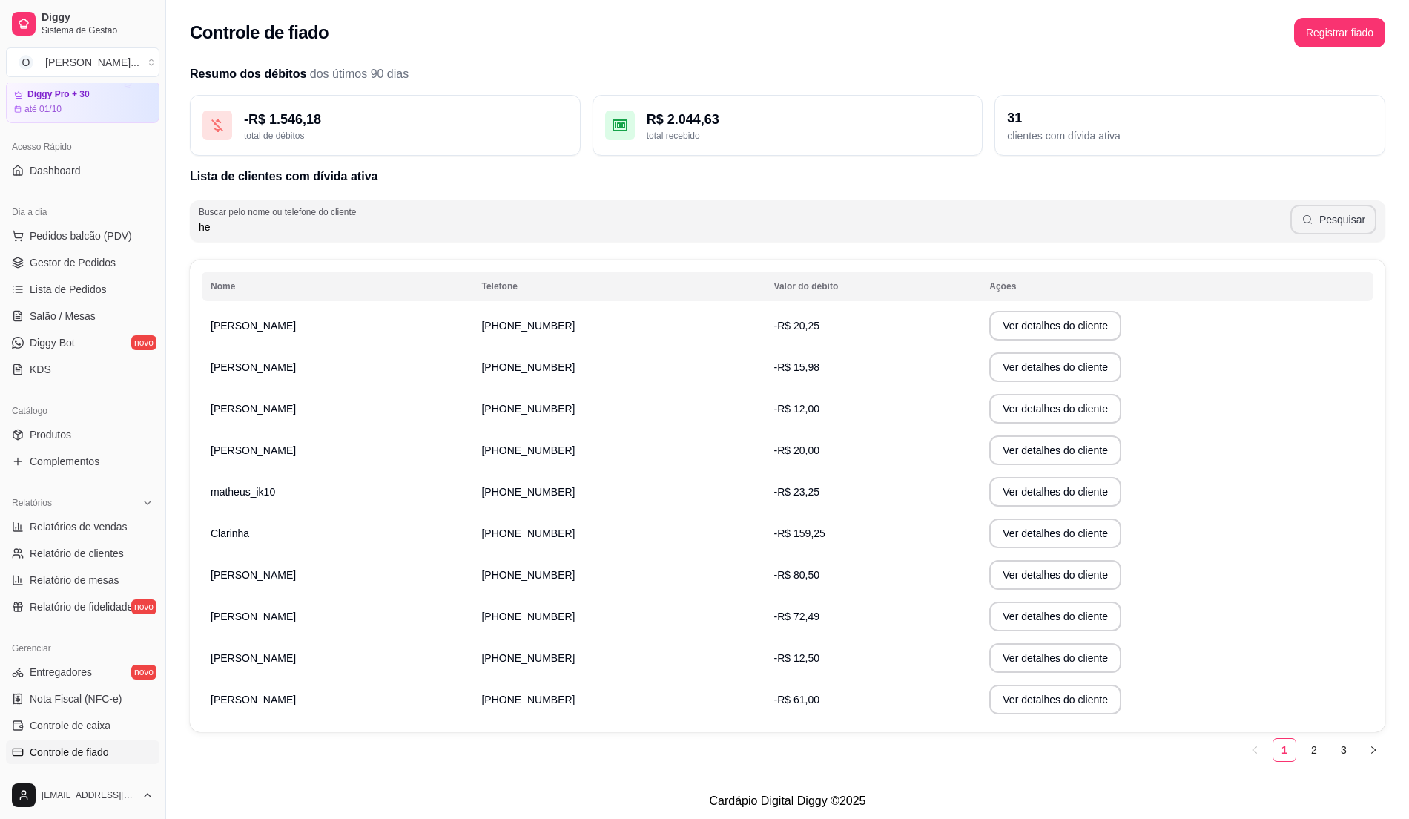
type input "he"
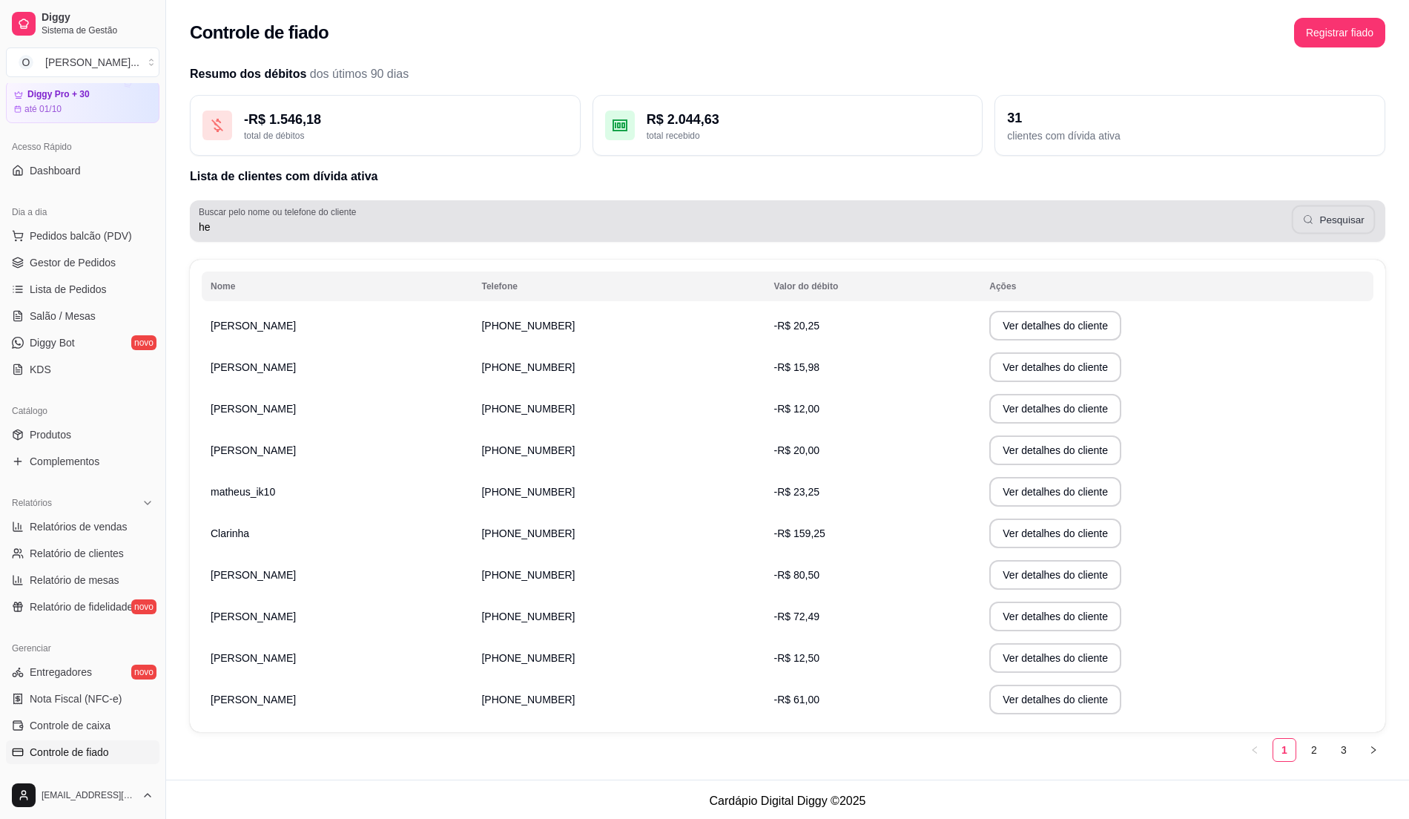
click at [1331, 226] on button "Pesquisar" at bounding box center [1333, 219] width 83 height 29
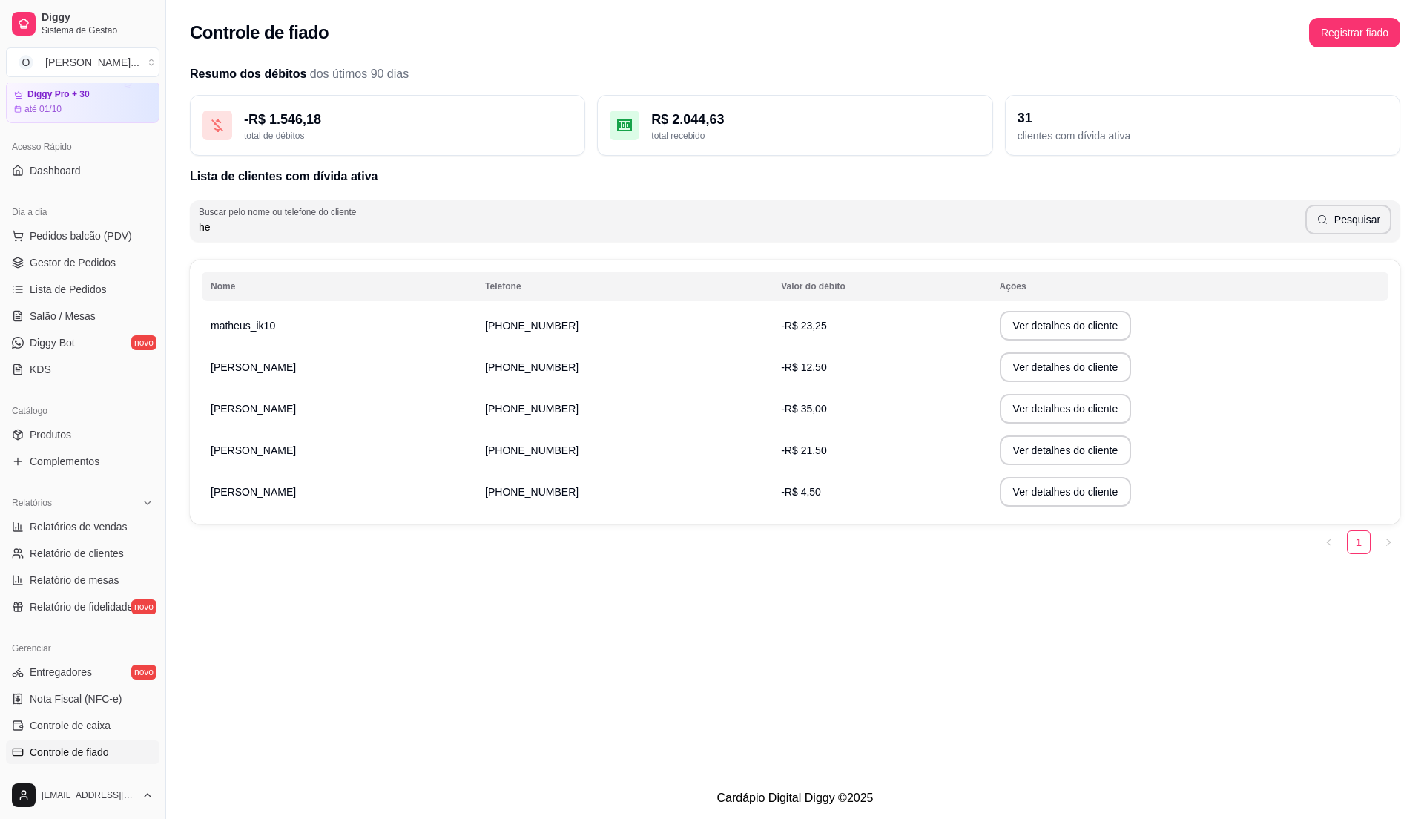
click at [780, 481] on td "-R$ 4,50" at bounding box center [881, 492] width 218 height 42
click at [1001, 490] on button "Ver detalhes do cliente" at bounding box center [1065, 492] width 128 height 29
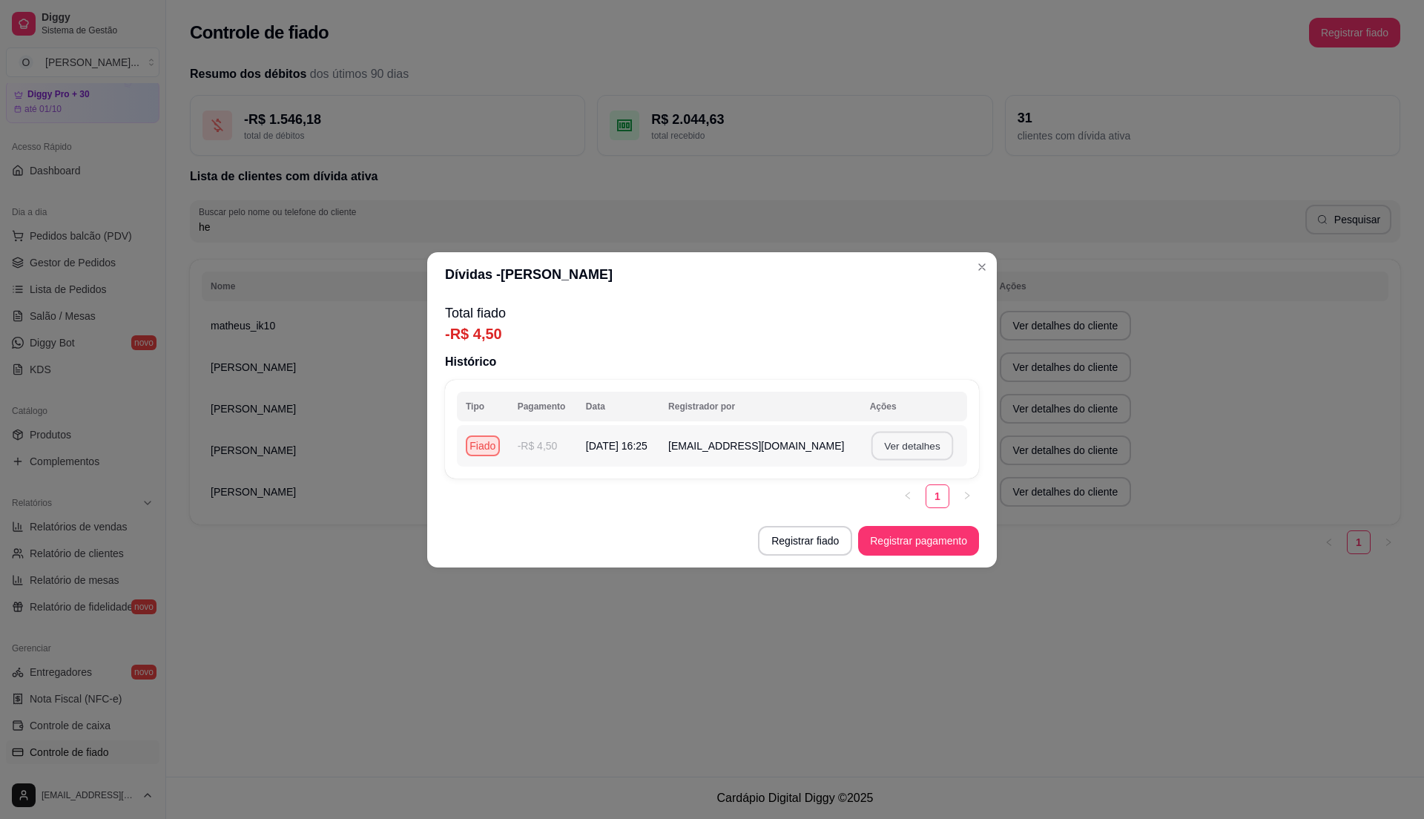
click at [893, 448] on button "Ver detalhes" at bounding box center [912, 445] width 82 height 29
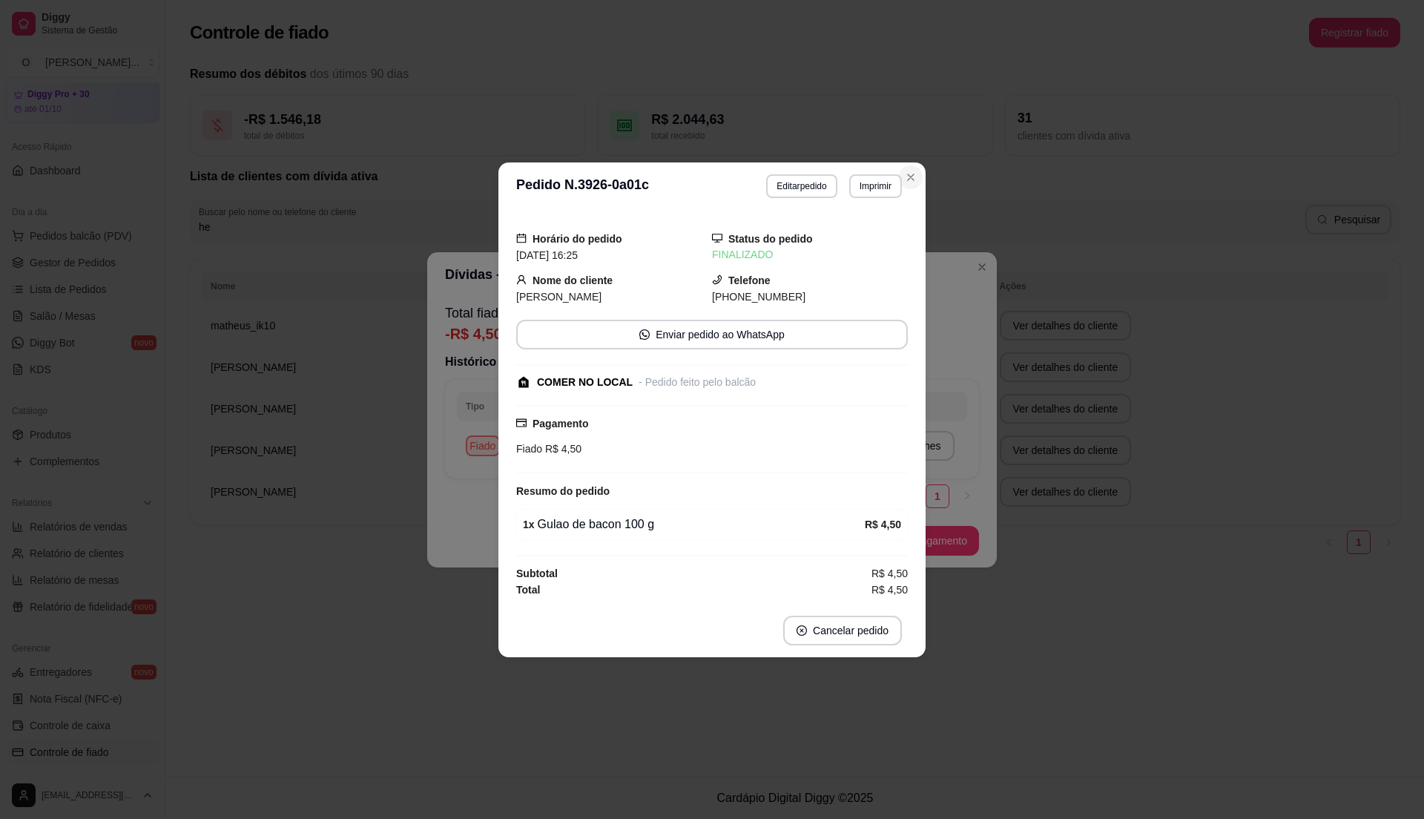
click at [906, 167] on button "Close" at bounding box center [911, 177] width 24 height 24
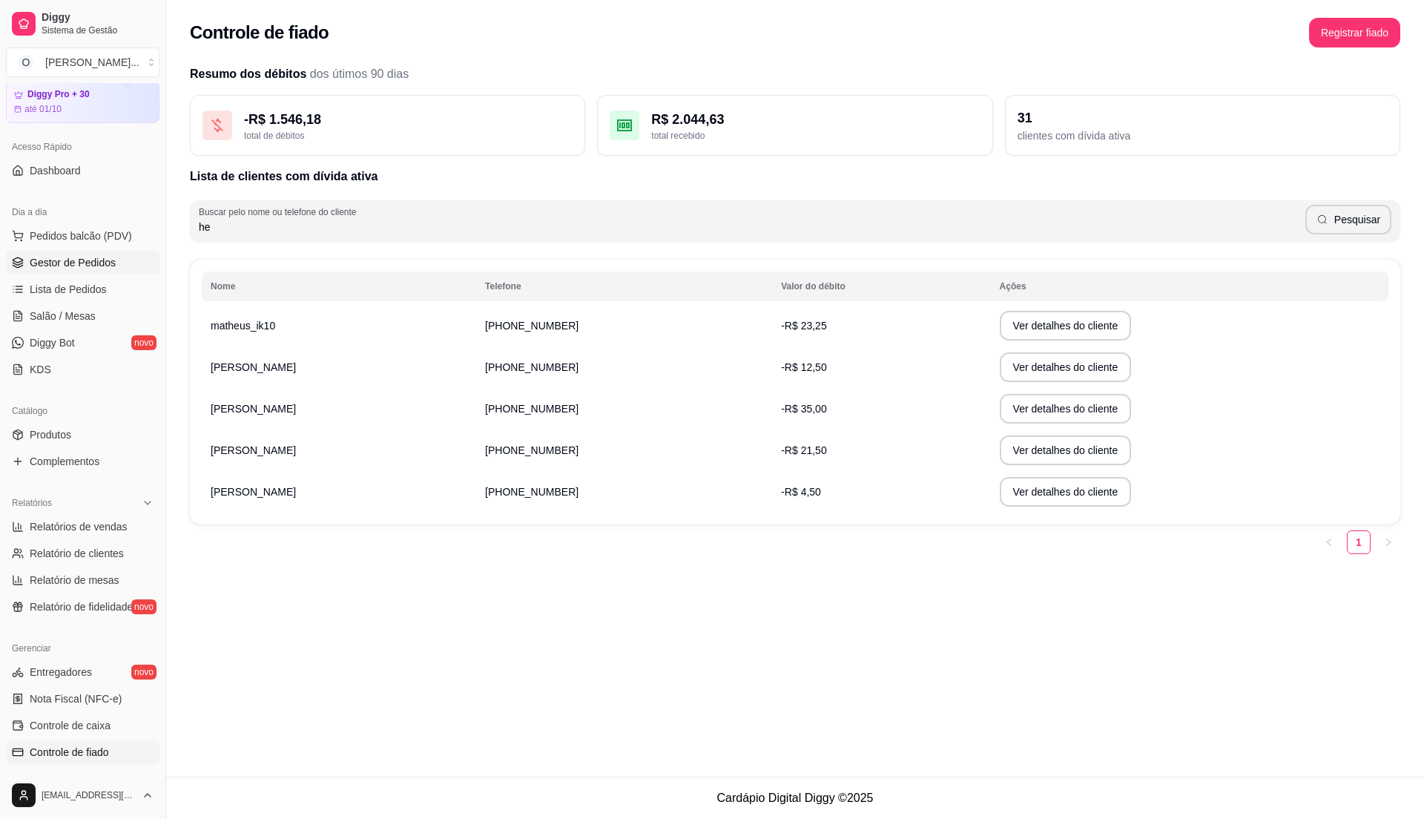
click at [42, 255] on span "Gestor de Pedidos" at bounding box center [73, 262] width 86 height 15
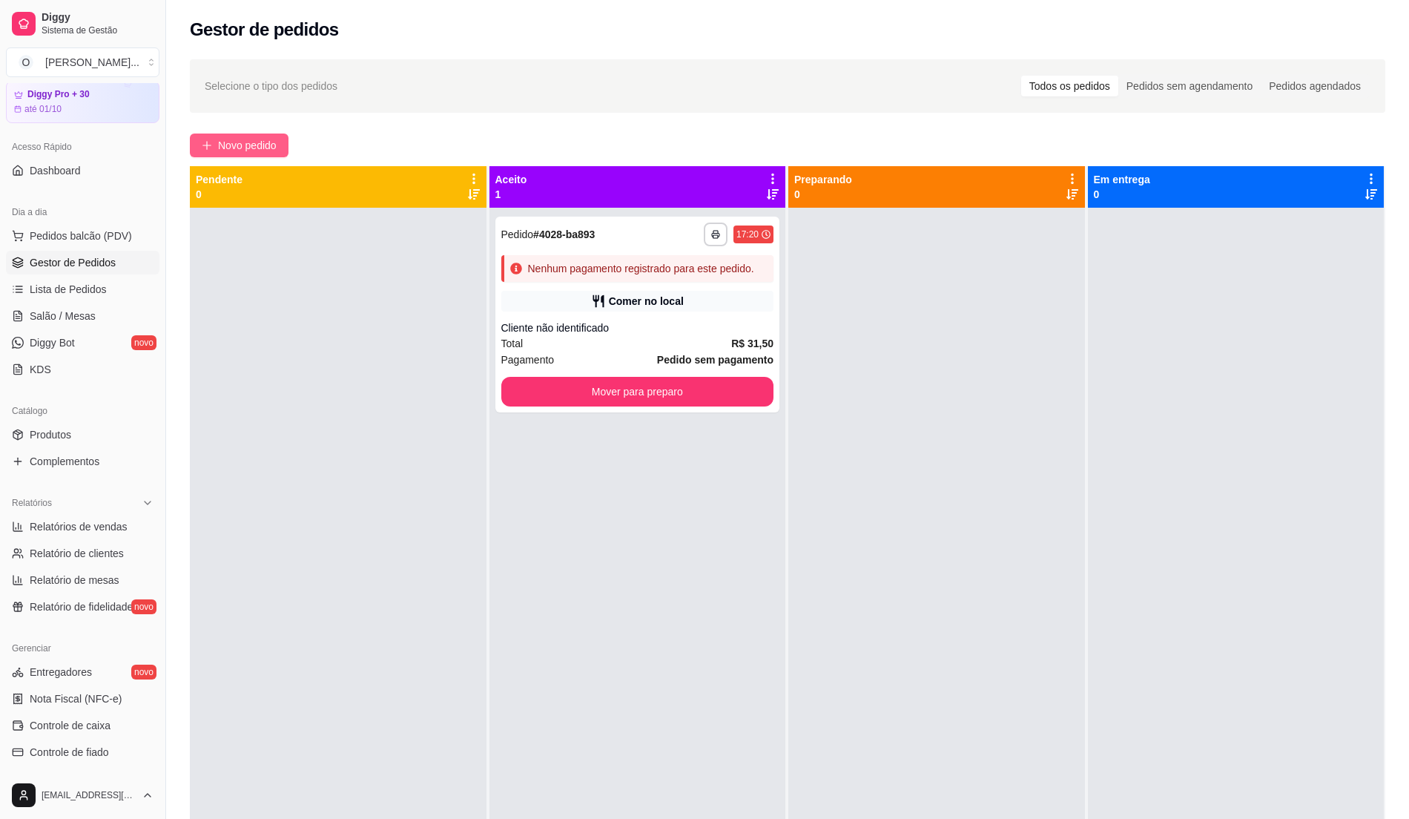
click at [214, 135] on button "Novo pedido" at bounding box center [239, 146] width 99 height 24
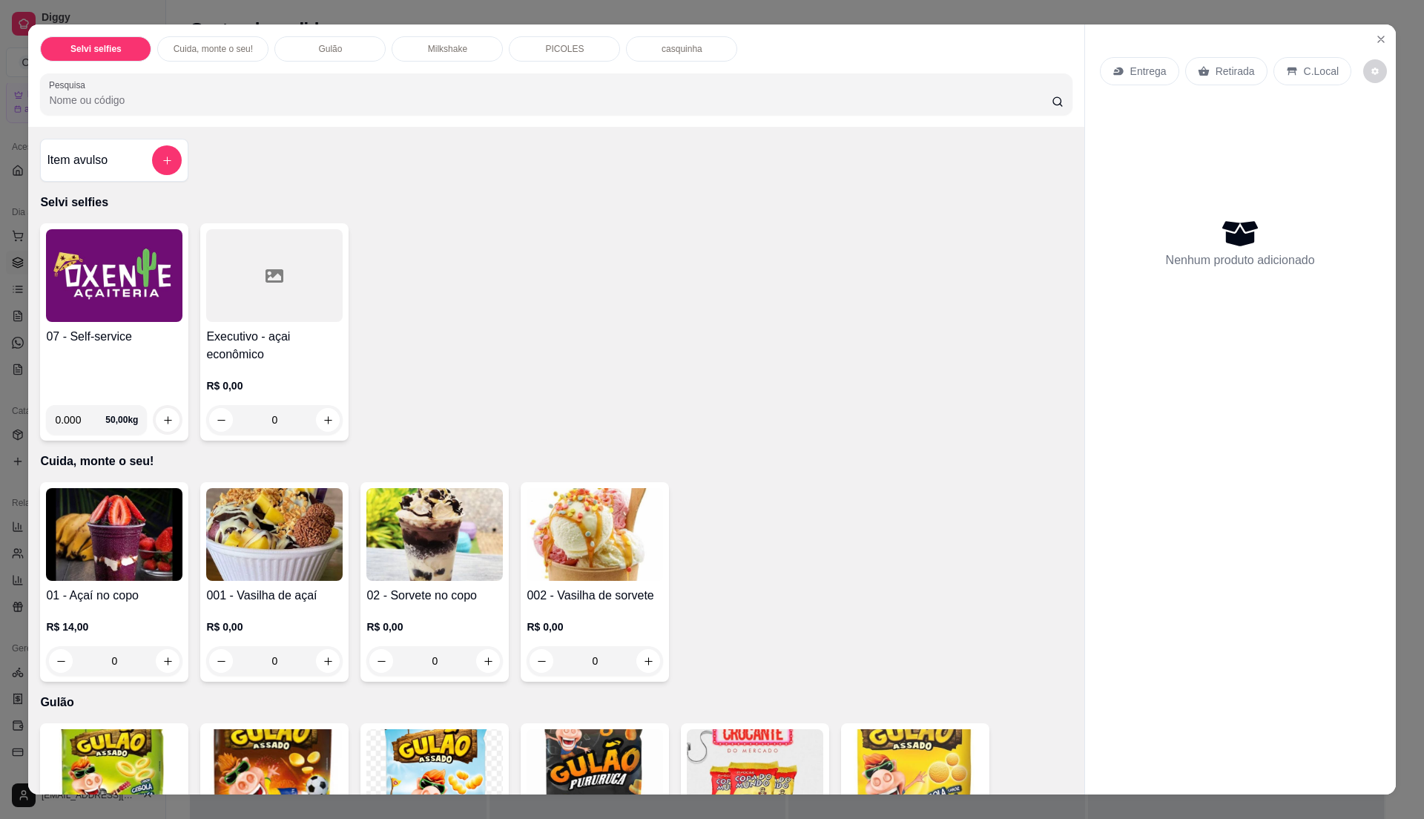
click at [120, 369] on div "07 - Self-service" at bounding box center [114, 360] width 136 height 65
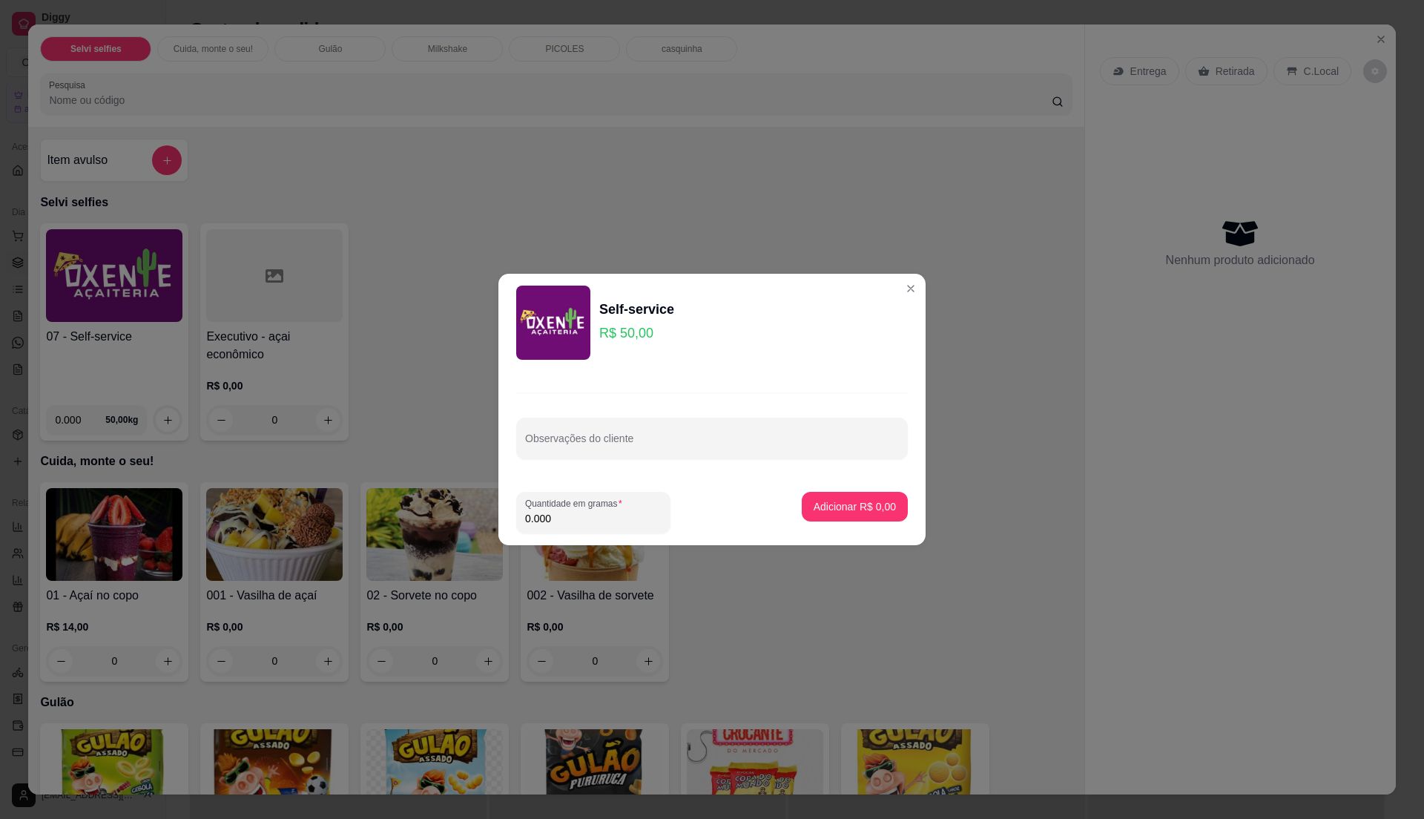
click at [577, 523] on input "0.000" at bounding box center [593, 518] width 136 height 15
type input "0.115"
click at [846, 501] on p "Adicionar R$ 5,75" at bounding box center [854, 506] width 80 height 14
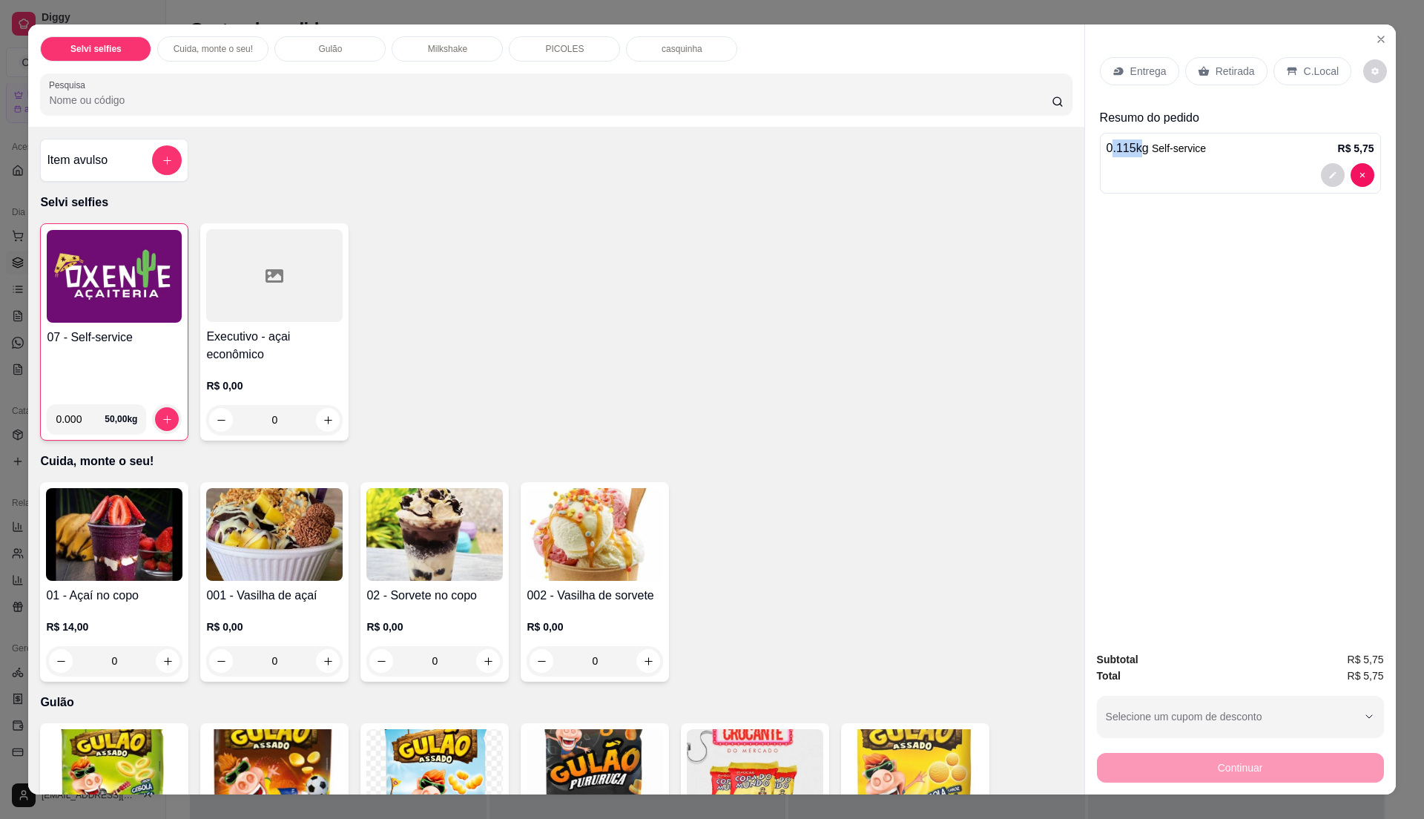
drag, startPoint x: 1132, startPoint y: 151, endPoint x: 1104, endPoint y: 156, distance: 28.5
click at [1107, 156] on p "0.115 kg Self-service" at bounding box center [1157, 148] width 100 height 18
click at [1143, 248] on div "Entrega Retirada C.Local Resumo do pedido 0.115 kg Self-service R$ 5,75" at bounding box center [1240, 331] width 311 height 615
drag, startPoint x: 1125, startPoint y: 149, endPoint x: 1099, endPoint y: 151, distance: 26.8
click at [1107, 151] on p "0.115 kg Self-service" at bounding box center [1157, 148] width 100 height 18
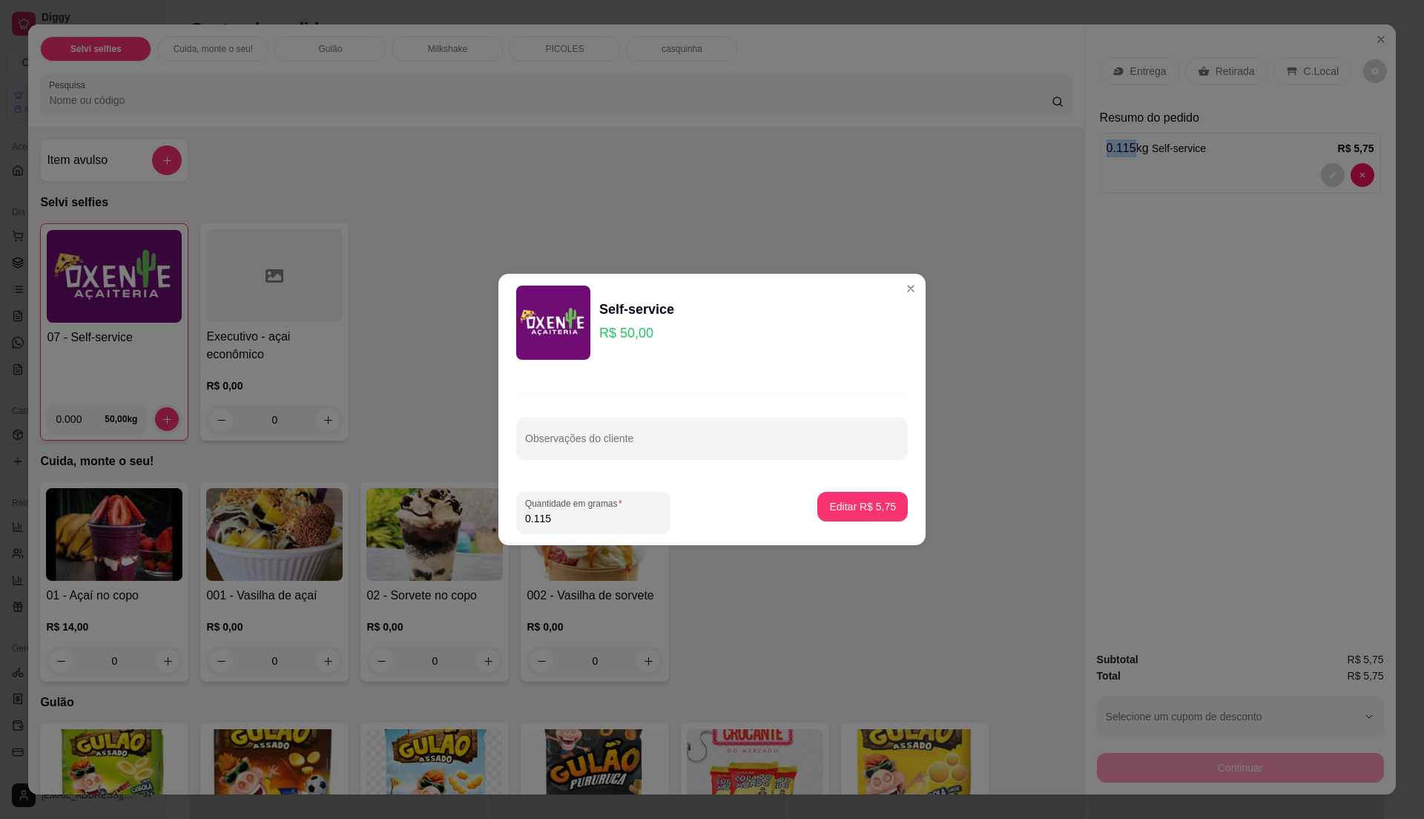
copy p "0.115"
drag, startPoint x: 599, startPoint y: 528, endPoint x: 531, endPoint y: 541, distance: 69.4
click at [531, 541] on footer "Quantidade em gramas 0.115 Editar R$ 5,75" at bounding box center [711, 512] width 427 height 65
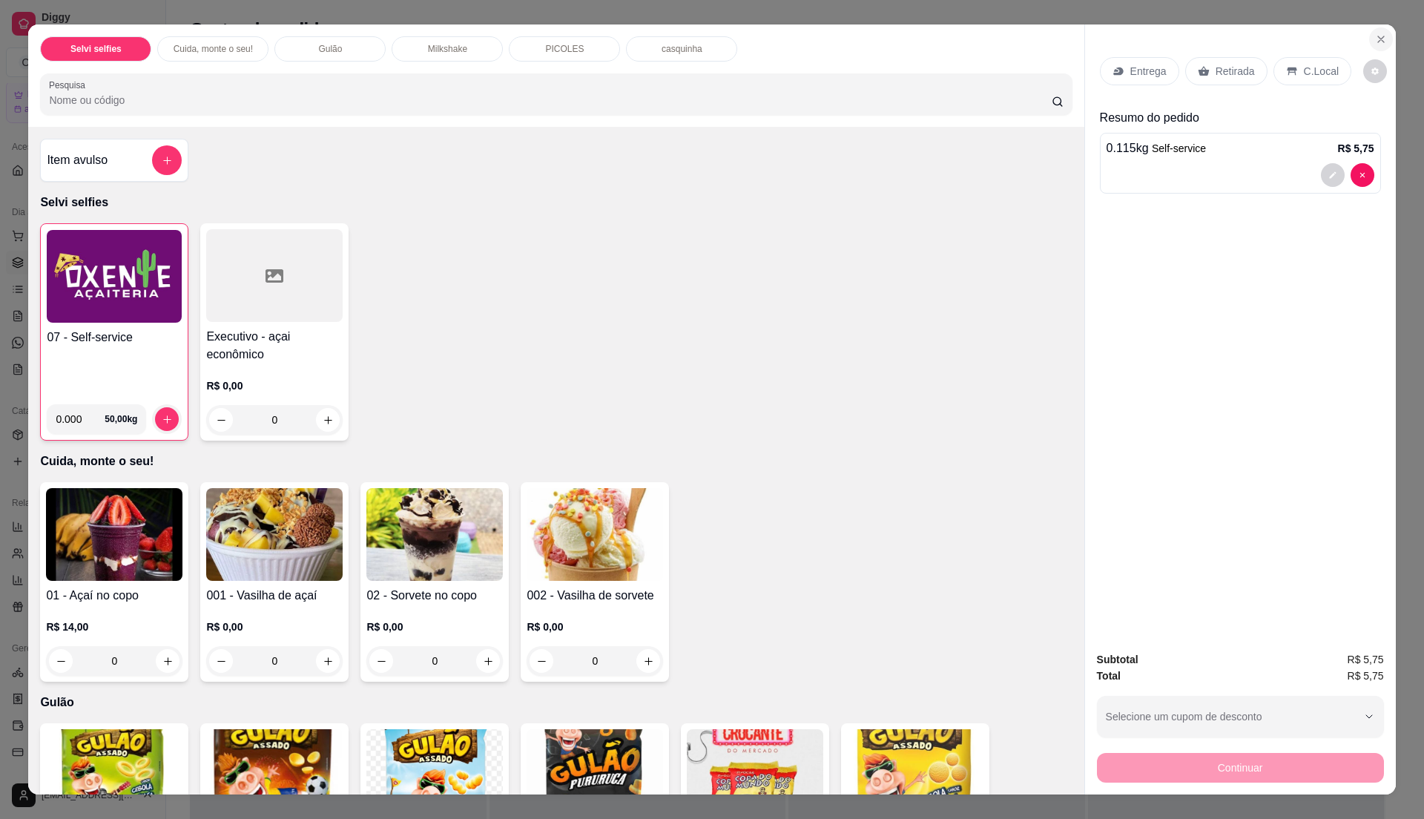
click at [1369, 49] on button "Close" at bounding box center [1381, 39] width 24 height 24
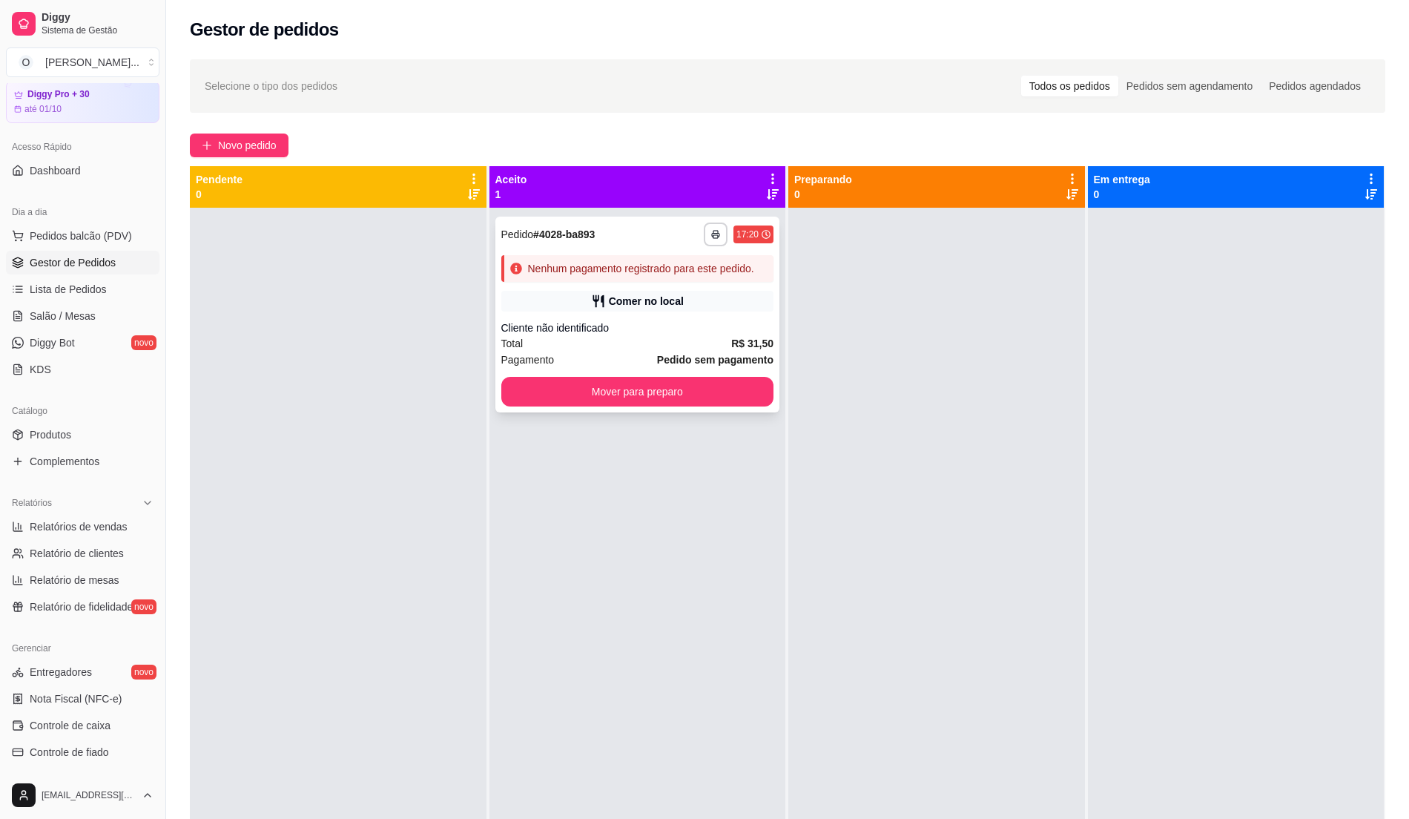
click at [713, 312] on div "**********" at bounding box center [637, 315] width 285 height 196
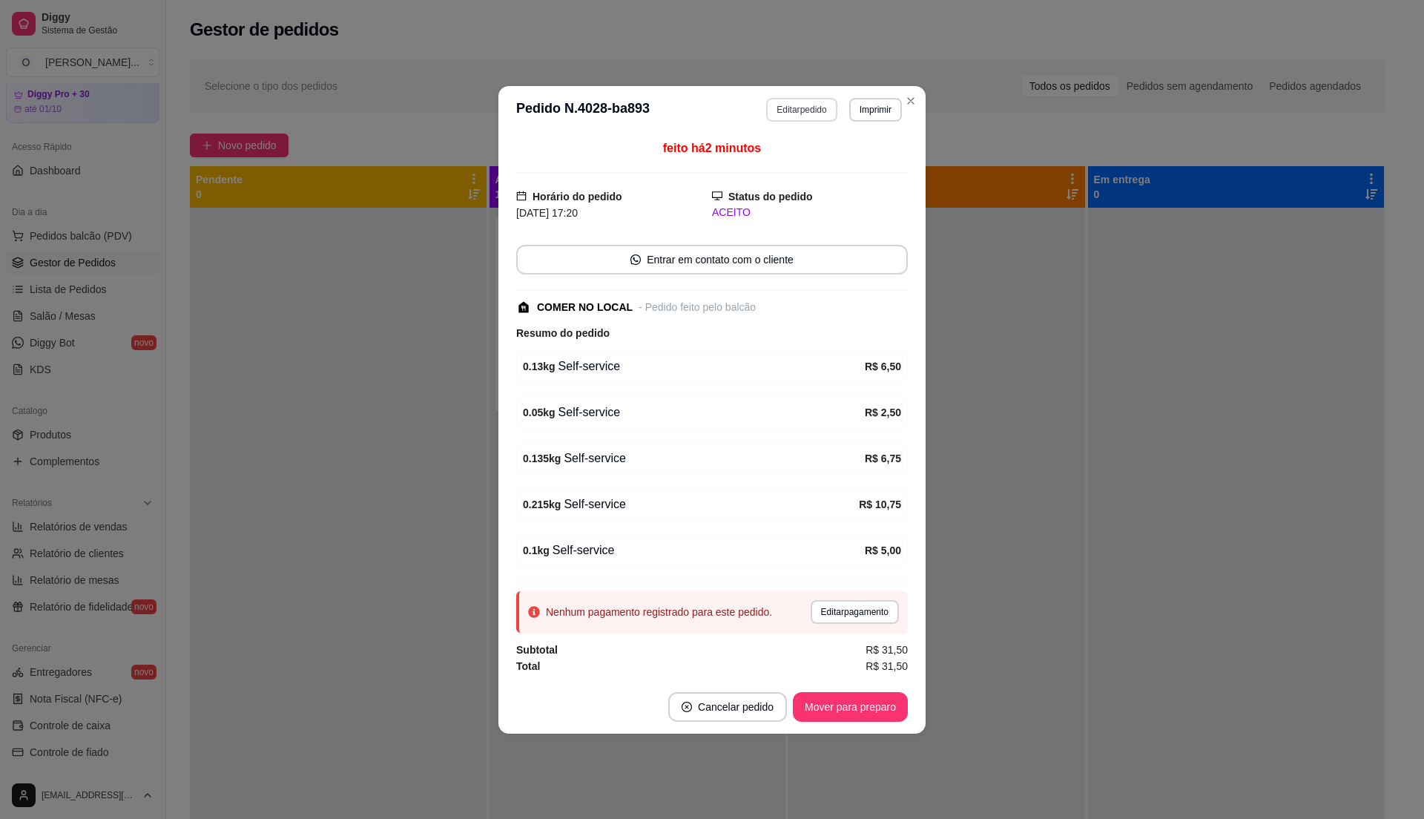
click at [819, 108] on button "Editar pedido" at bounding box center [801, 110] width 70 height 24
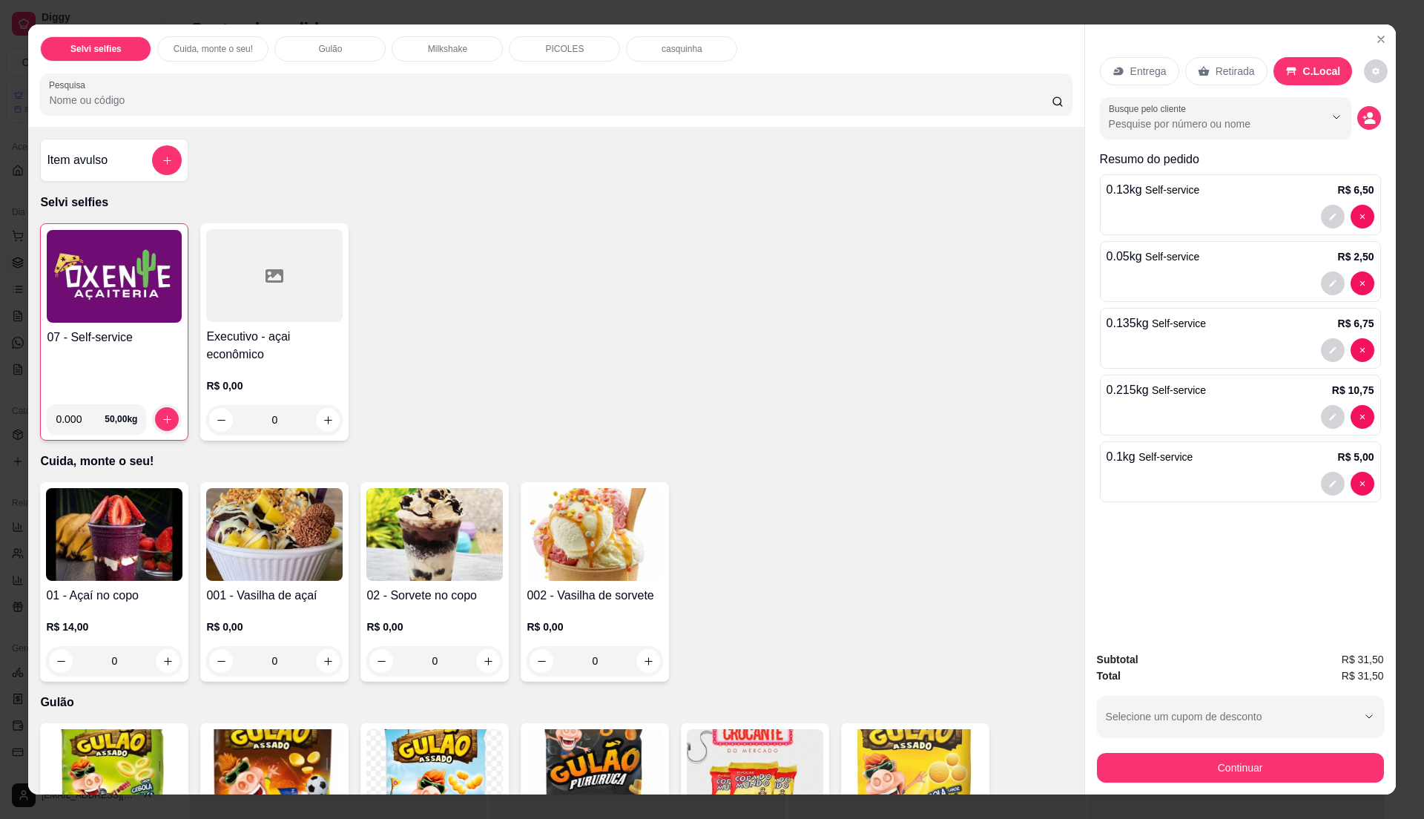
click at [104, 366] on div "07 - Self-service" at bounding box center [114, 361] width 135 height 64
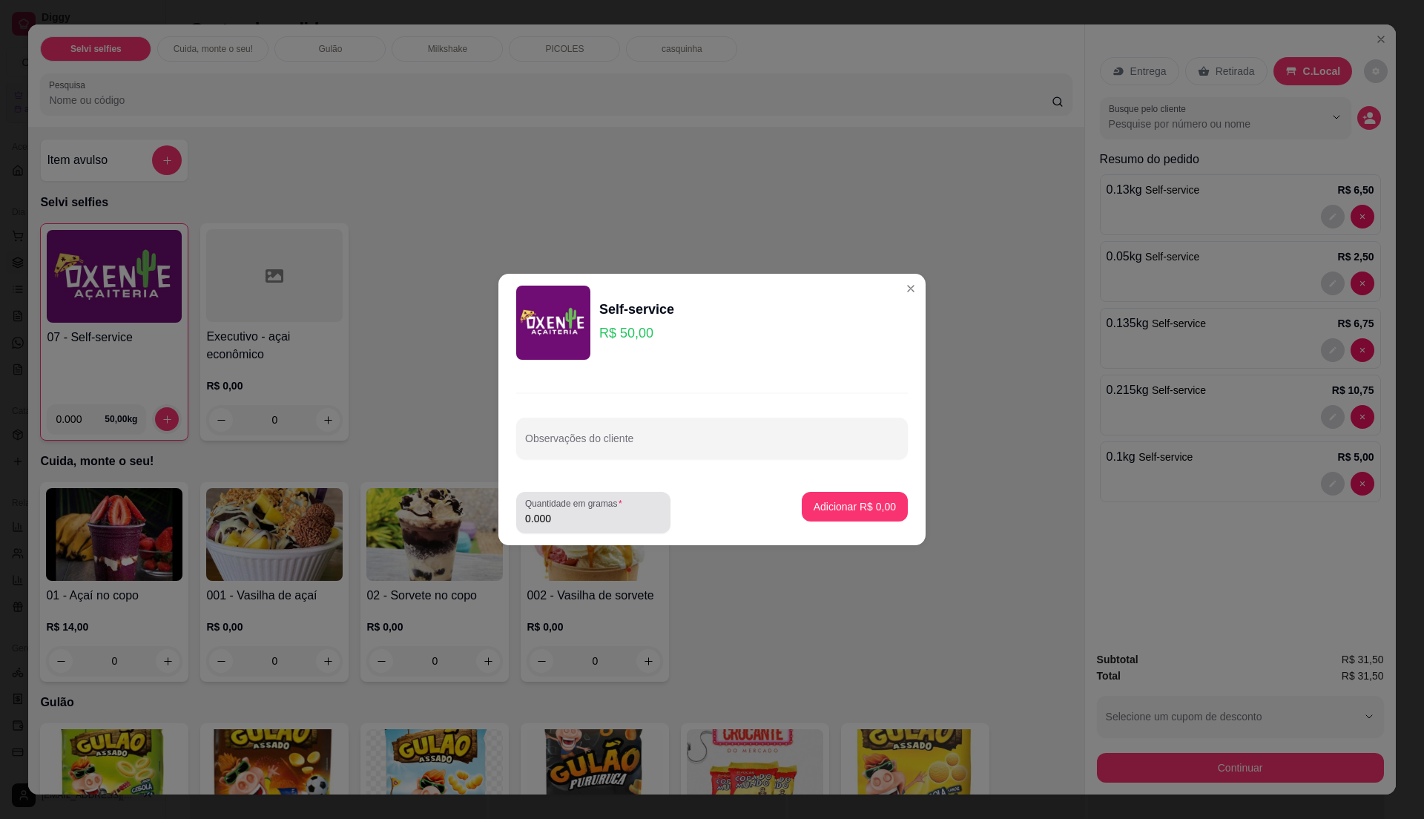
click at [576, 507] on label "Quantidade em gramas" at bounding box center [576, 503] width 102 height 13
click at [576, 511] on input "0.000" at bounding box center [593, 518] width 136 height 15
paste input ".115"
type input "0.115"
click at [837, 503] on p "Adicionar R$ 5,75" at bounding box center [854, 506] width 80 height 14
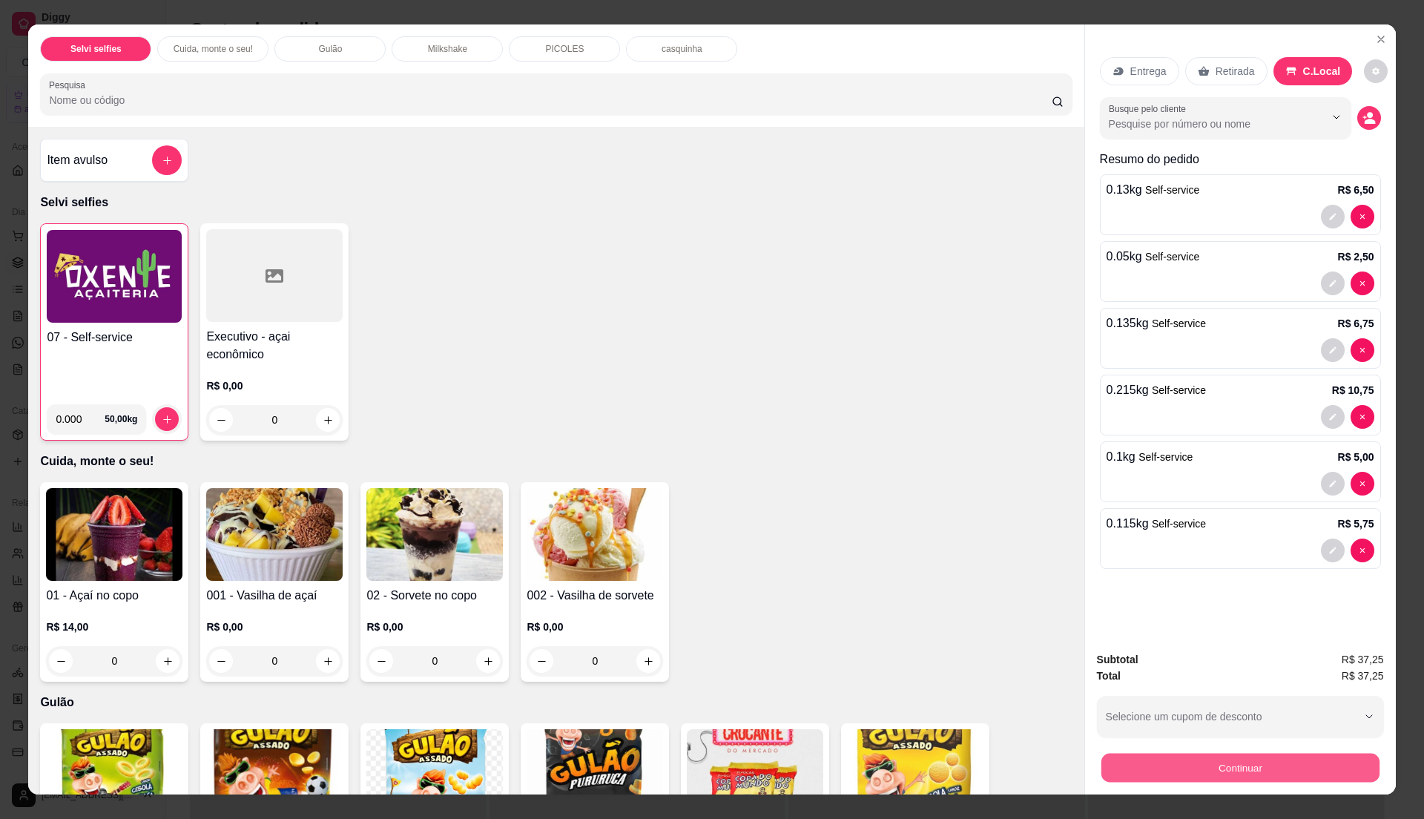
click at [1225, 768] on button "Continuar" at bounding box center [1240, 767] width 278 height 29
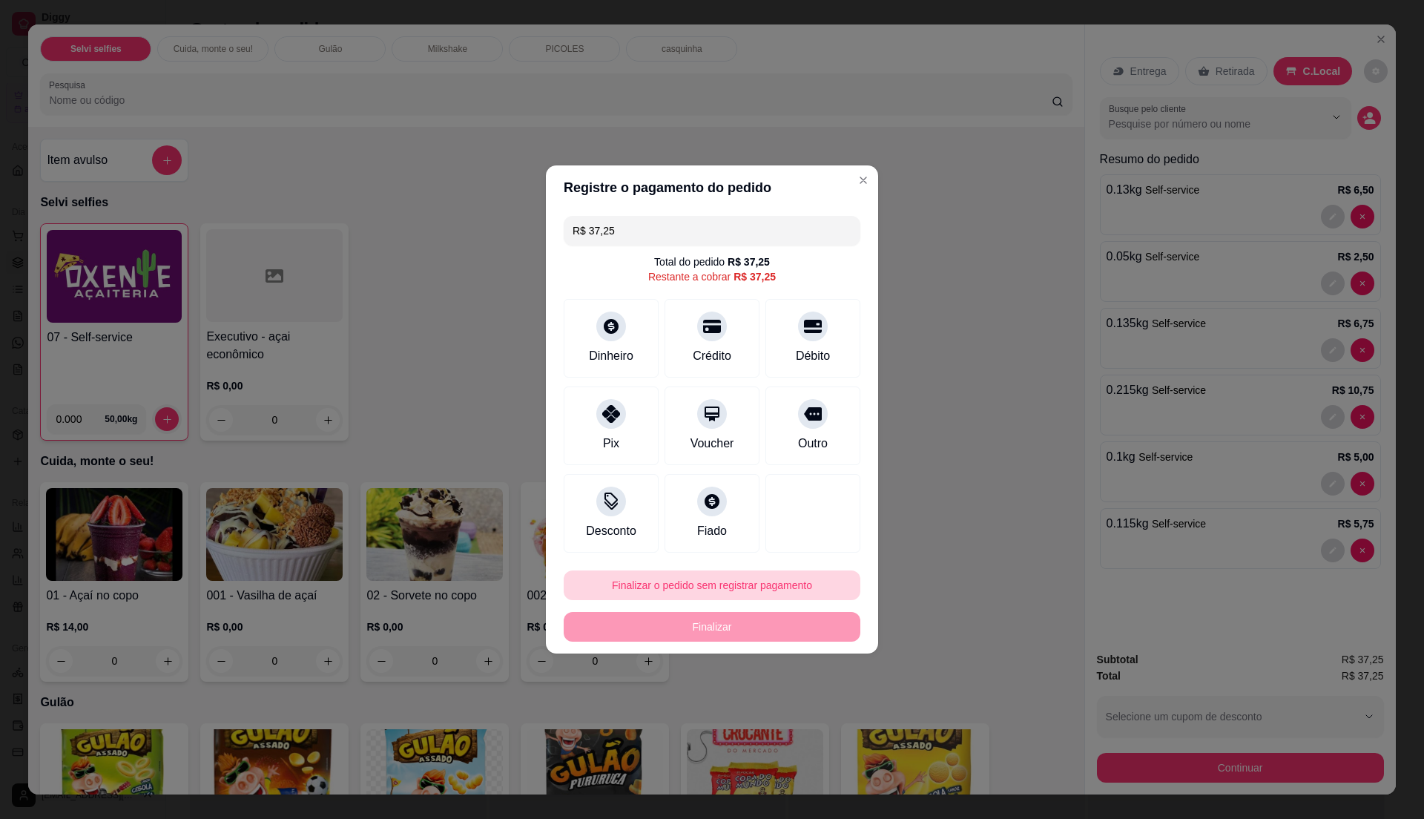
click at [668, 585] on button "Finalizar o pedido sem registrar pagamento" at bounding box center [712, 585] width 297 height 30
click at [784, 712] on button "Confirmar" at bounding box center [803, 707] width 53 height 22
type input "R$ 0,00"
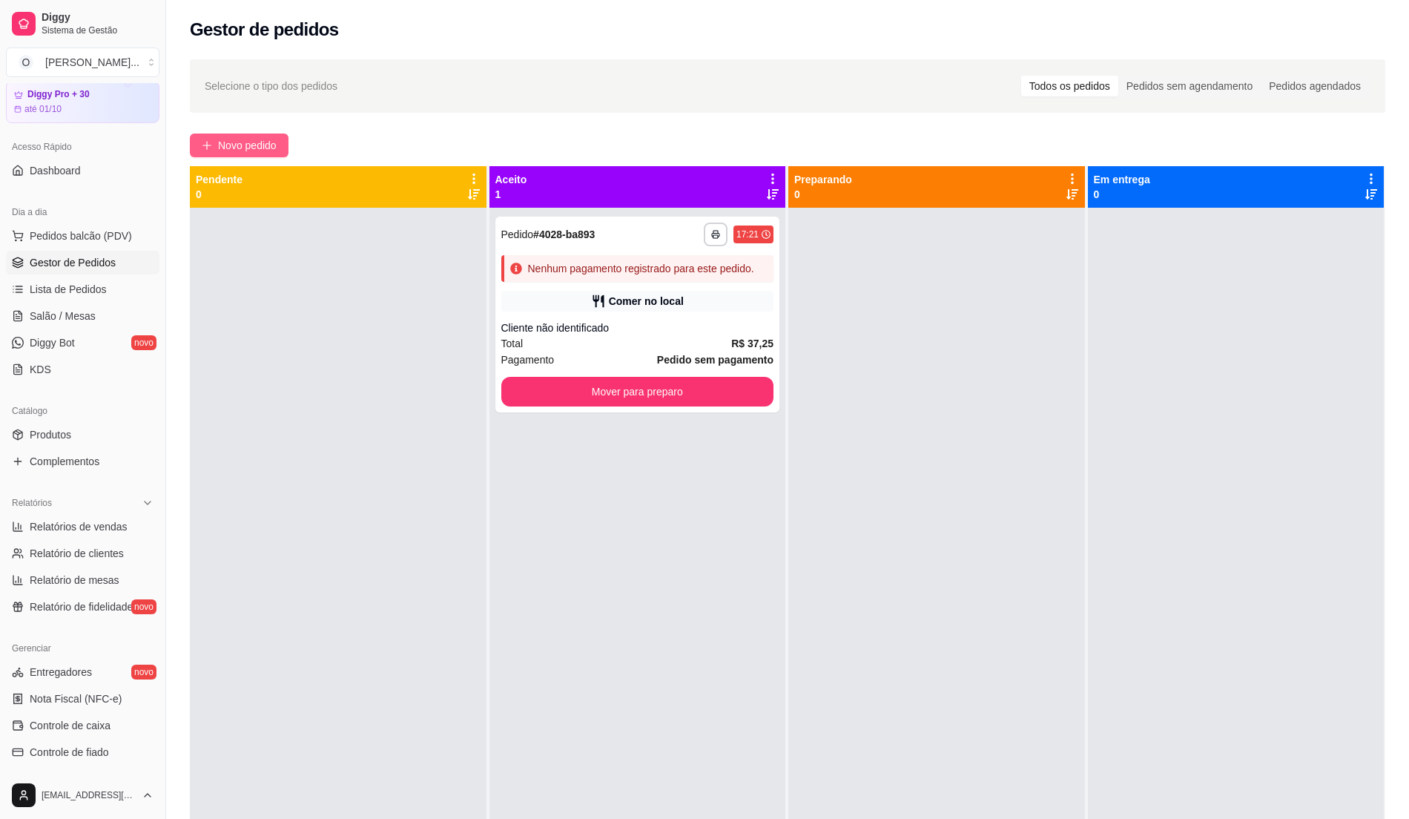
click at [258, 148] on span "Novo pedido" at bounding box center [247, 145] width 59 height 16
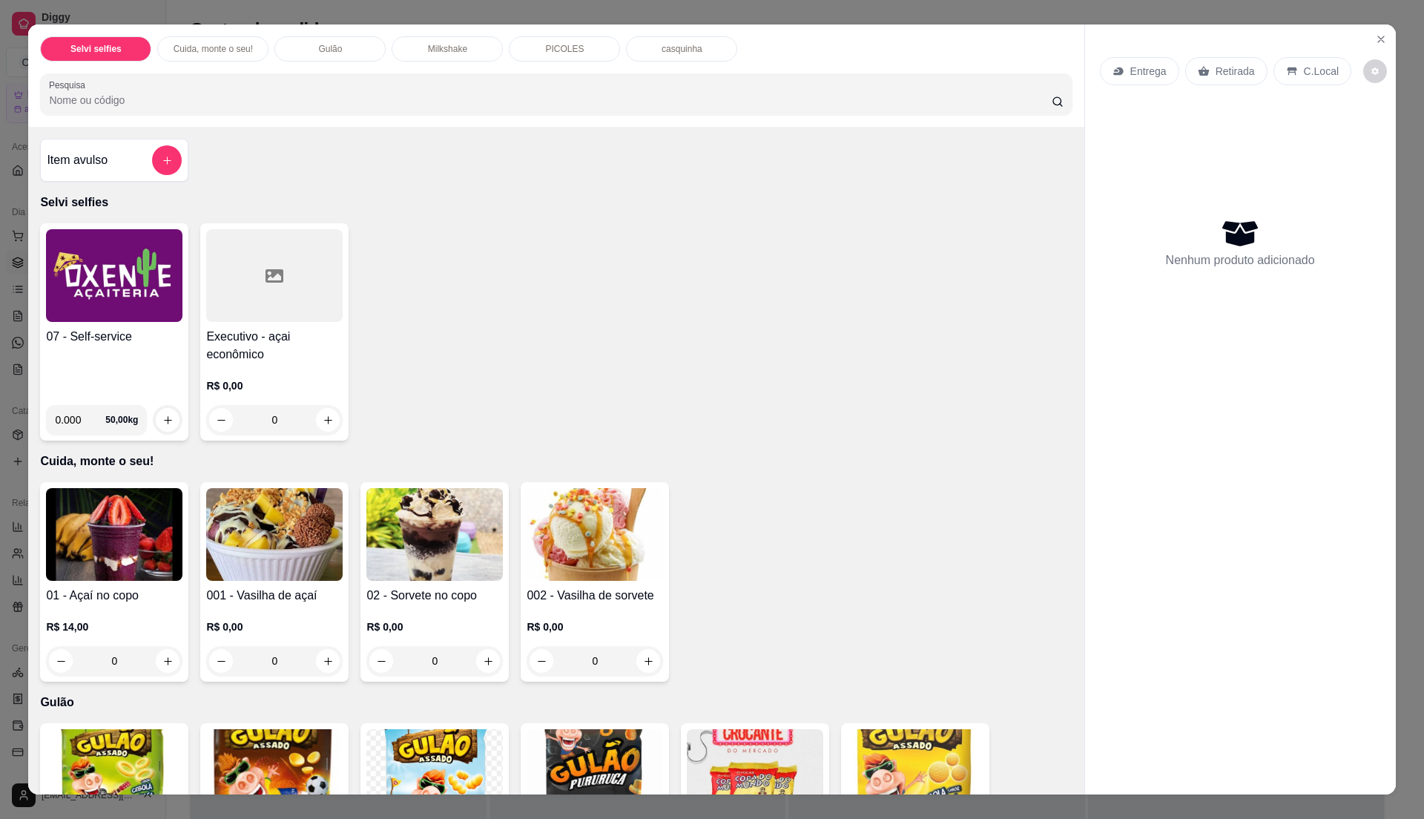
click at [72, 413] on input "0.000" at bounding box center [80, 420] width 50 height 30
type input "0.440"
click at [168, 420] on button "increase-product-quantity" at bounding box center [168, 420] width 23 height 23
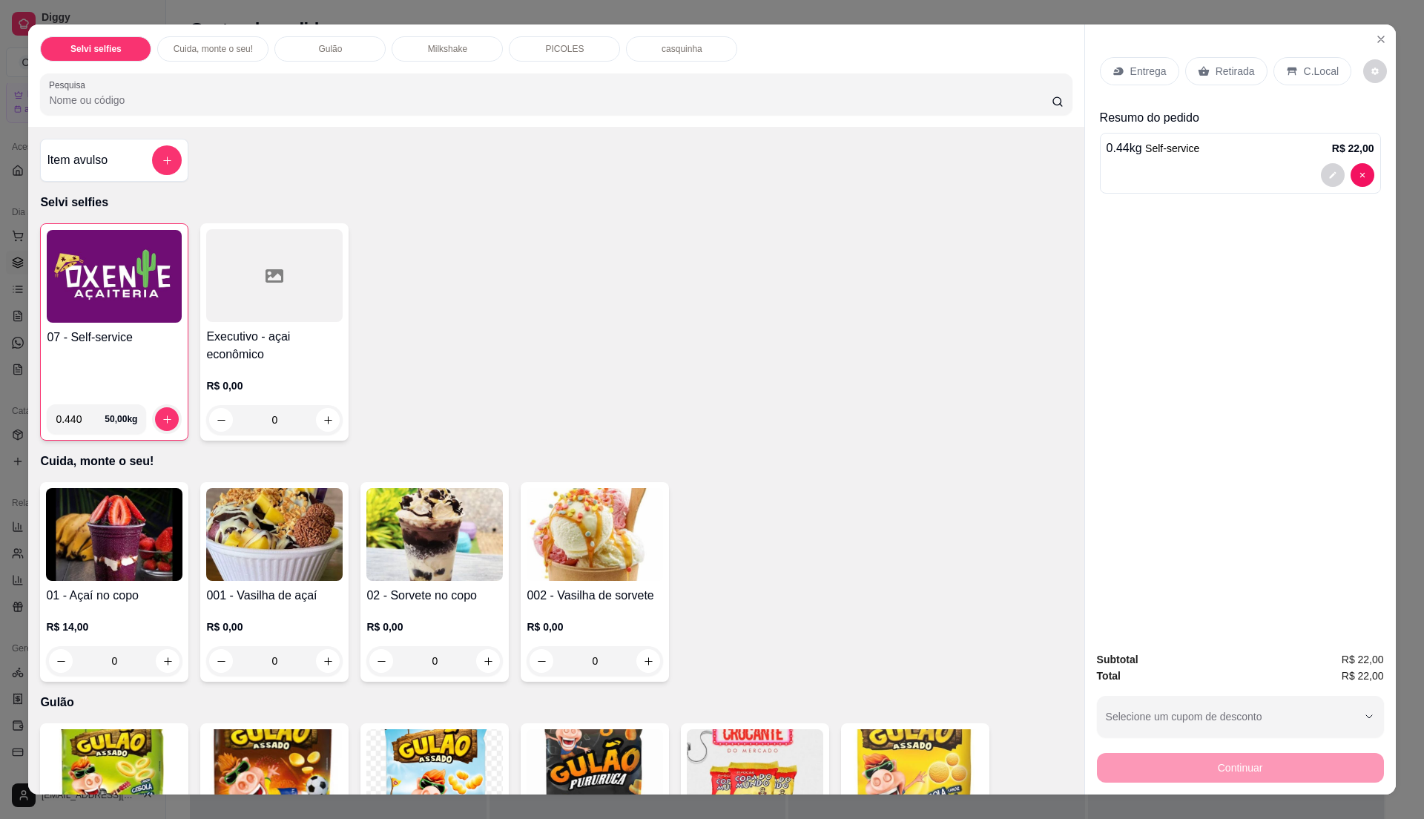
click at [283, 51] on div "Gulão" at bounding box center [329, 48] width 111 height 25
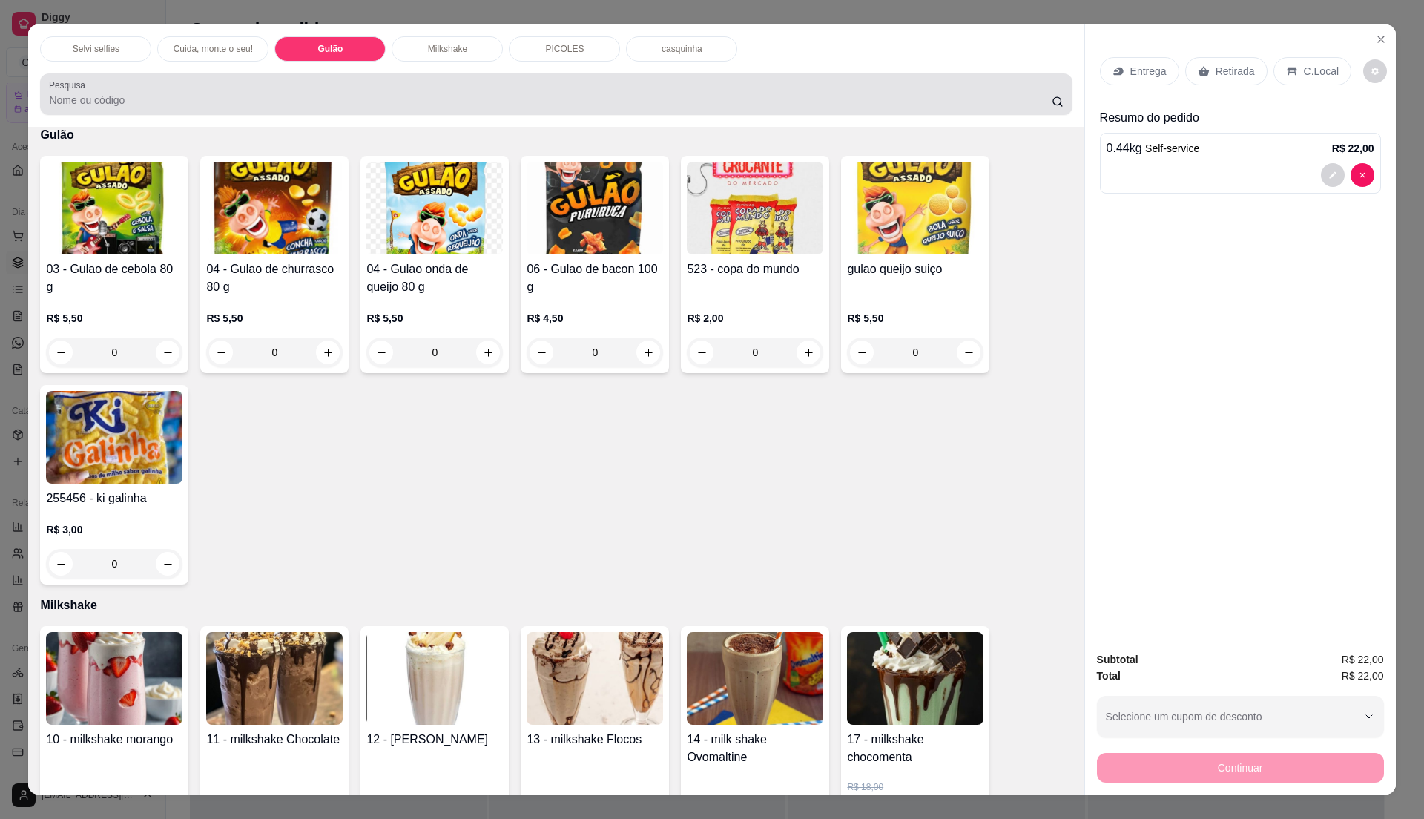
scroll to position [22, 0]
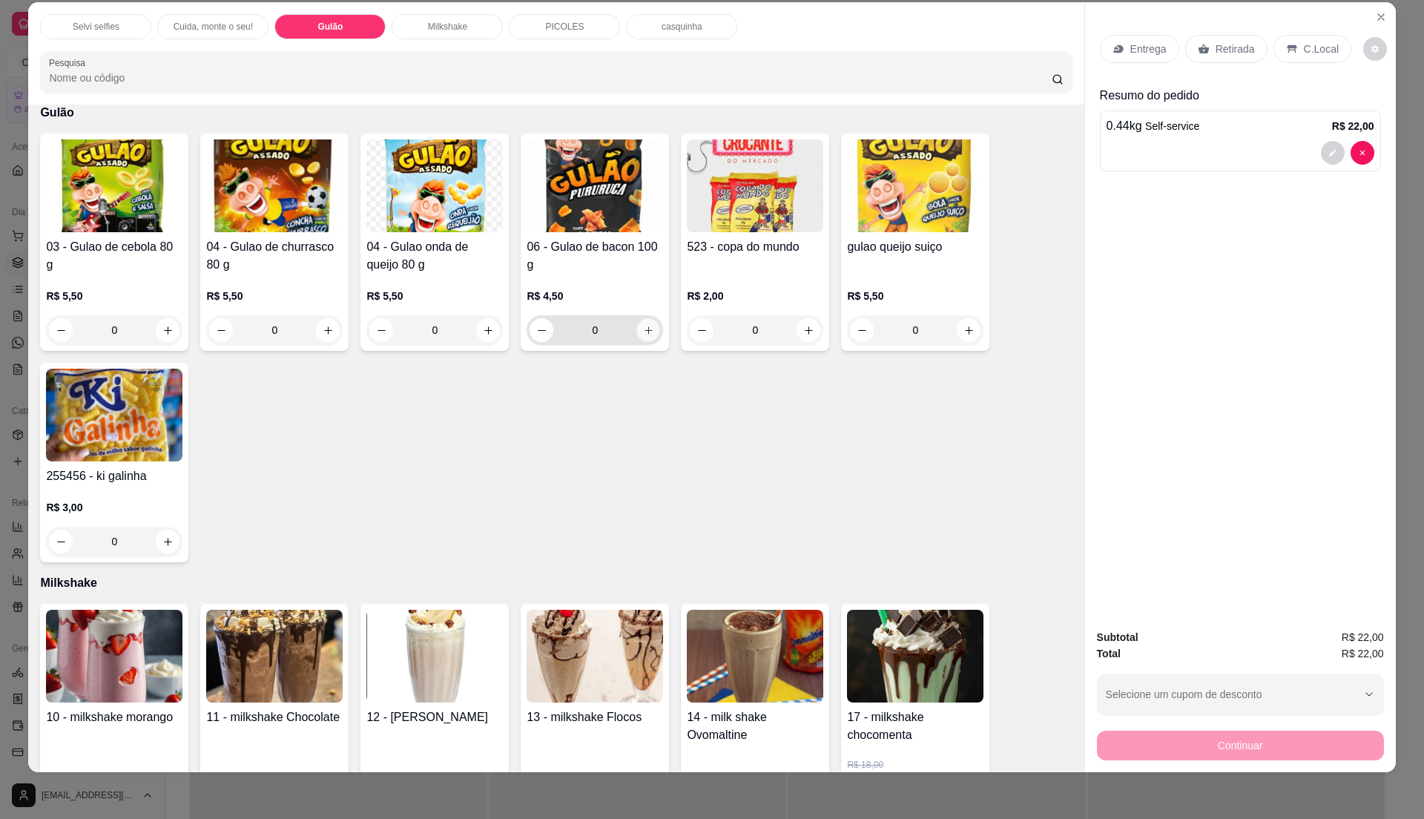
click at [645, 333] on icon "increase-product-quantity" at bounding box center [648, 330] width 11 height 11
type input "1"
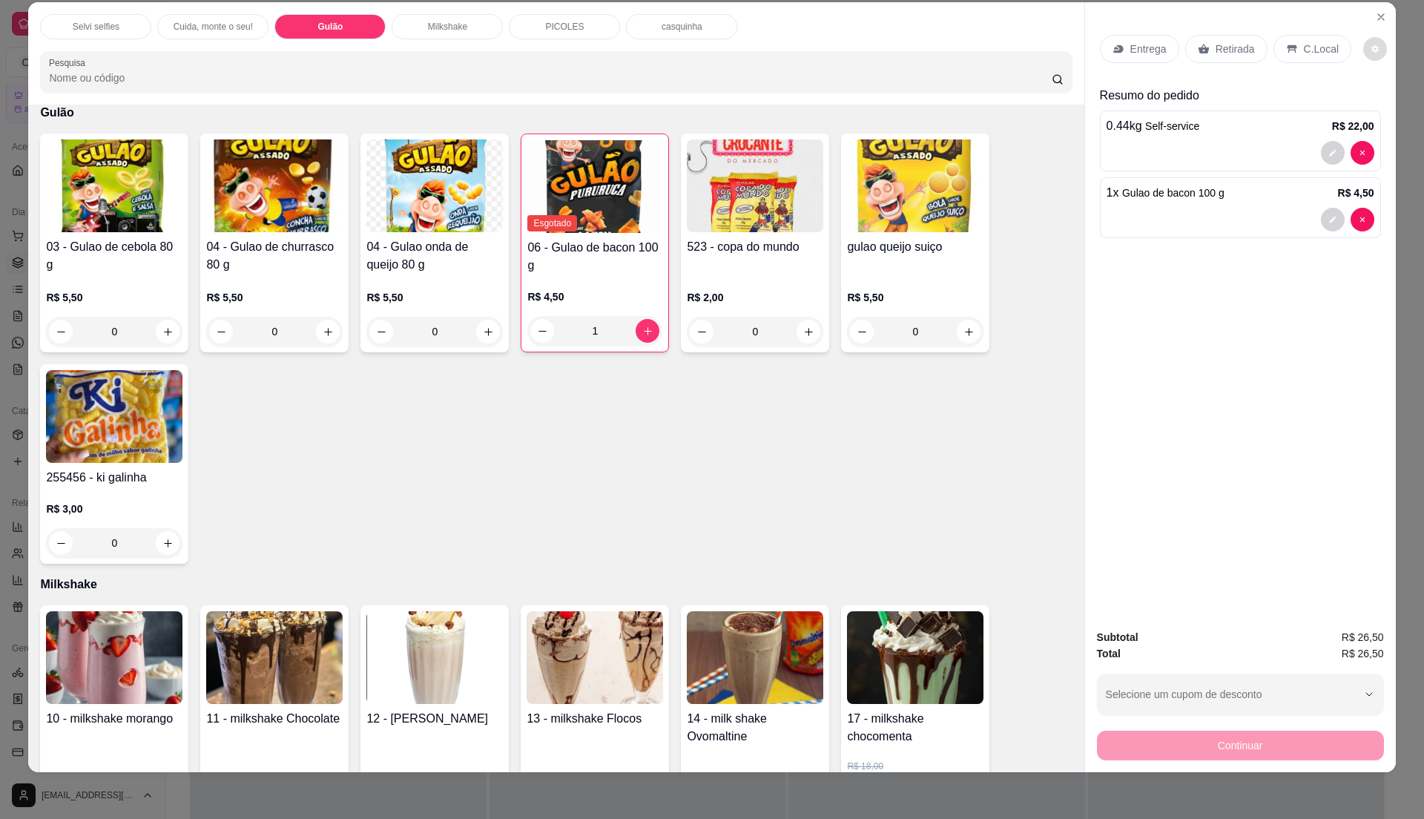
click at [1371, 50] on icon "decrease-product-quantity" at bounding box center [1374, 48] width 7 height 7
click at [1309, 300] on div "Entrega Retirada C.Local Resumo do pedido 0.44 kg Self-service R$ 22,00 1 x Gul…" at bounding box center [1240, 309] width 311 height 615
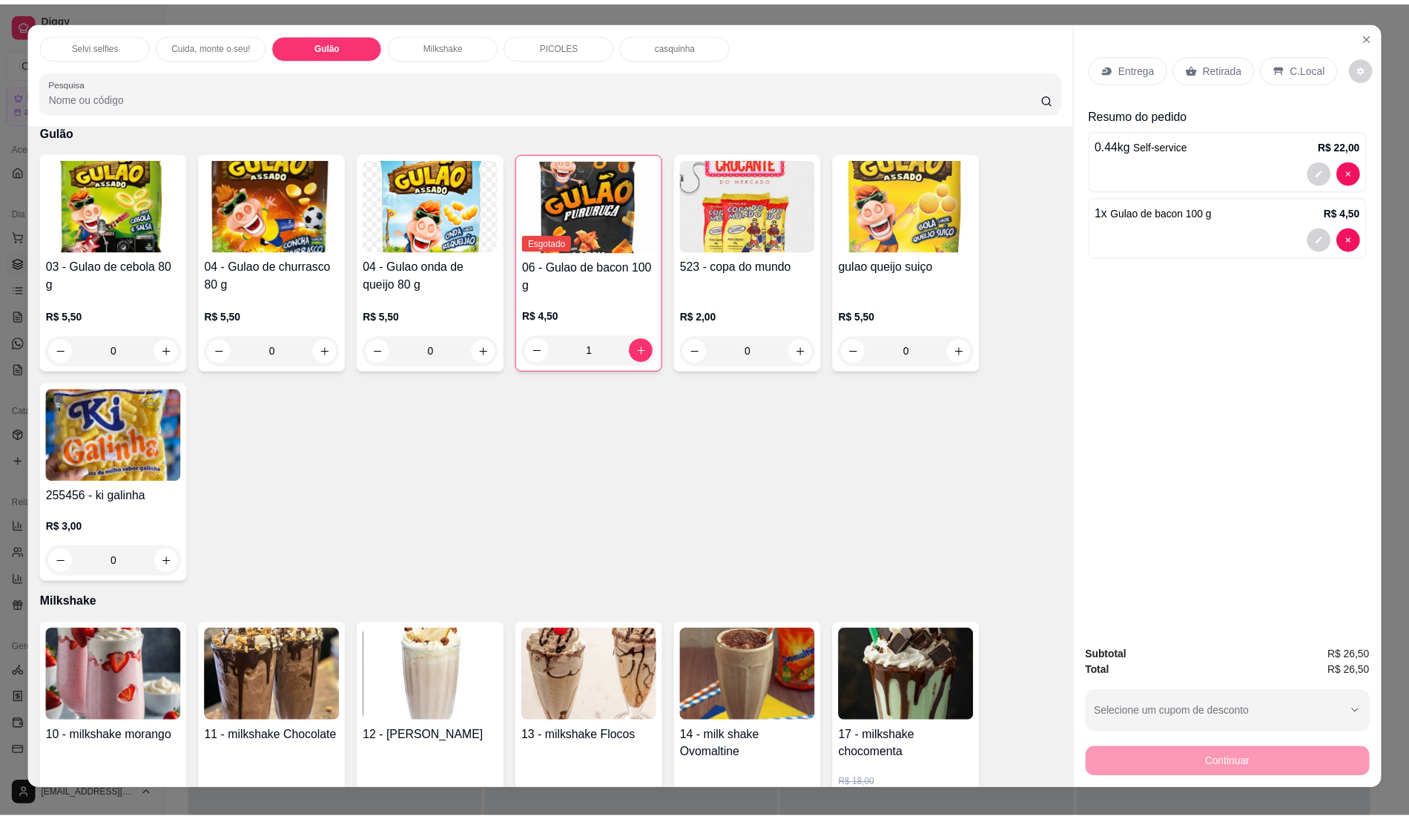
scroll to position [0, 0]
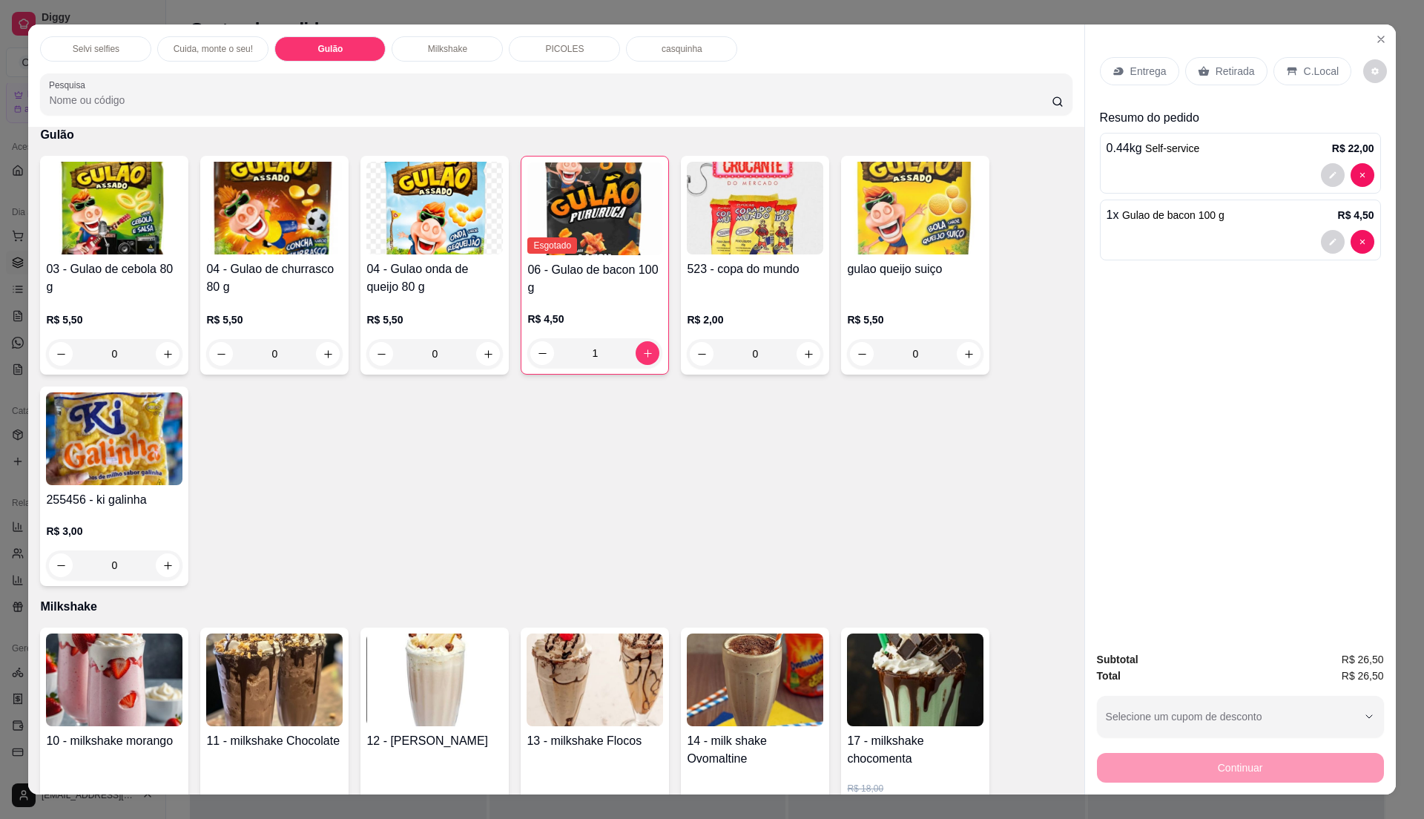
drag, startPoint x: 1294, startPoint y: 69, endPoint x: 1294, endPoint y: 81, distance: 11.9
click at [1294, 70] on div "C.Local" at bounding box center [1313, 71] width 78 height 28
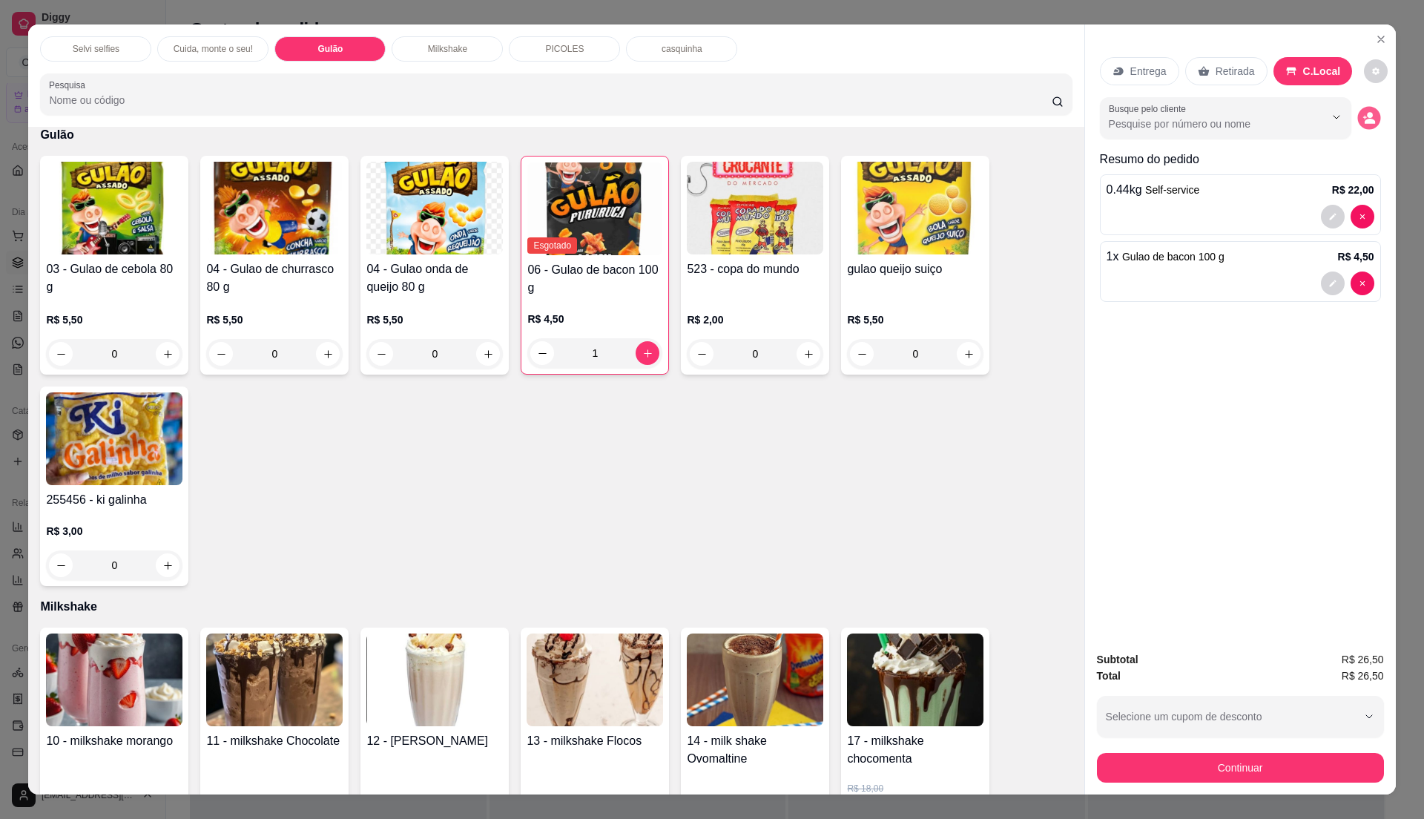
click at [1369, 120] on button "decrease-product-quantity" at bounding box center [1368, 118] width 23 height 23
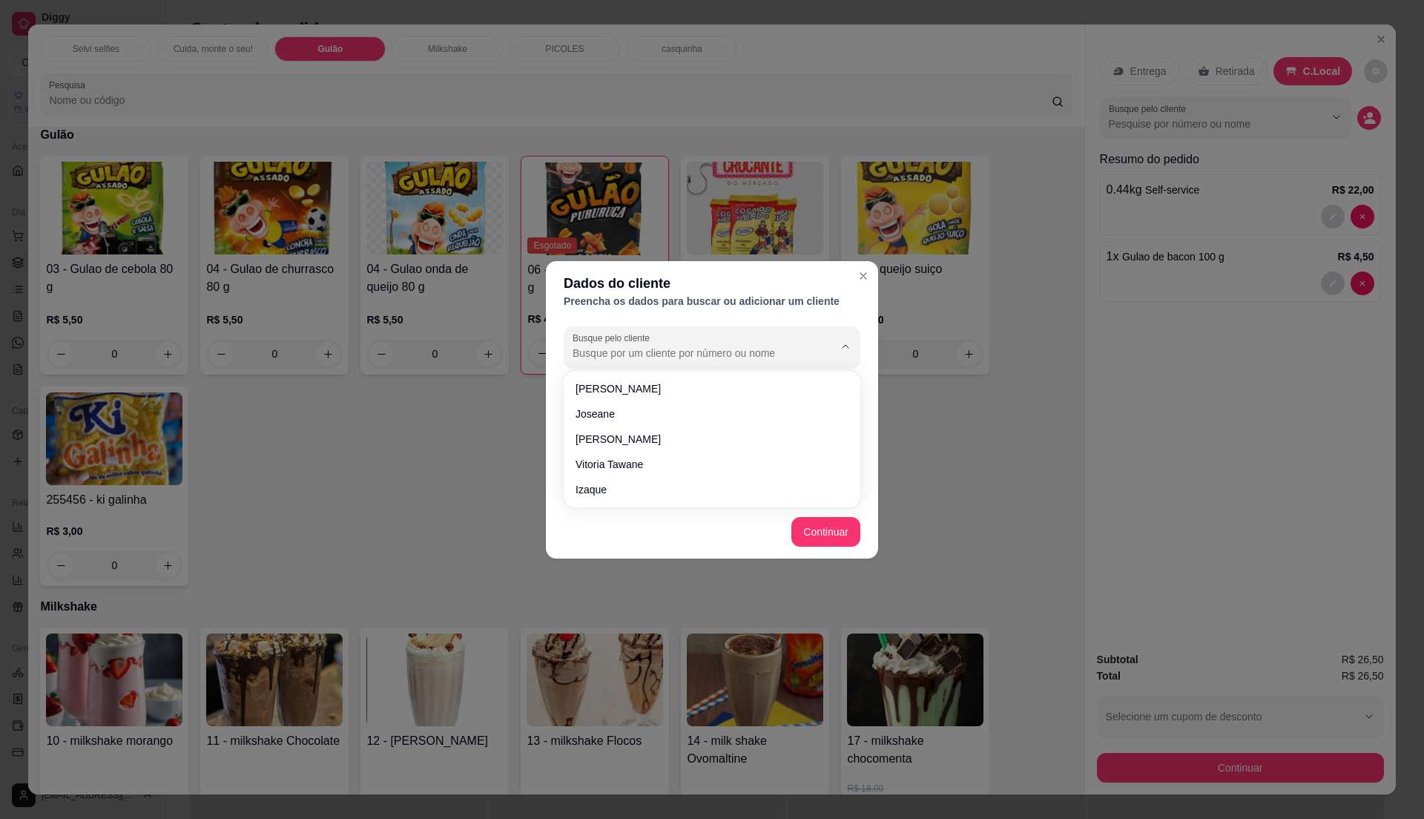
click at [685, 347] on input "Busque pelo cliente" at bounding box center [691, 353] width 237 height 15
click at [627, 487] on span "[PERSON_NAME]" at bounding box center [705, 489] width 258 height 15
type input "[PERSON_NAME]"
type input "[PHONE_NUMBER]"
type input "[PERSON_NAME]"
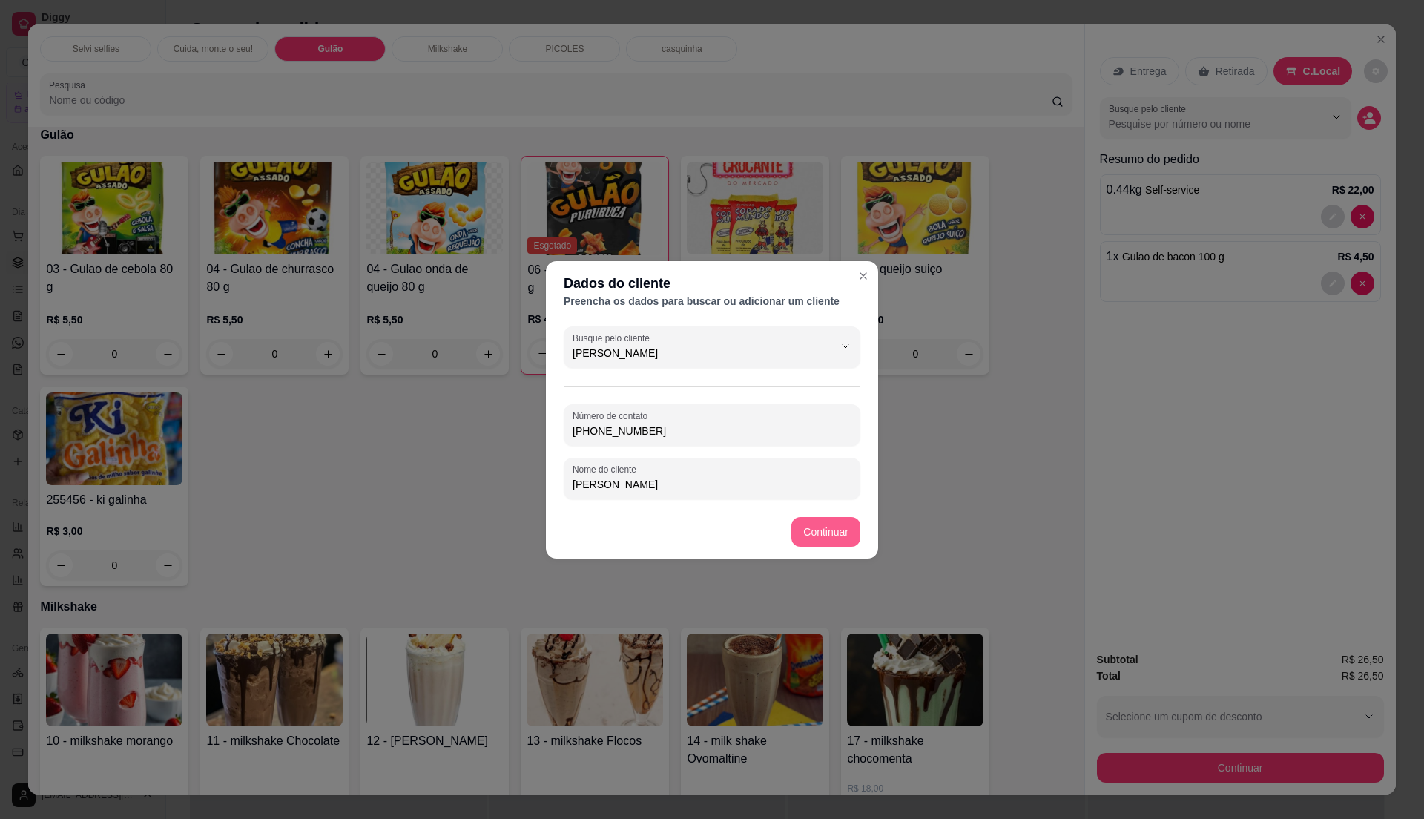
type input "[PERSON_NAME]"
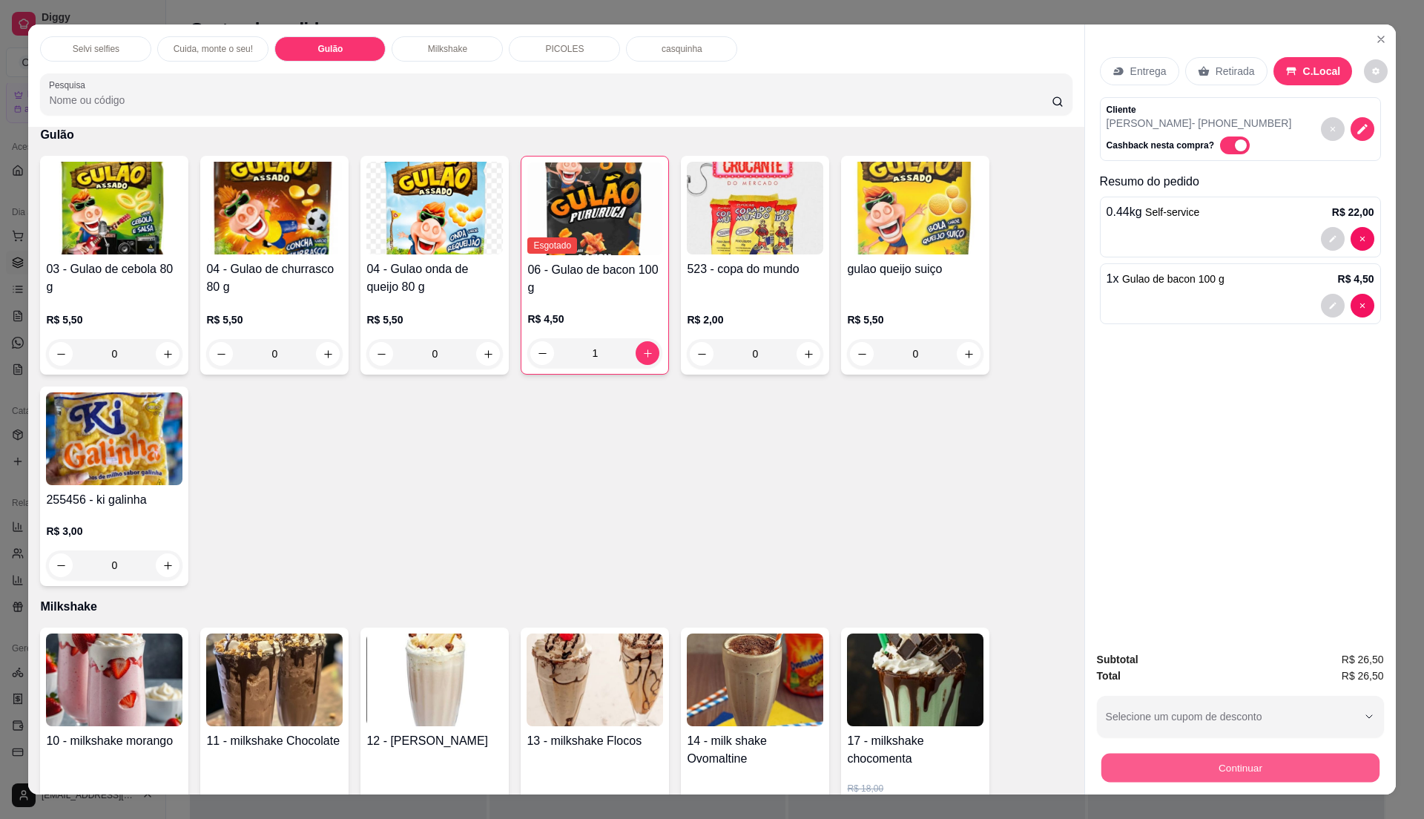
click at [1150, 765] on button "Continuar" at bounding box center [1240, 767] width 278 height 29
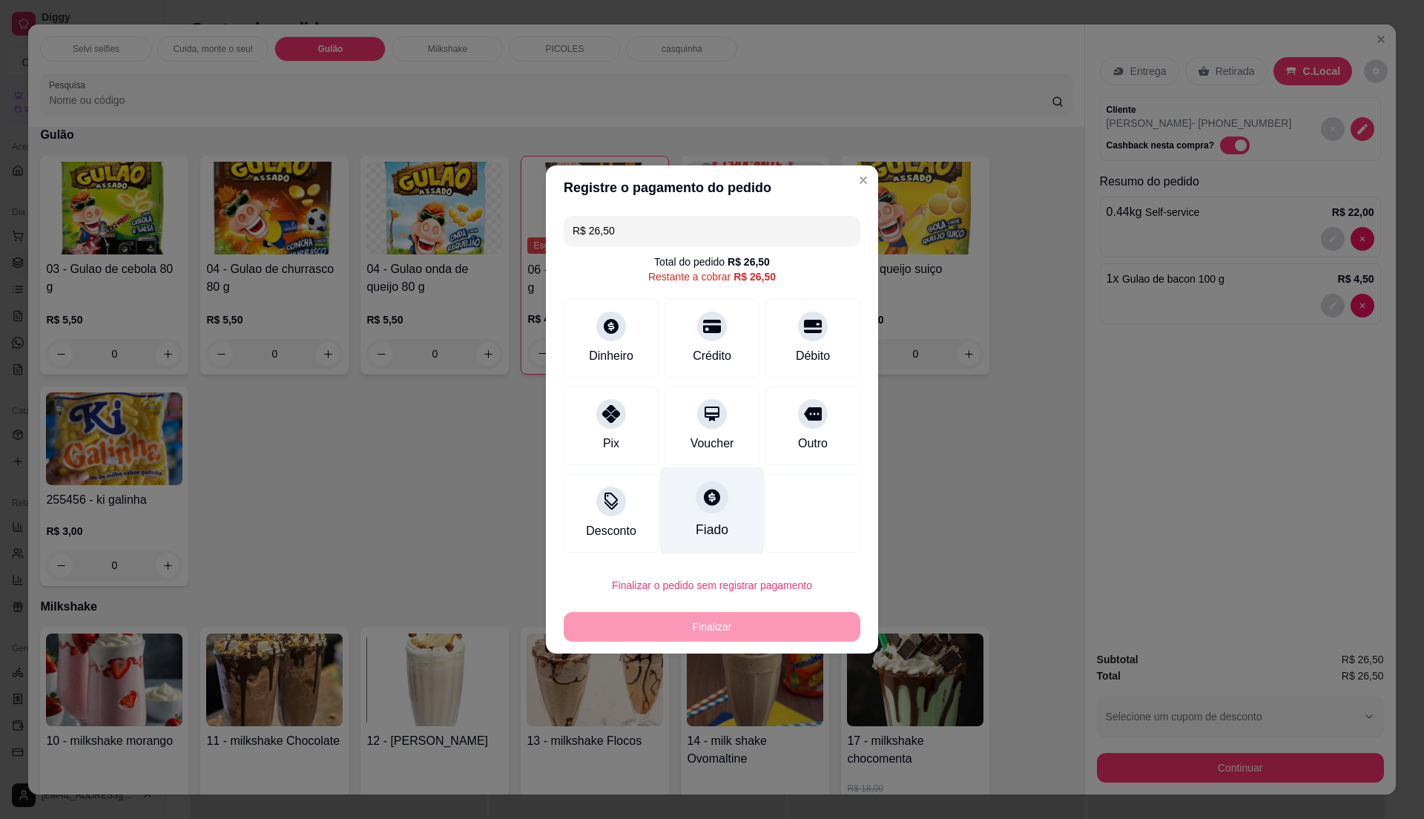
click at [687, 494] on div "Fiado" at bounding box center [712, 510] width 105 height 87
type input "R$ 0,00"
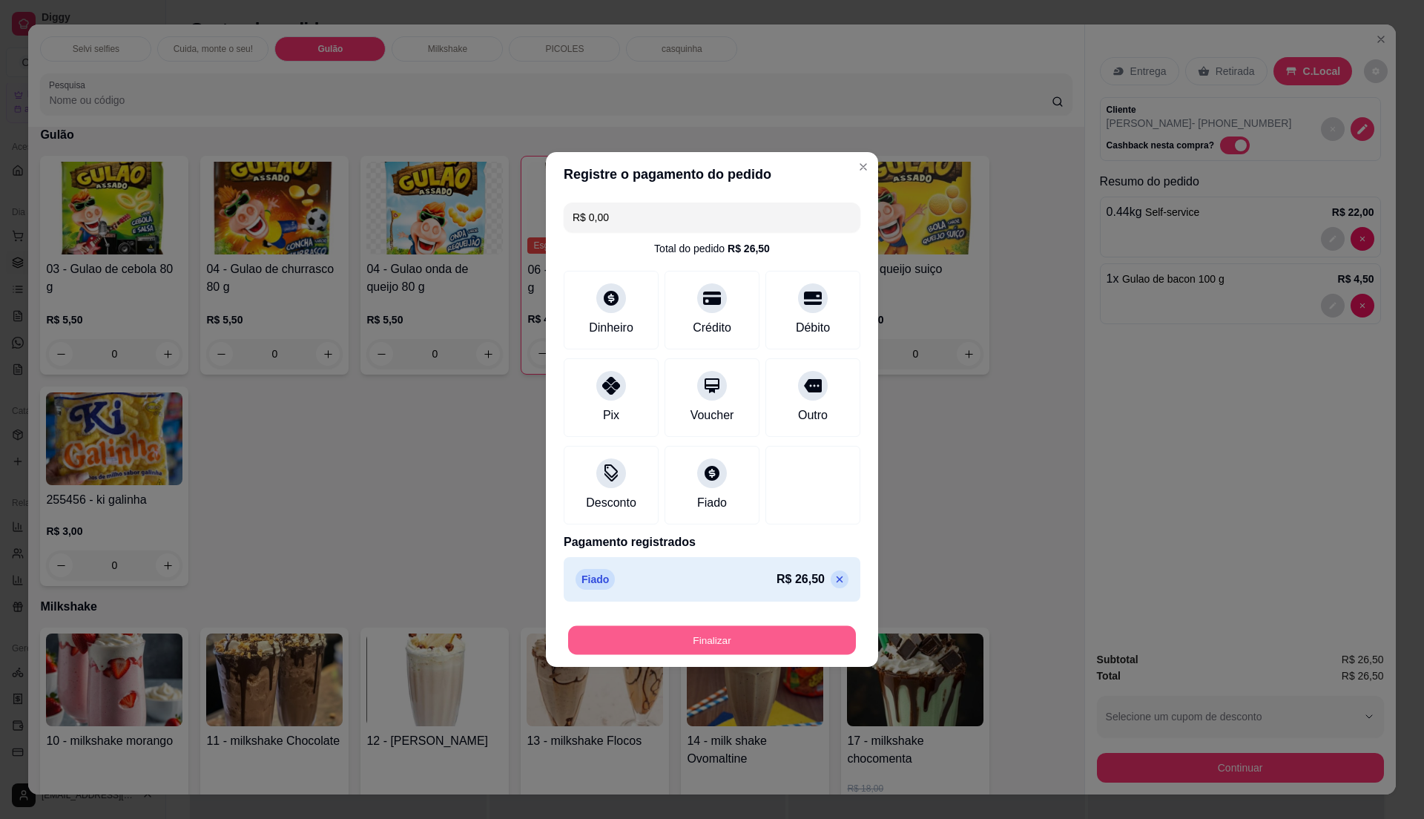
click at [697, 639] on button "Finalizar" at bounding box center [712, 640] width 288 height 29
type input "0"
type input "-R$ 26,50"
